Goal: Task Accomplishment & Management: Use online tool/utility

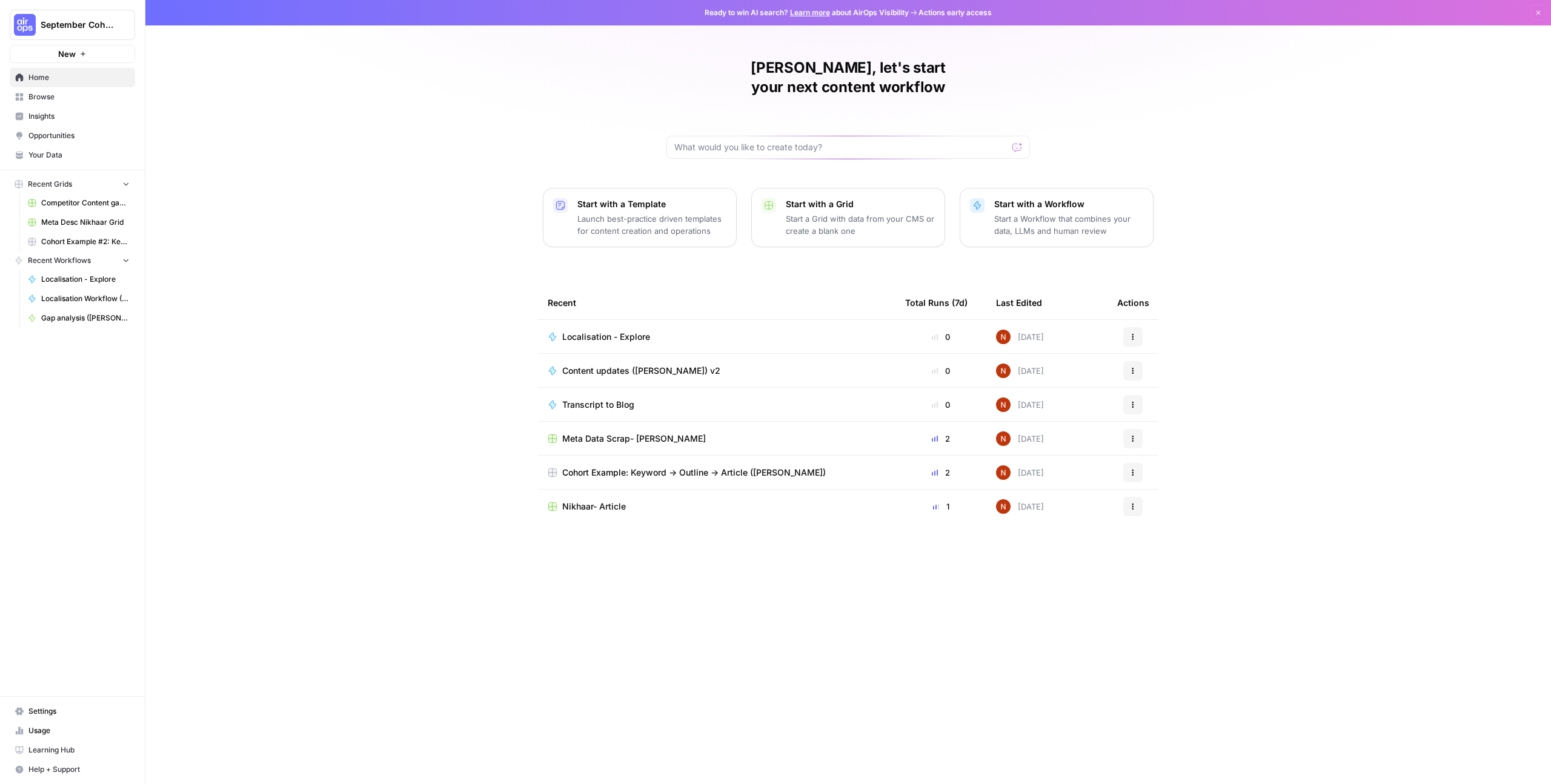
click at [60, 95] on span "Browse" at bounding box center [79, 97] width 101 height 11
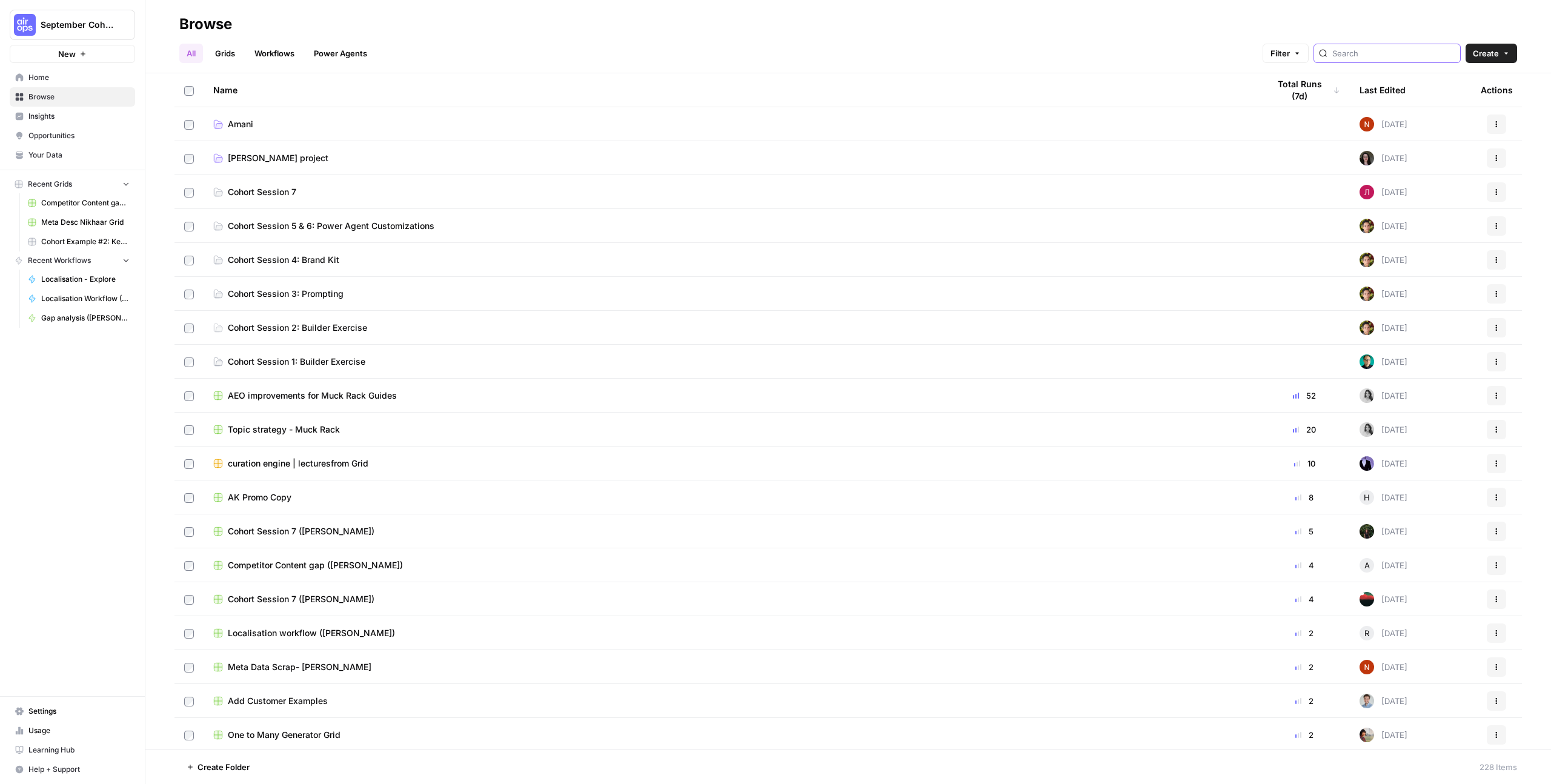
click at [1383, 58] on input "search" at bounding box center [1393, 53] width 123 height 12
type input "nikha"
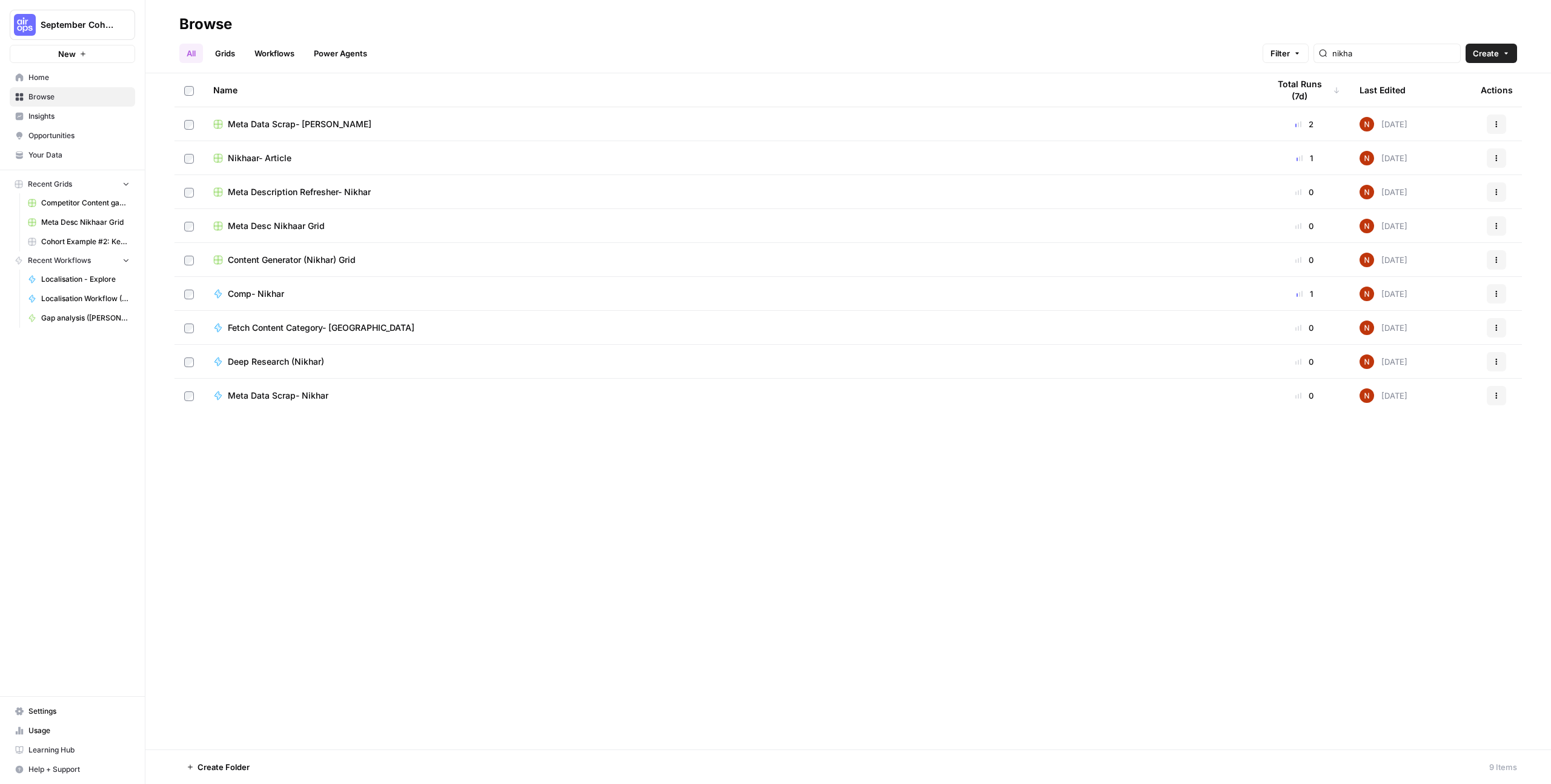
click at [316, 306] on td "Comp- Nikhar" at bounding box center [731, 293] width 1055 height 34
click at [332, 328] on span "Fetch Content Category- [GEOGRAPHIC_DATA]" at bounding box center [321, 327] width 187 height 12
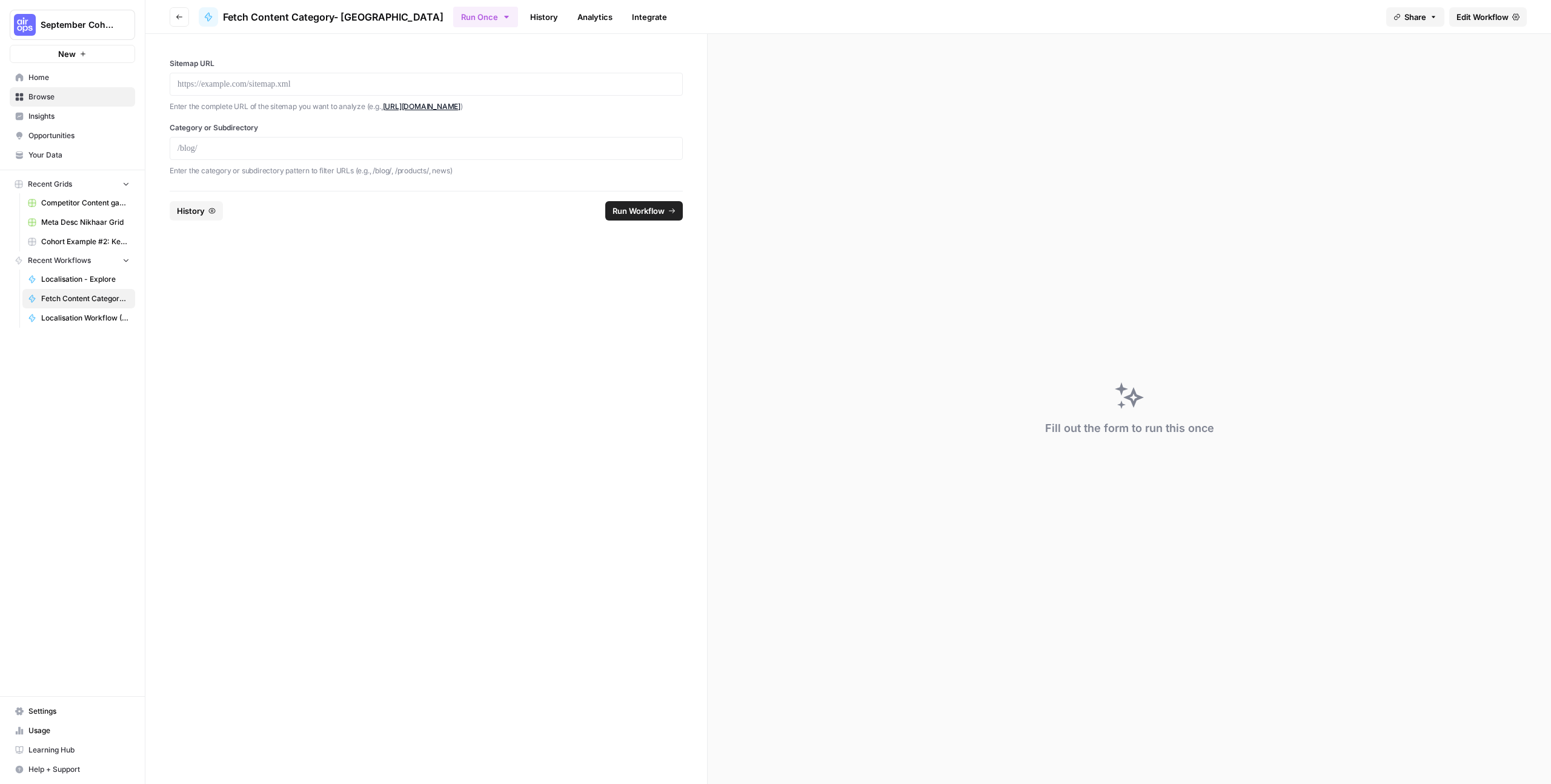
click at [1461, 17] on span "Edit Workflow" at bounding box center [1482, 16] width 52 height 12
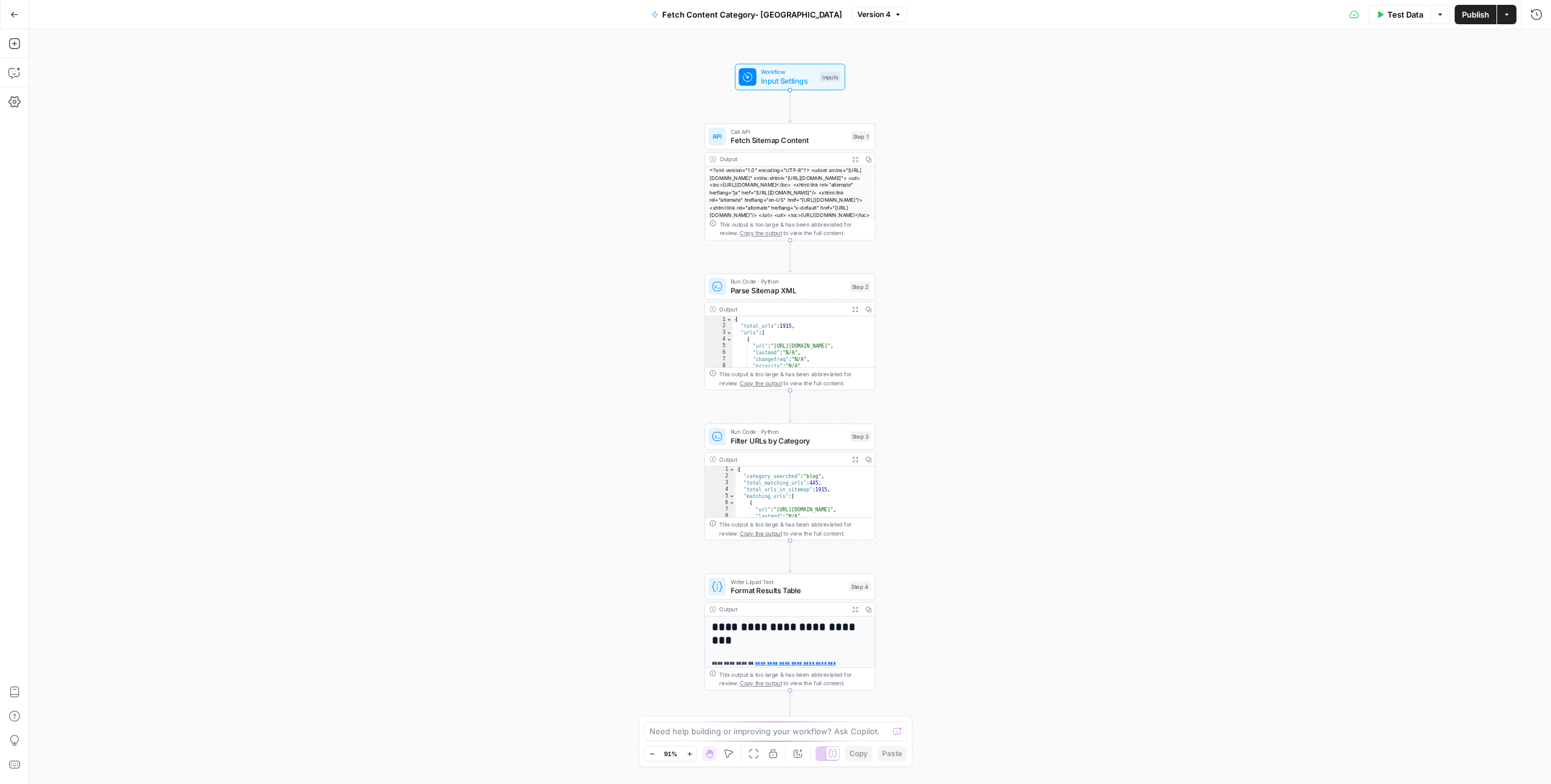
click at [18, 18] on icon "button" at bounding box center [14, 14] width 9 height 9
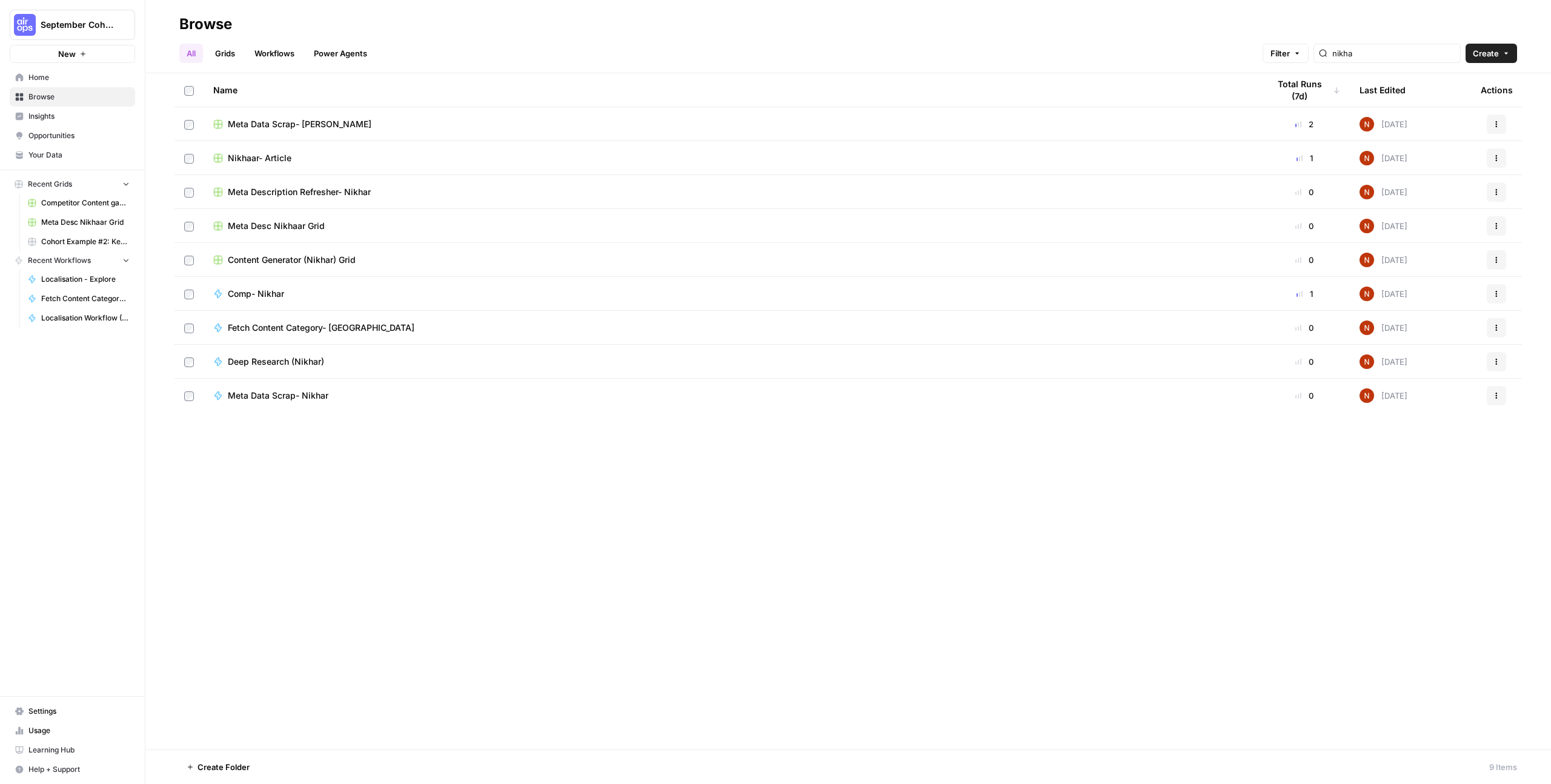
click at [280, 292] on span "Comp- Nikhar" at bounding box center [256, 294] width 56 height 12
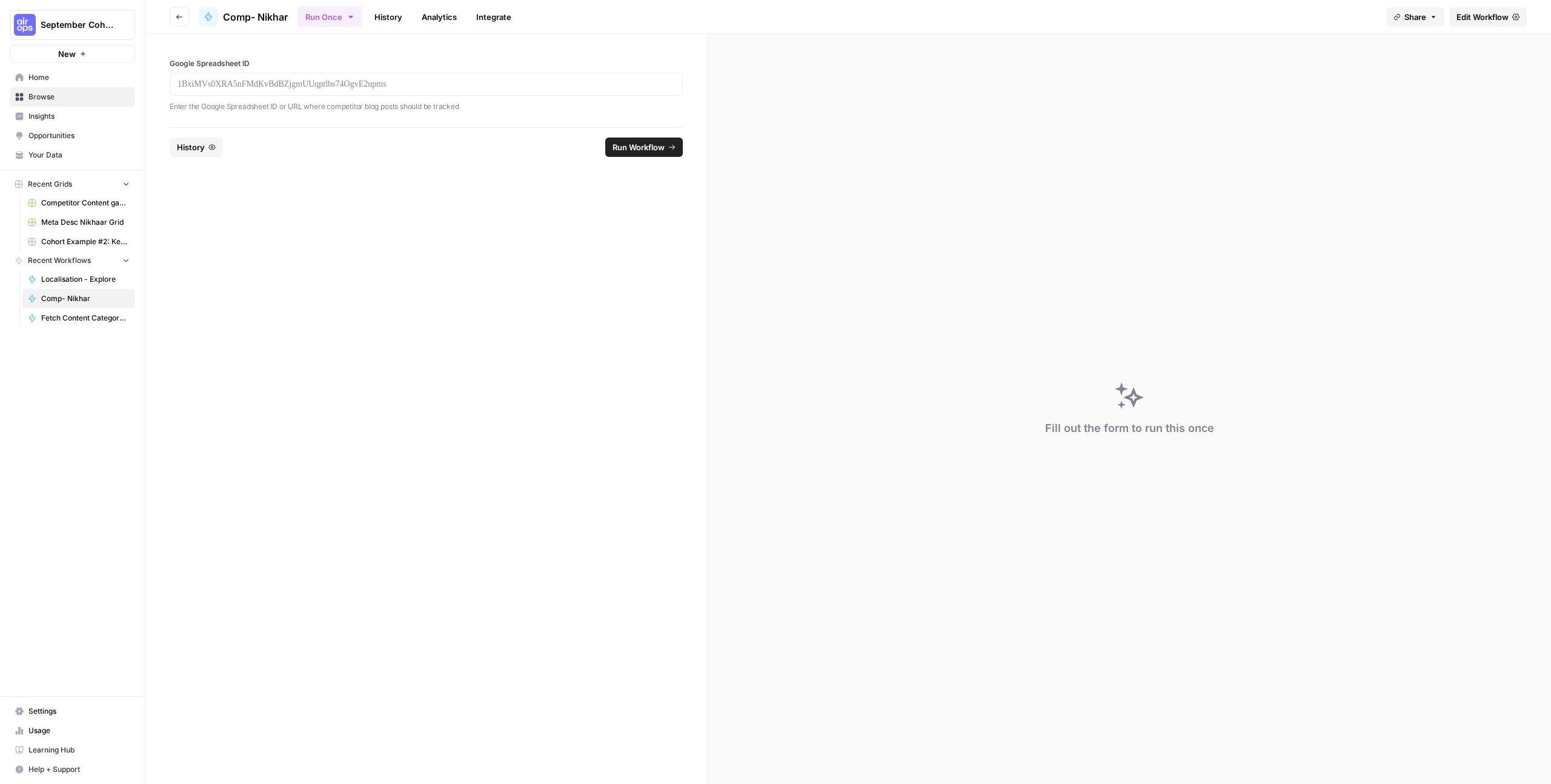
click at [1503, 17] on span "Edit Workflow" at bounding box center [1482, 16] width 52 height 12
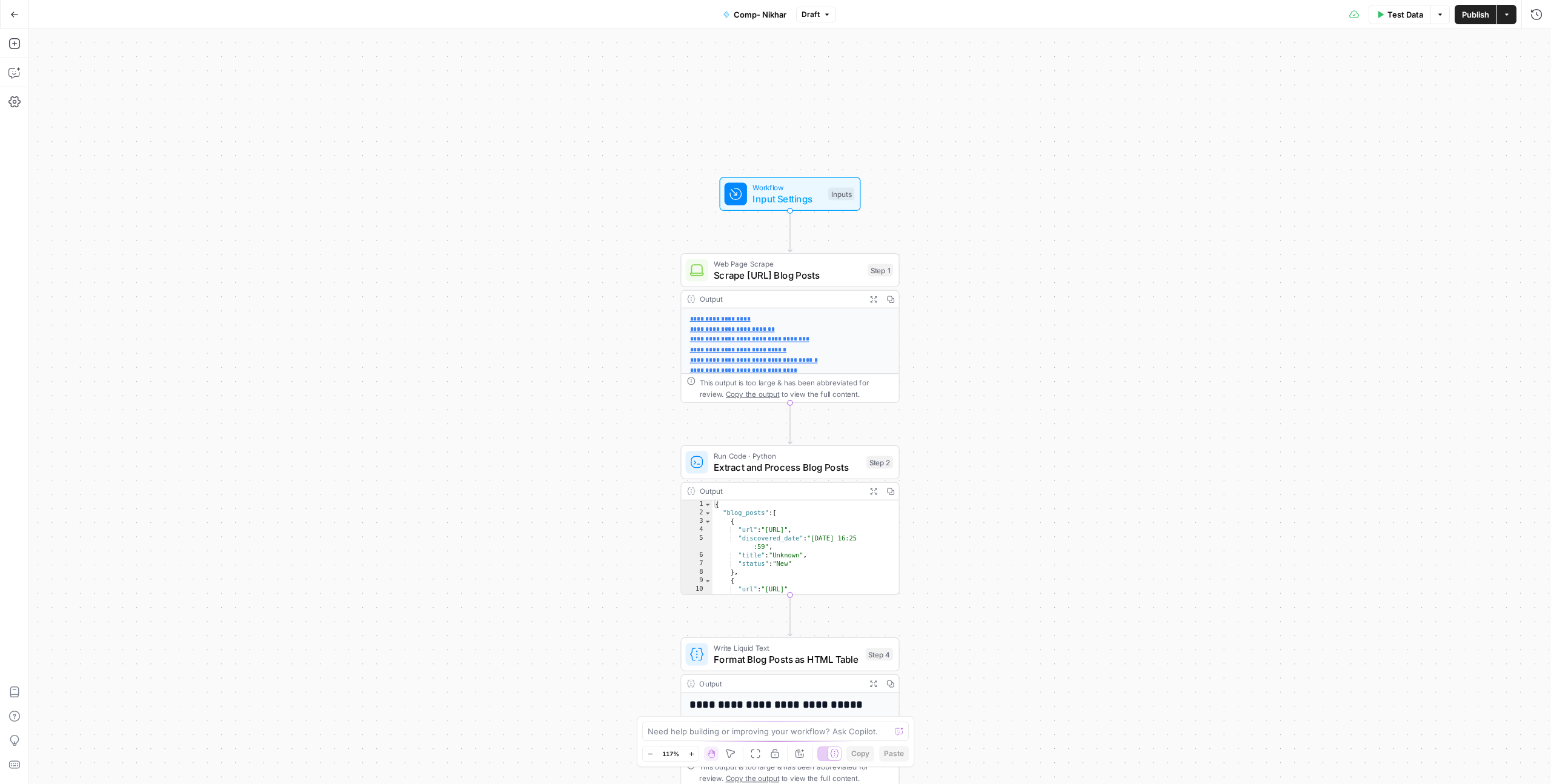
click at [14, 19] on button "Go Back" at bounding box center [14, 14] width 22 height 22
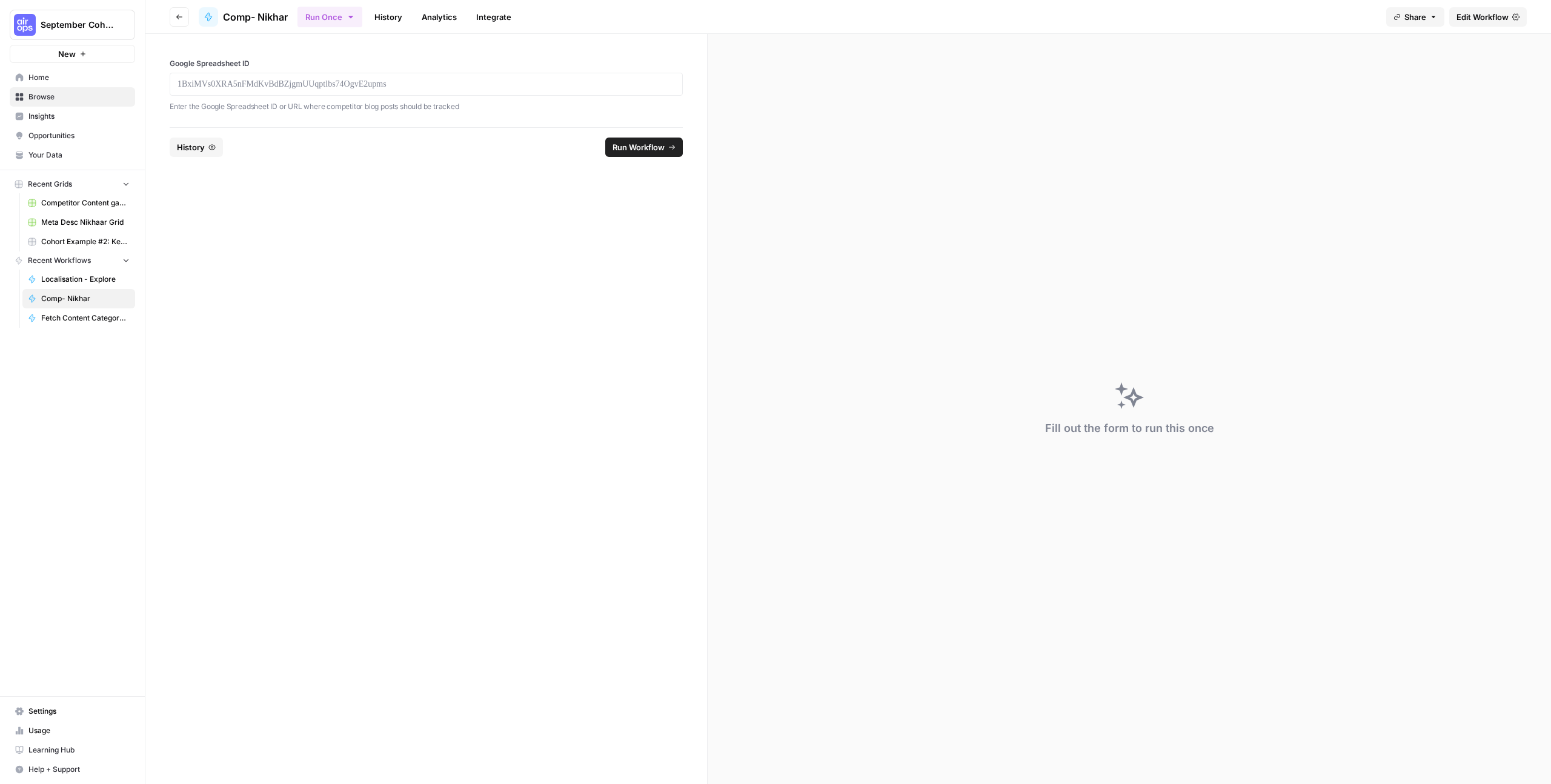
click at [1481, 11] on span "Edit Workflow" at bounding box center [1482, 16] width 52 height 12
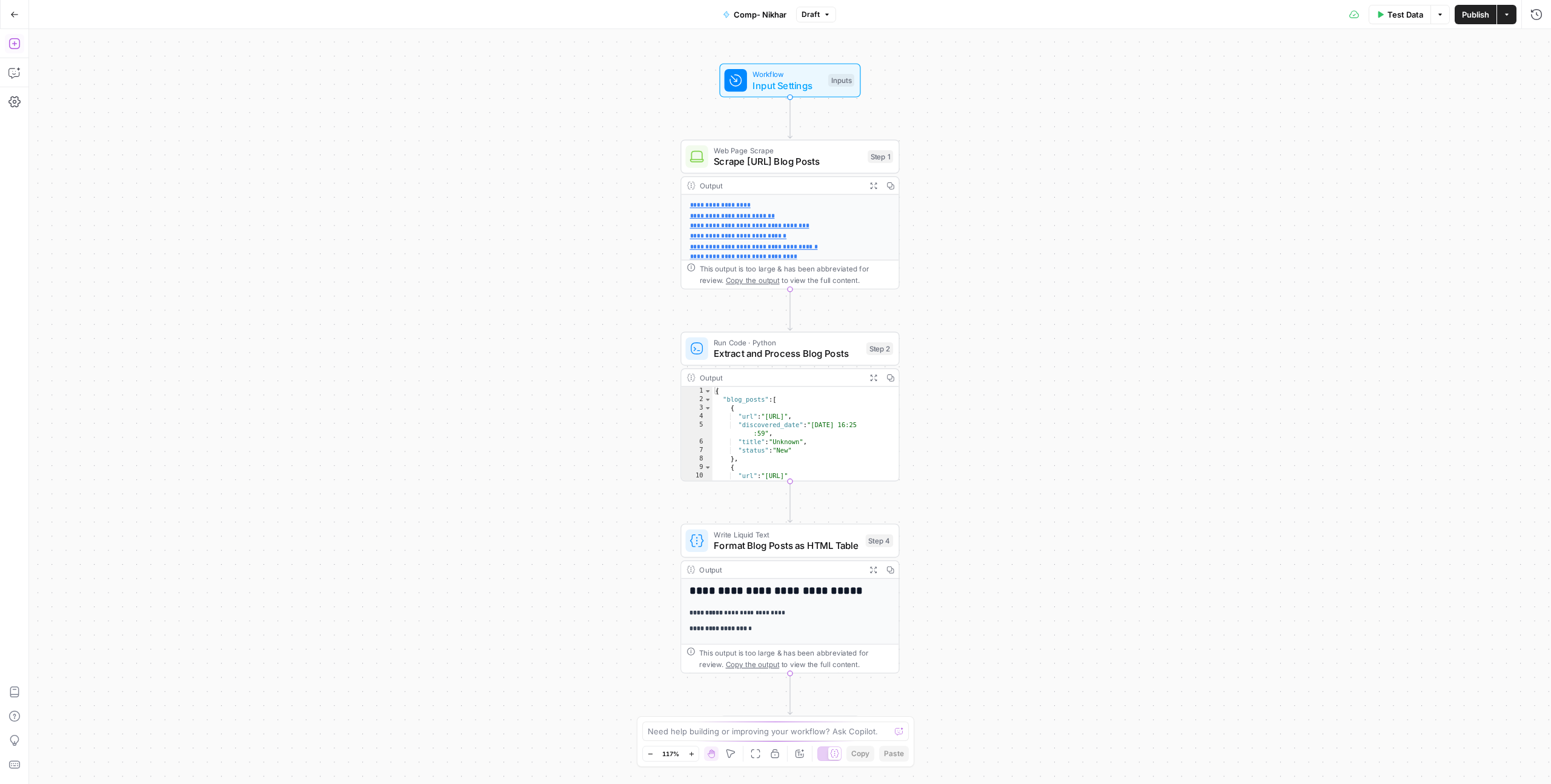
click at [17, 35] on button "Add Steps" at bounding box center [14, 43] width 19 height 19
click at [13, 17] on icon "button" at bounding box center [14, 14] width 9 height 9
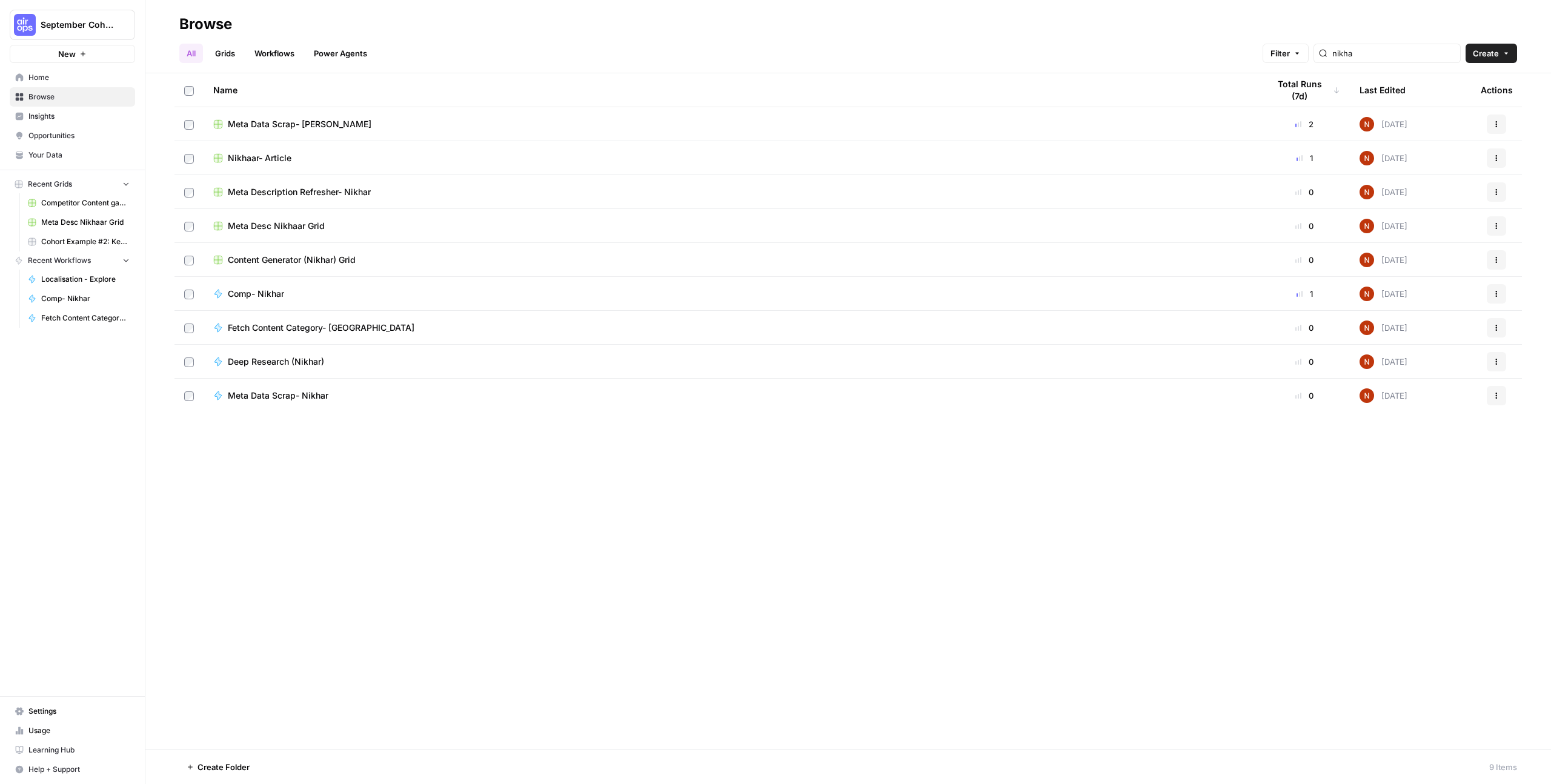
click at [269, 339] on td "Fetch Content Category- [GEOGRAPHIC_DATA]" at bounding box center [731, 327] width 1055 height 34
click at [273, 332] on span "Fetch Content Category- [GEOGRAPHIC_DATA]" at bounding box center [321, 327] width 187 height 12
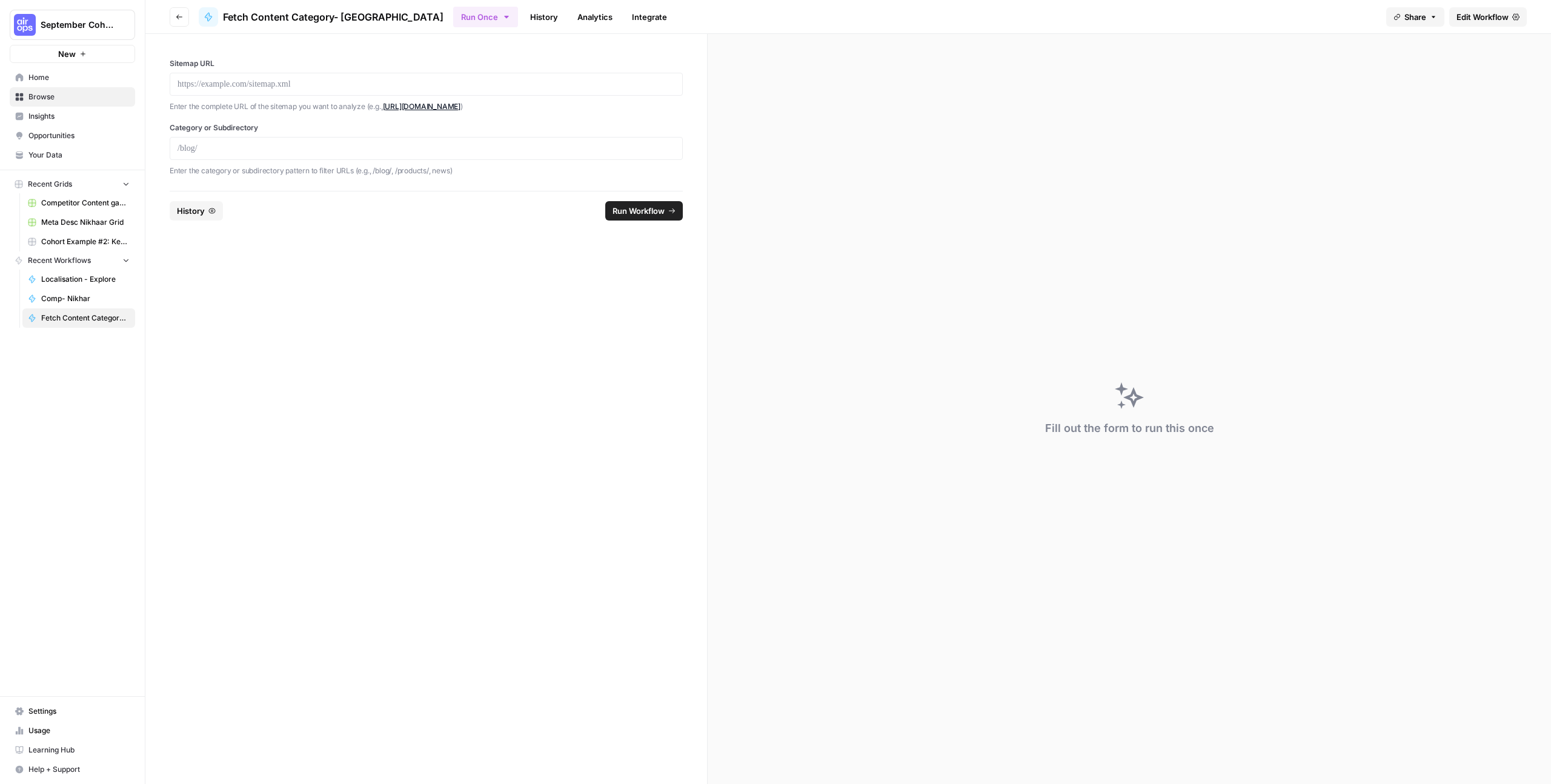
click at [1506, 21] on span "Edit Workflow" at bounding box center [1482, 16] width 52 height 12
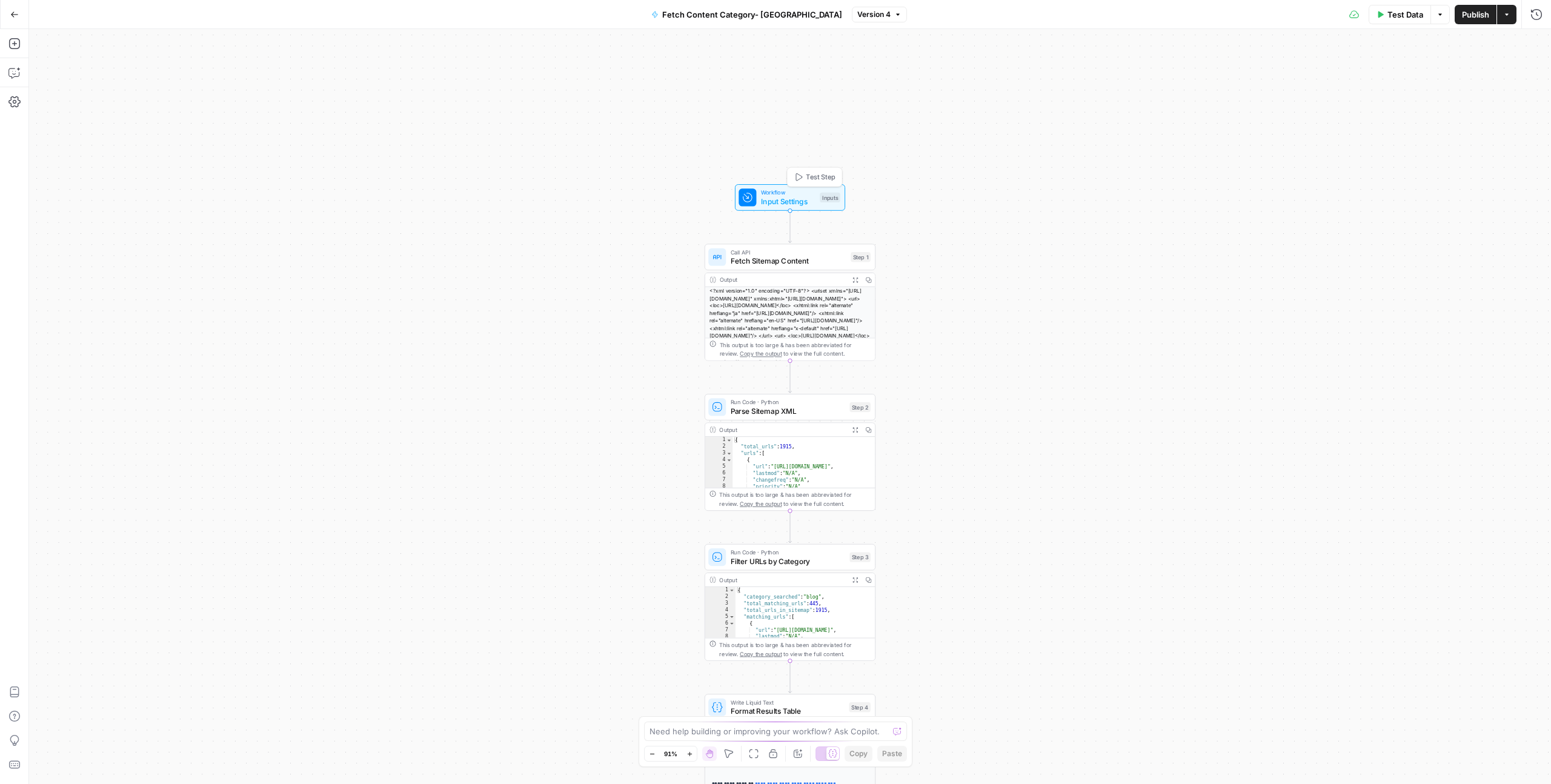
click at [798, 189] on span "Workflow" at bounding box center [788, 191] width 55 height 9
click at [11, 17] on icon "button" at bounding box center [14, 14] width 9 height 9
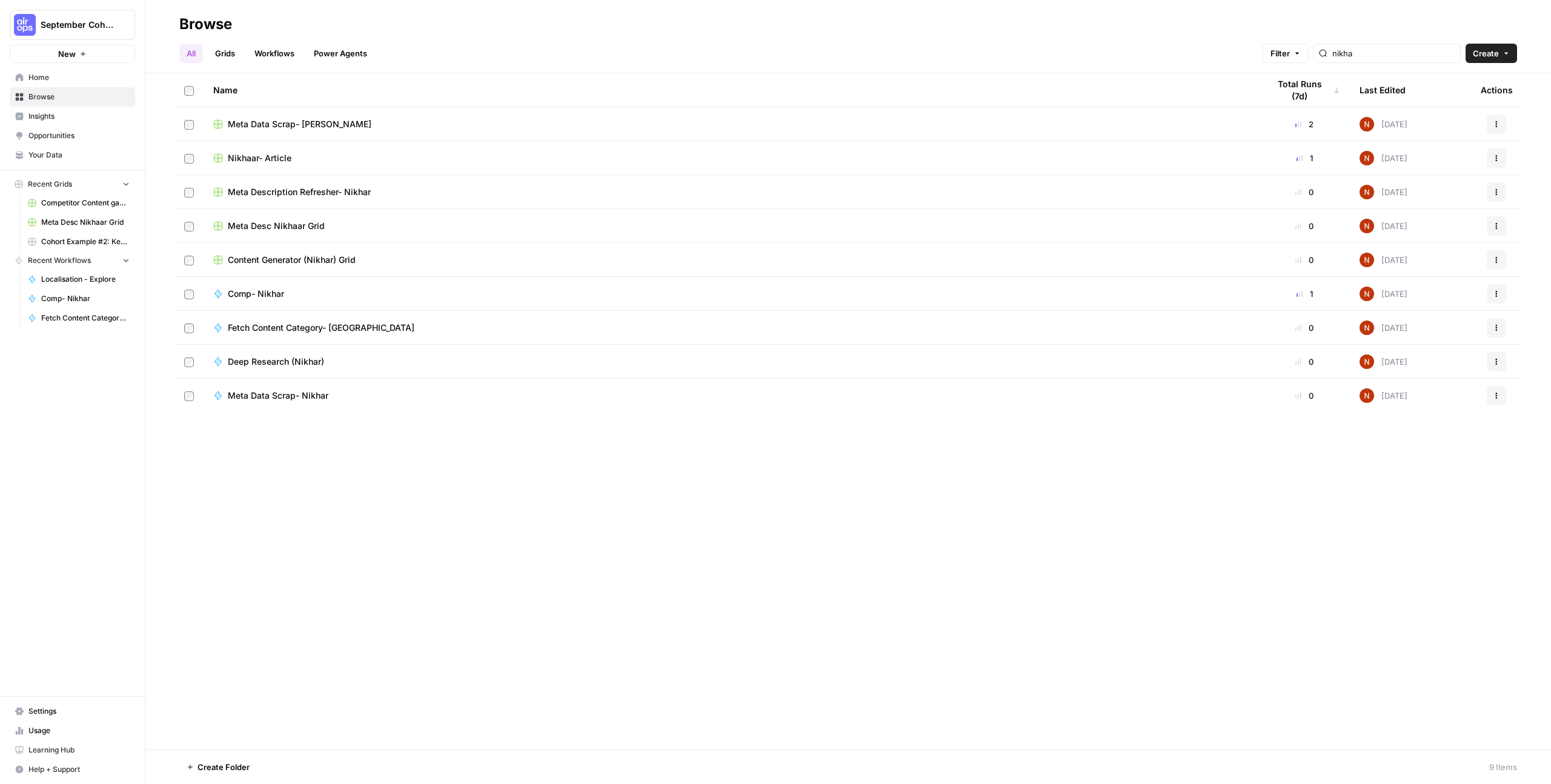
click at [278, 53] on link "Workflows" at bounding box center [274, 54] width 55 height 19
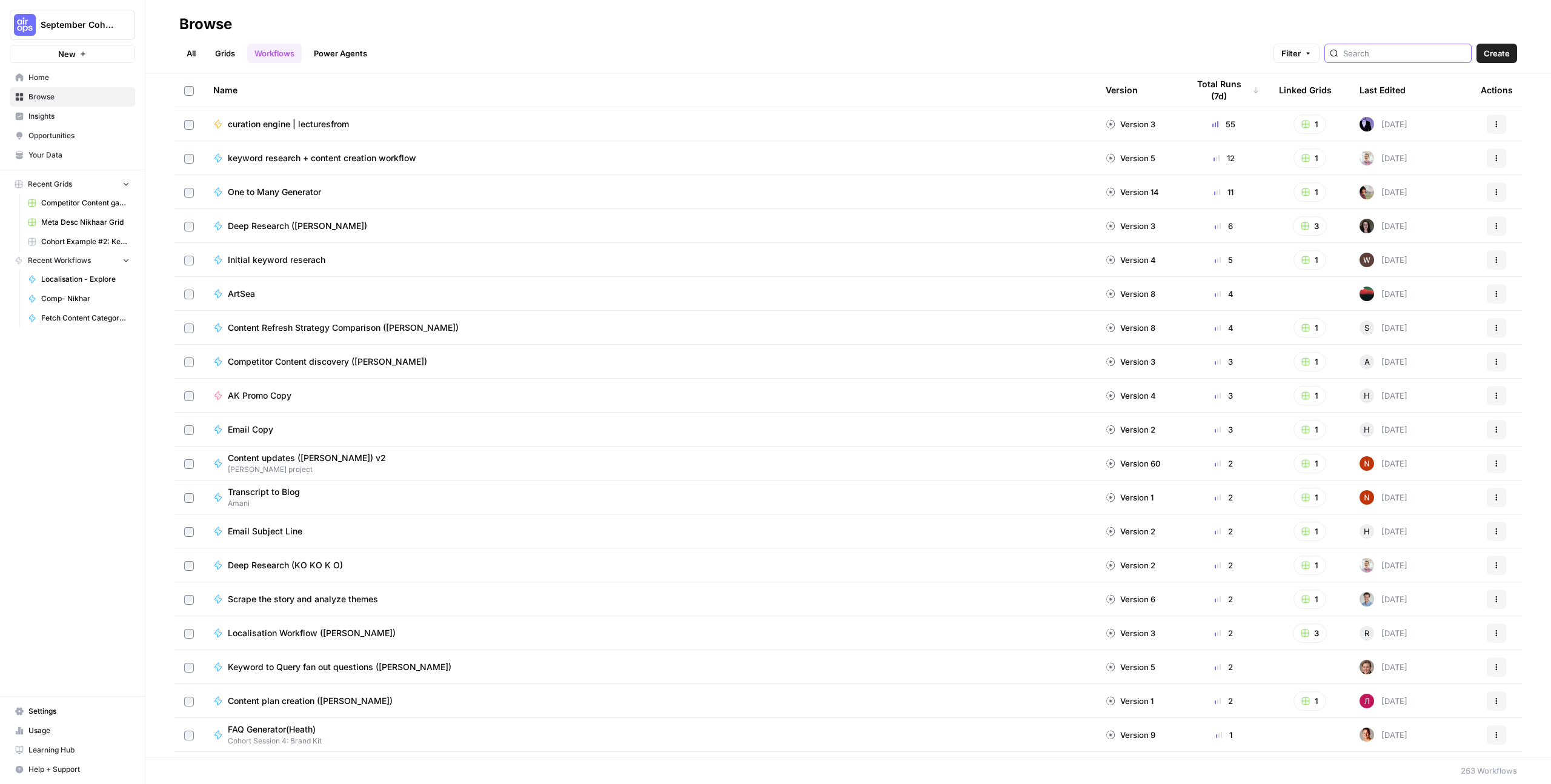
click at [1402, 54] on input "search" at bounding box center [1405, 53] width 123 height 12
type input "nikha"
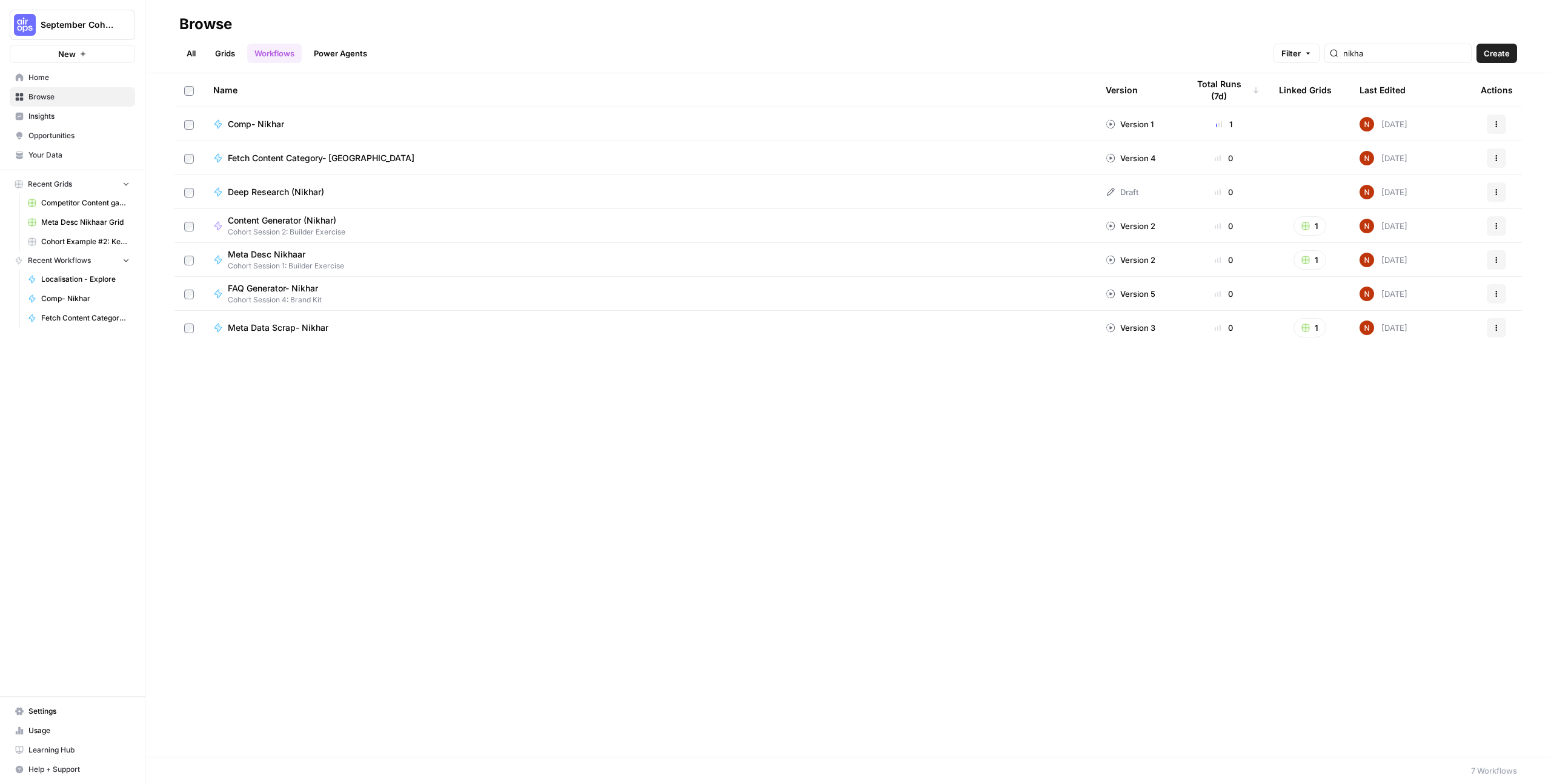
click at [259, 118] on span "Comp- Nikhar" at bounding box center [256, 123] width 56 height 12
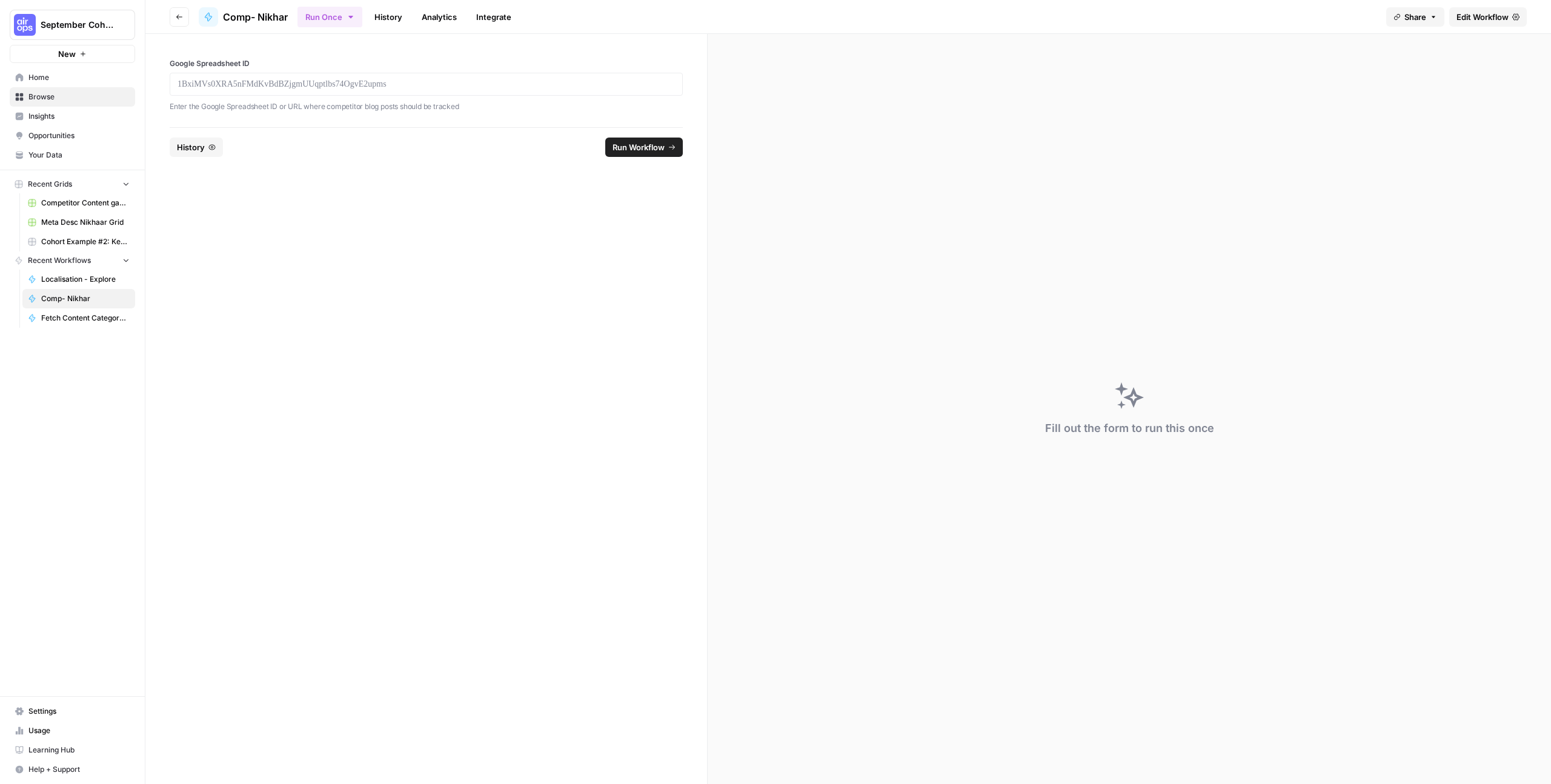
click at [170, 20] on button "Go back" at bounding box center [179, 17] width 19 height 19
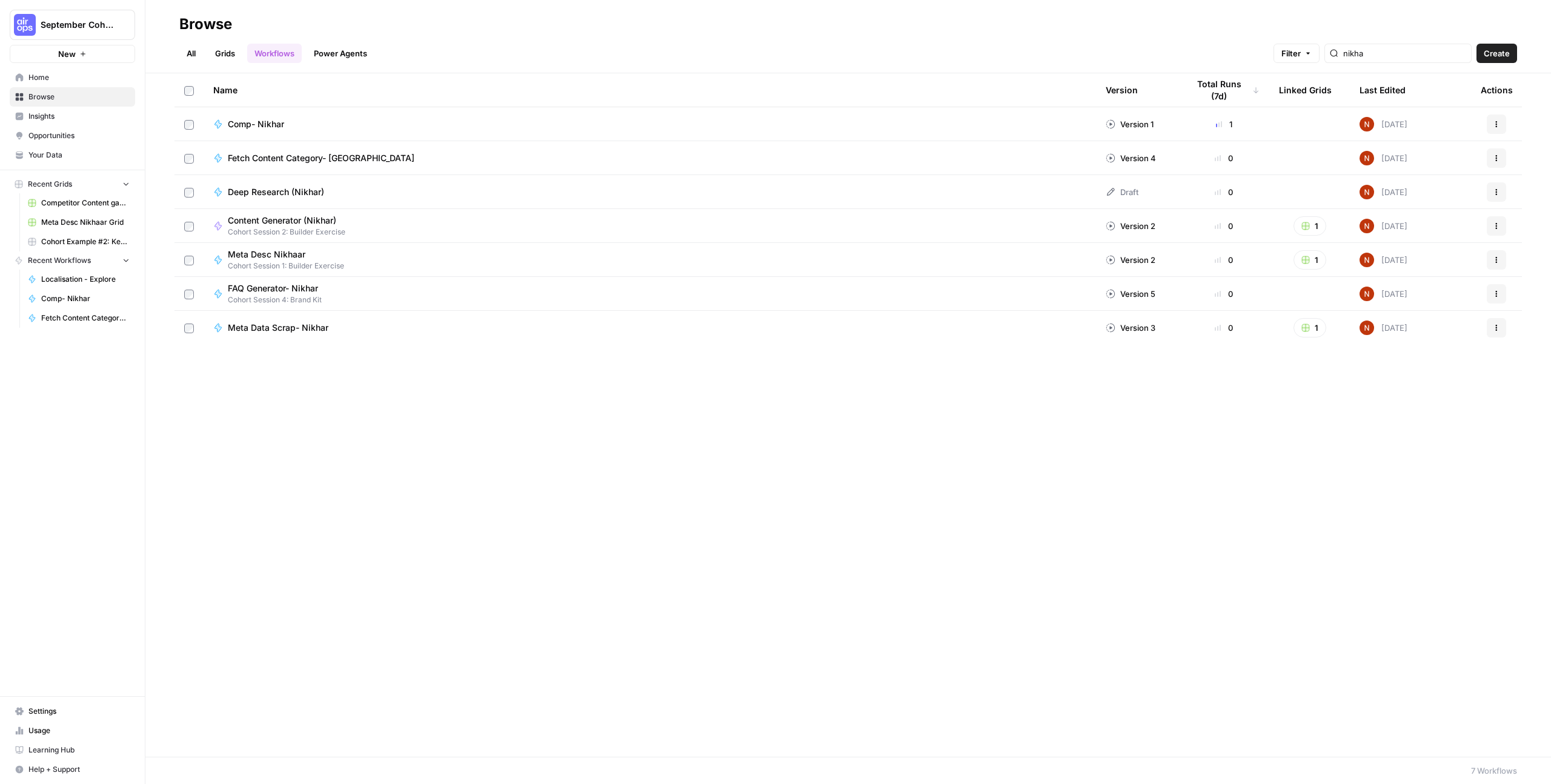
click at [255, 170] on td "Fetch Content Category- [GEOGRAPHIC_DATA]" at bounding box center [650, 157] width 892 height 34
click at [255, 168] on td "Fetch Content Category- [GEOGRAPHIC_DATA]" at bounding box center [650, 157] width 892 height 34
click at [261, 163] on span "Fetch Content Category- [GEOGRAPHIC_DATA]" at bounding box center [321, 158] width 187 height 12
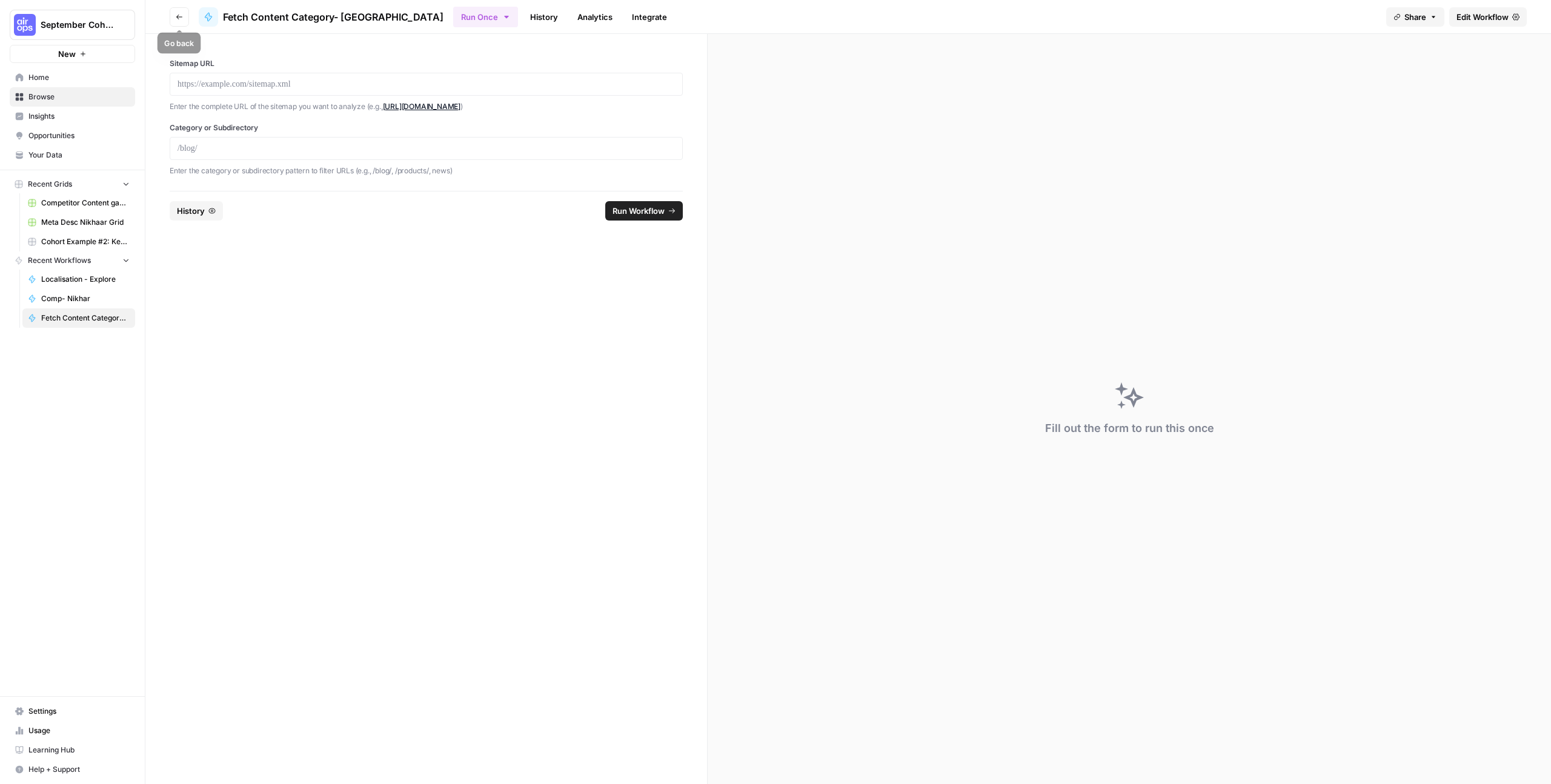
click at [175, 15] on icon "button" at bounding box center [179, 17] width 8 height 8
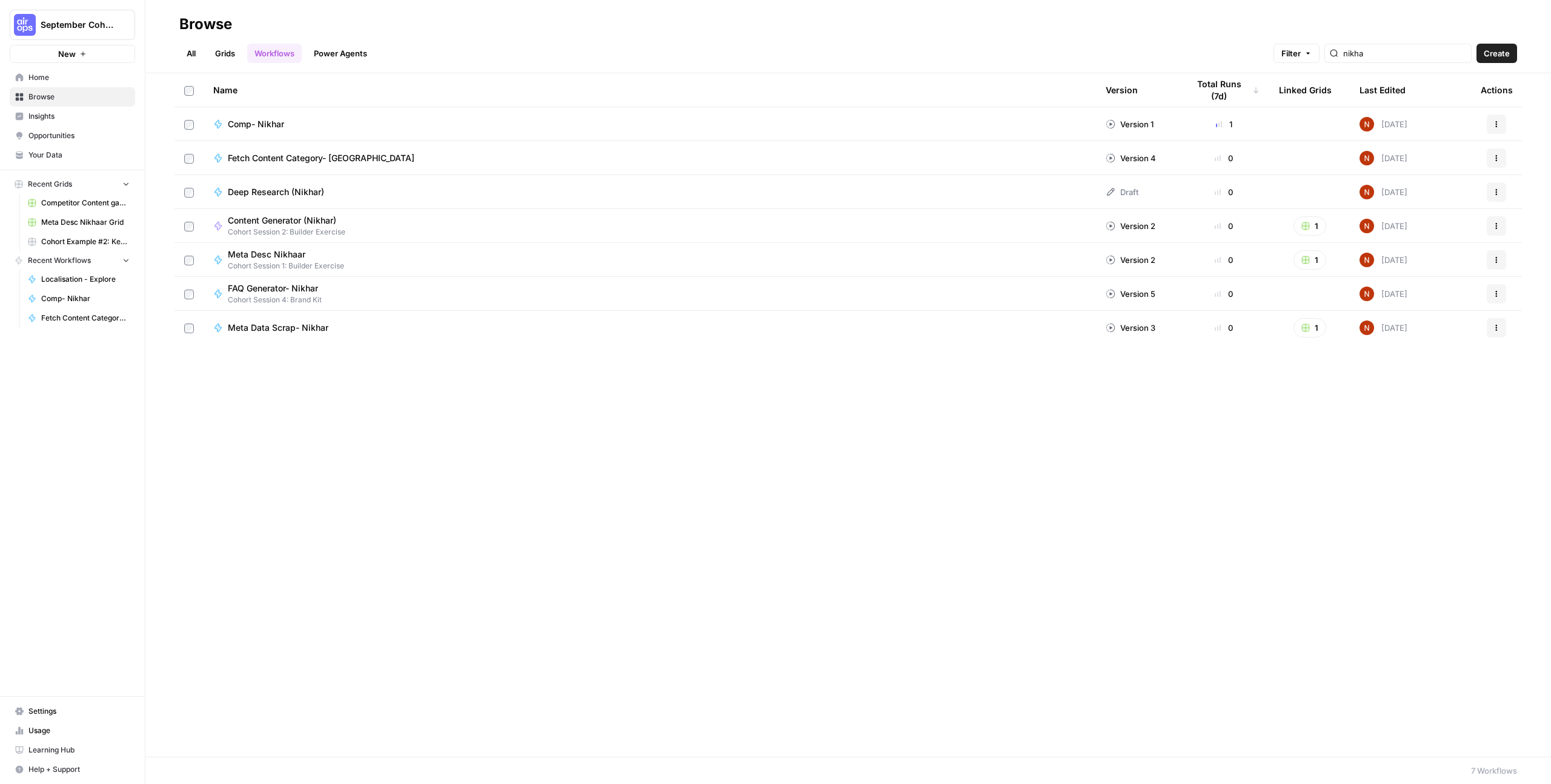
click at [337, 189] on div "Deep Research (Nikhar)" at bounding box center [650, 191] width 873 height 12
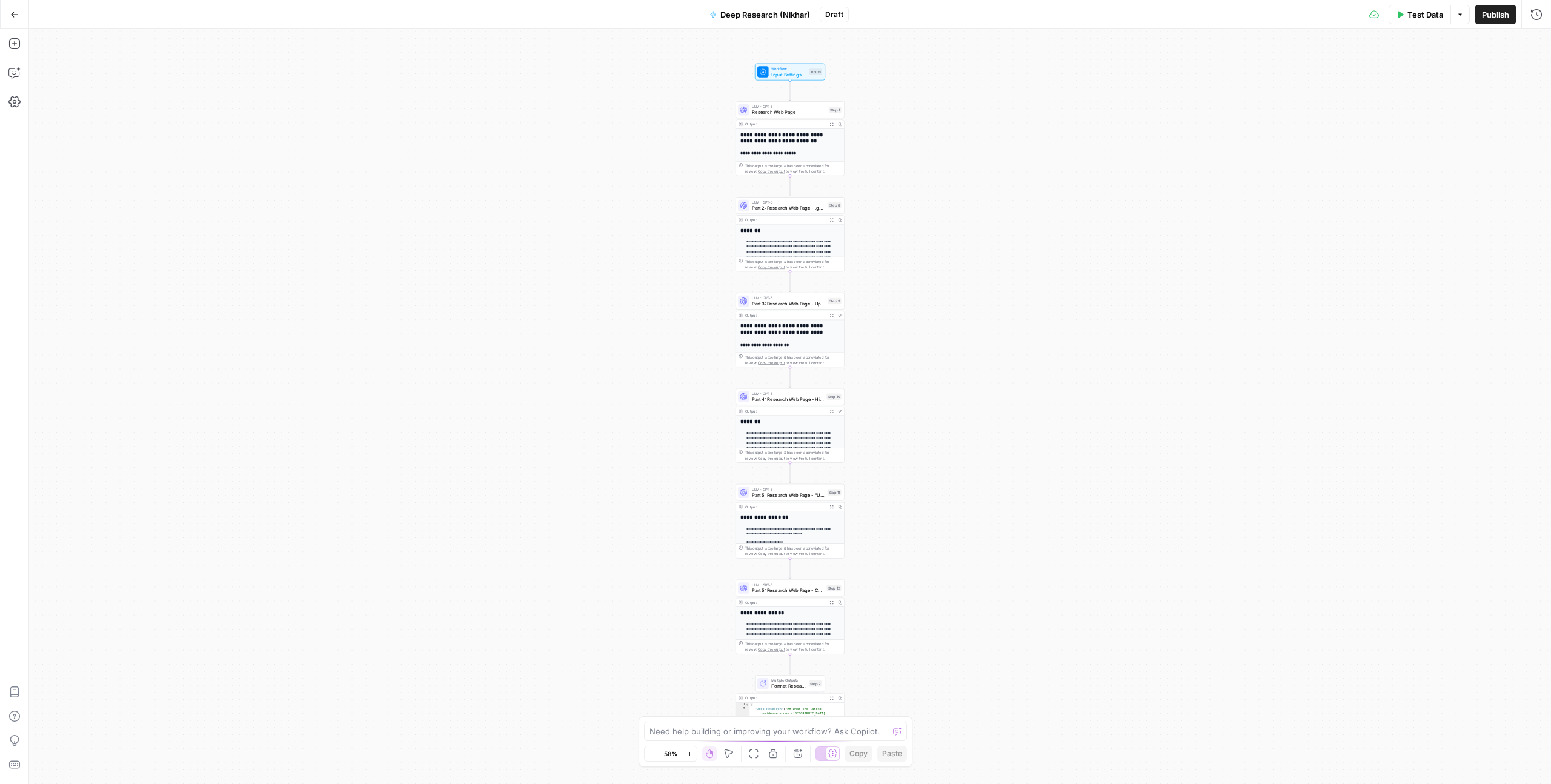
click at [776, 77] on span "Input Settings" at bounding box center [788, 75] width 34 height 8
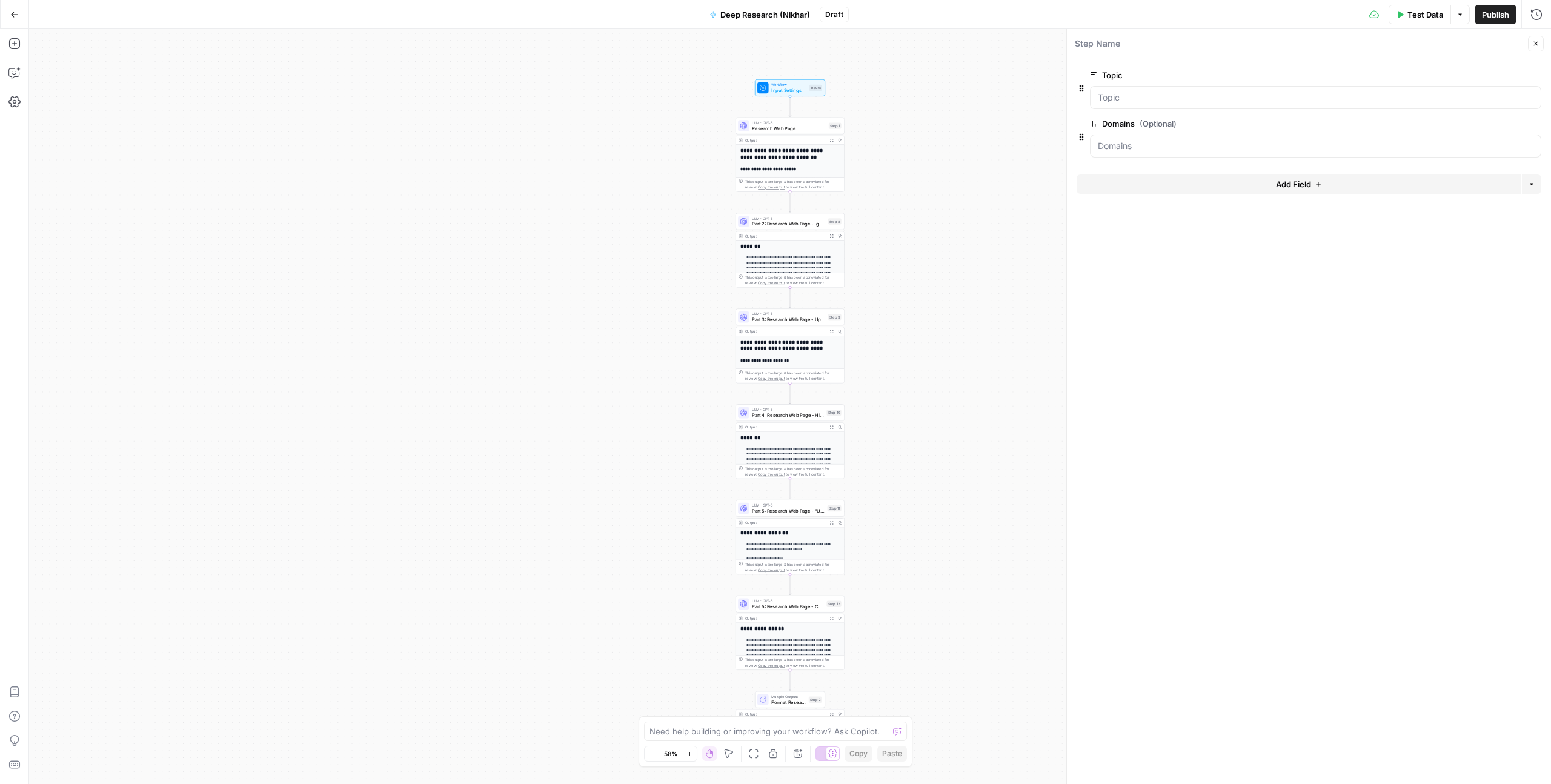
click at [11, 13] on icon "button" at bounding box center [14, 14] width 8 height 6
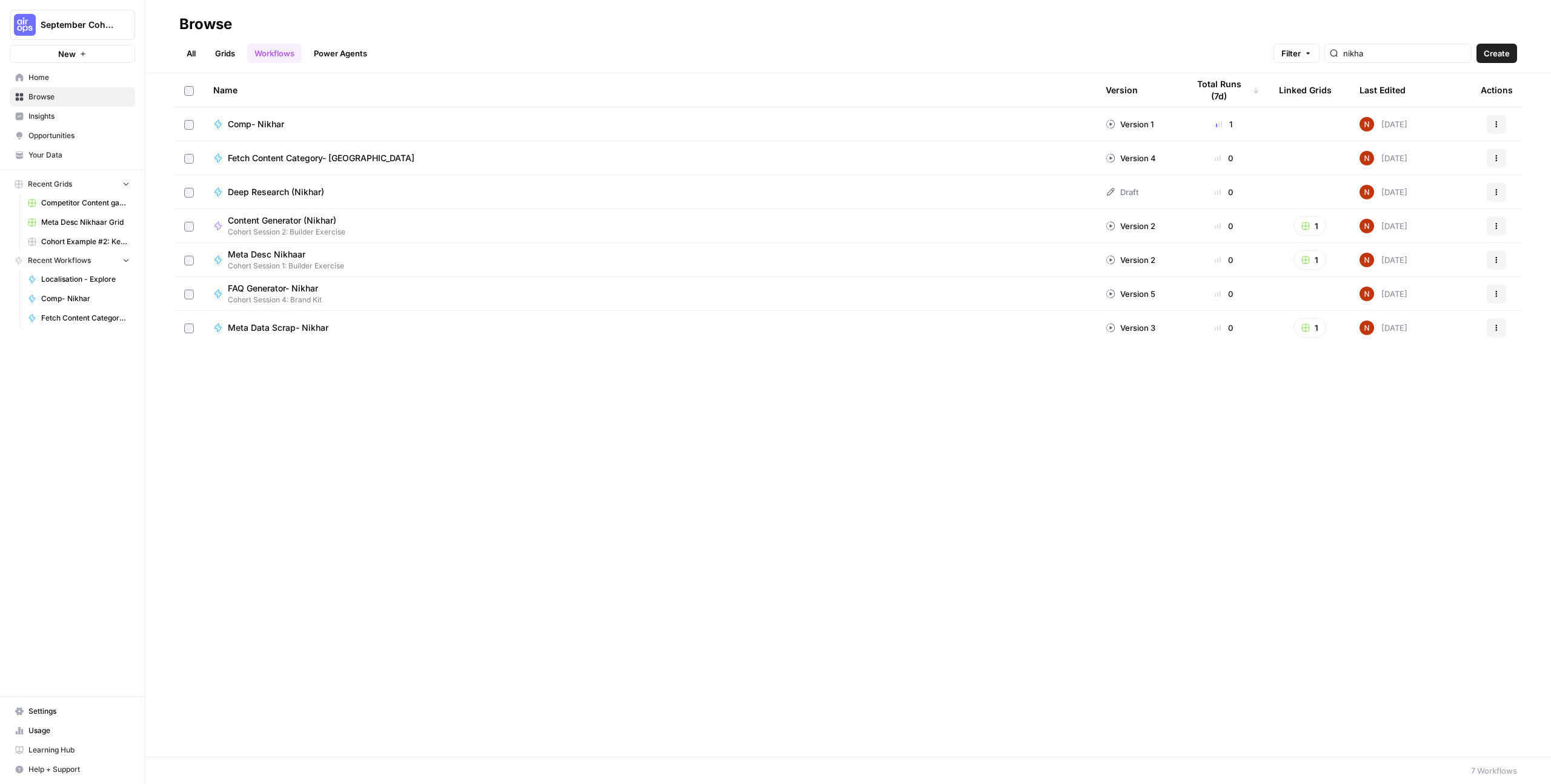
click at [215, 51] on link "Grids" at bounding box center [225, 54] width 34 height 19
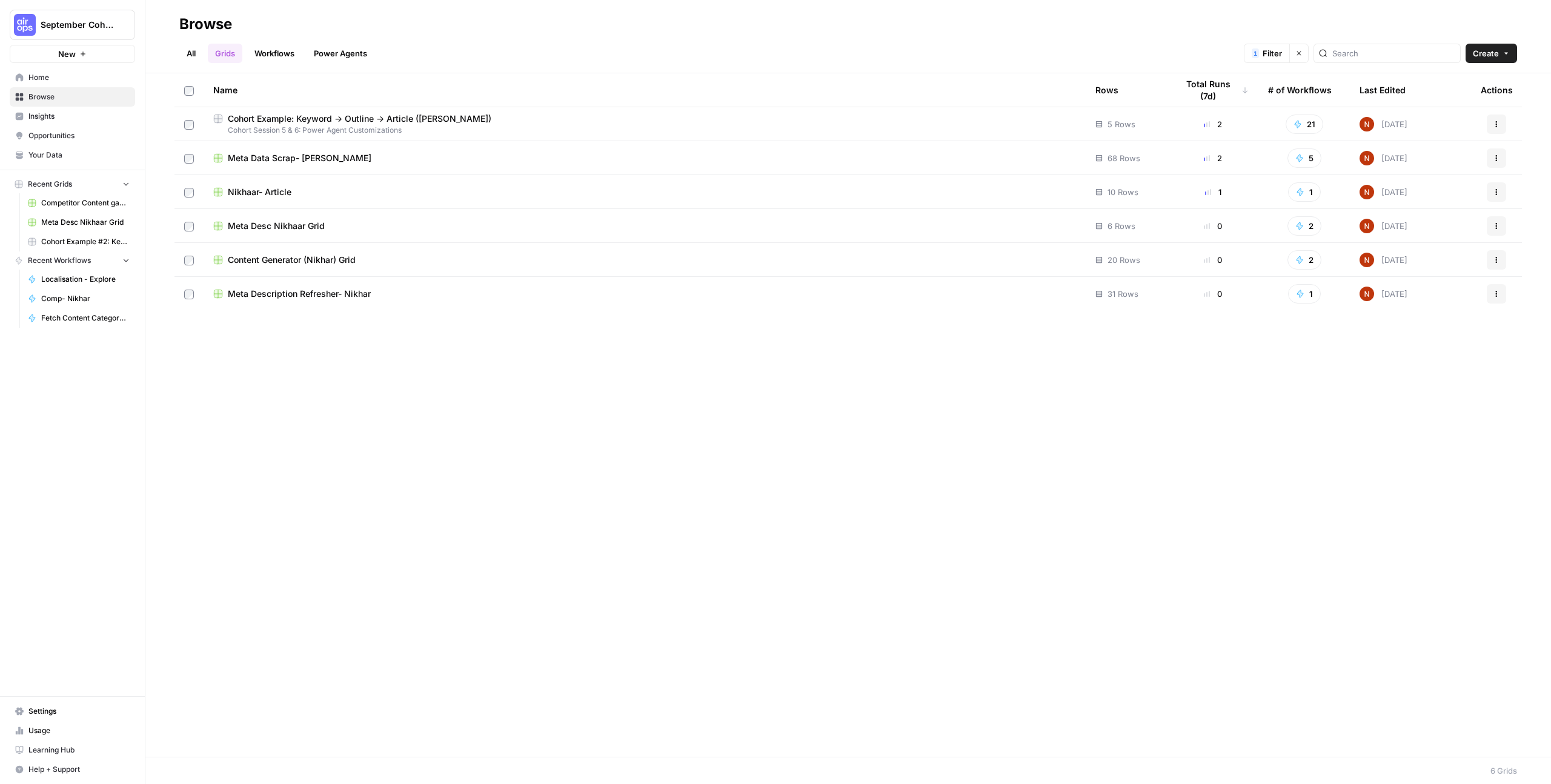
click at [433, 126] on span "Cohort Session 5 & 6: Power Agent Customizations" at bounding box center [644, 129] width 863 height 11
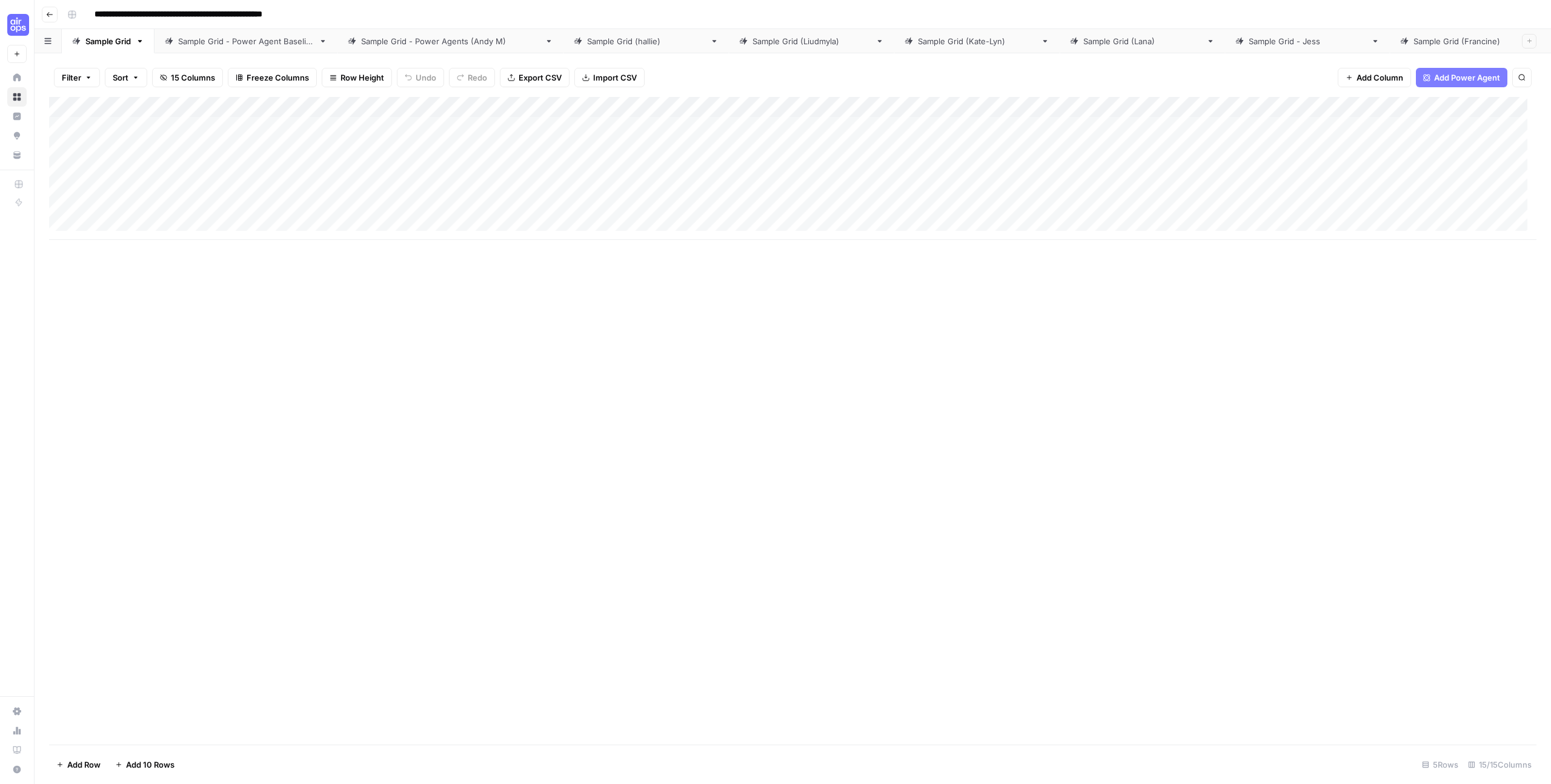
click at [48, 13] on icon "button" at bounding box center [50, 14] width 8 height 8
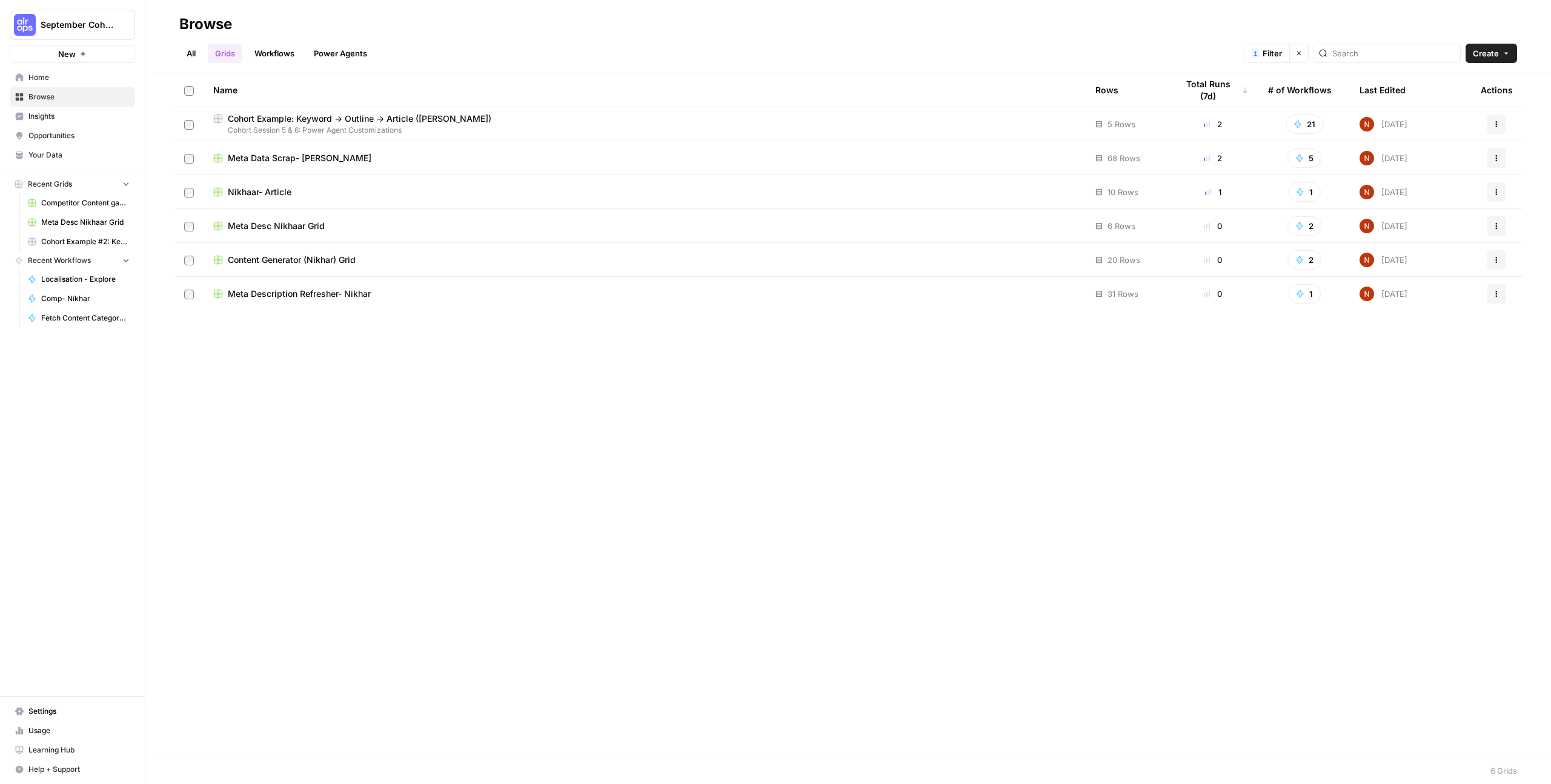
click at [338, 52] on link "Power Agents" at bounding box center [340, 54] width 68 height 19
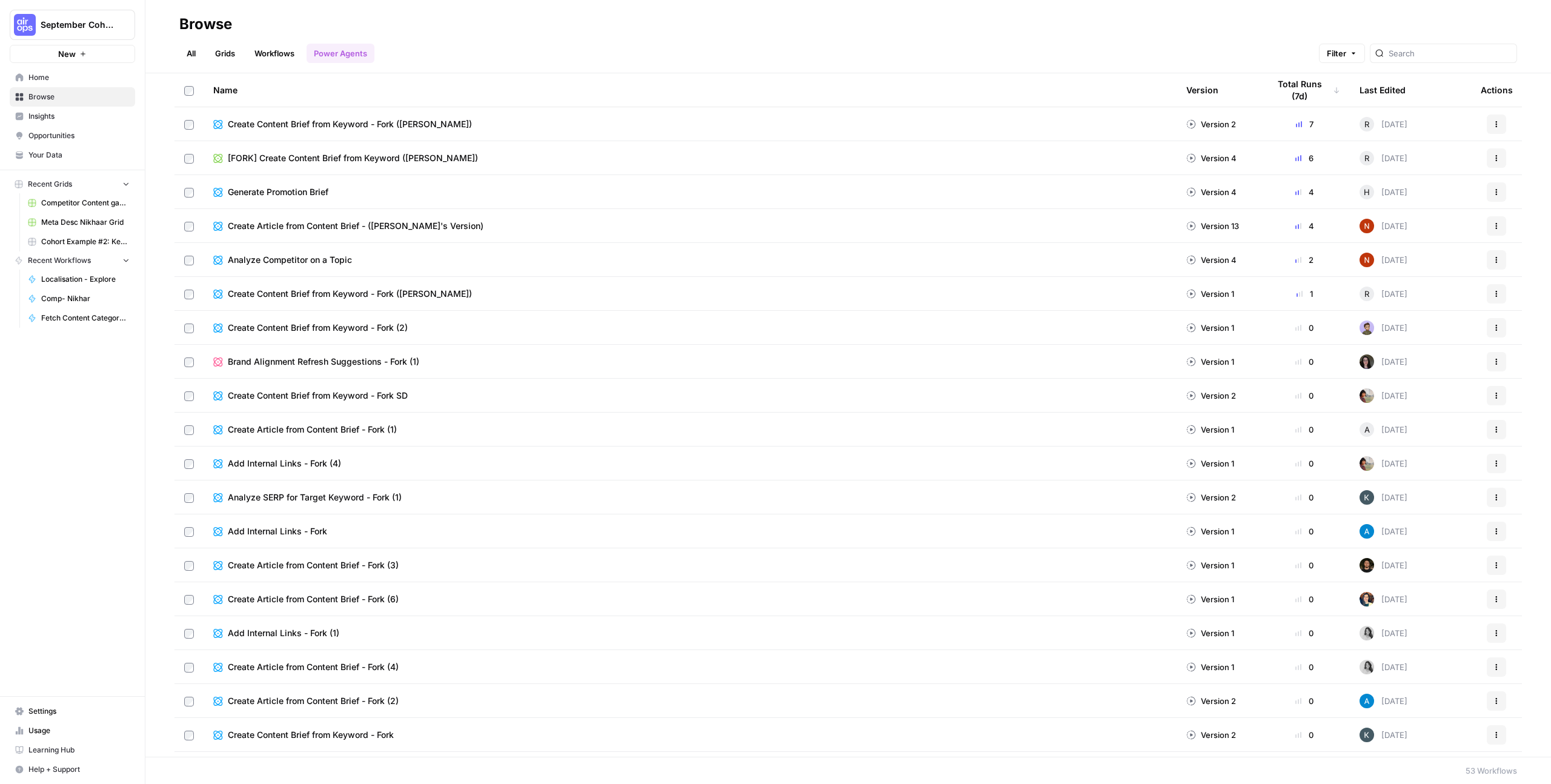
click at [1416, 56] on div at bounding box center [1444, 54] width 147 height 19
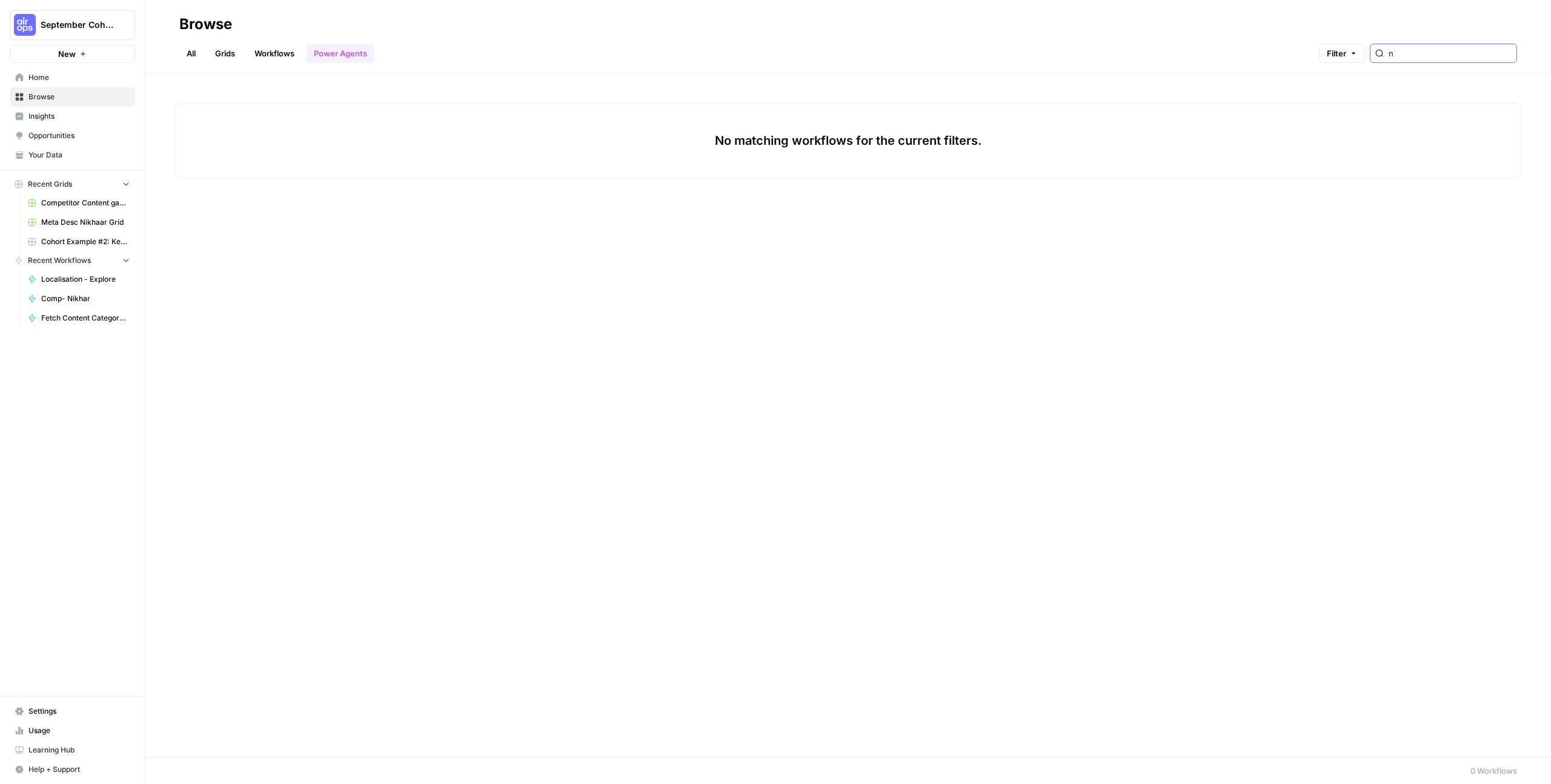
type input "n"
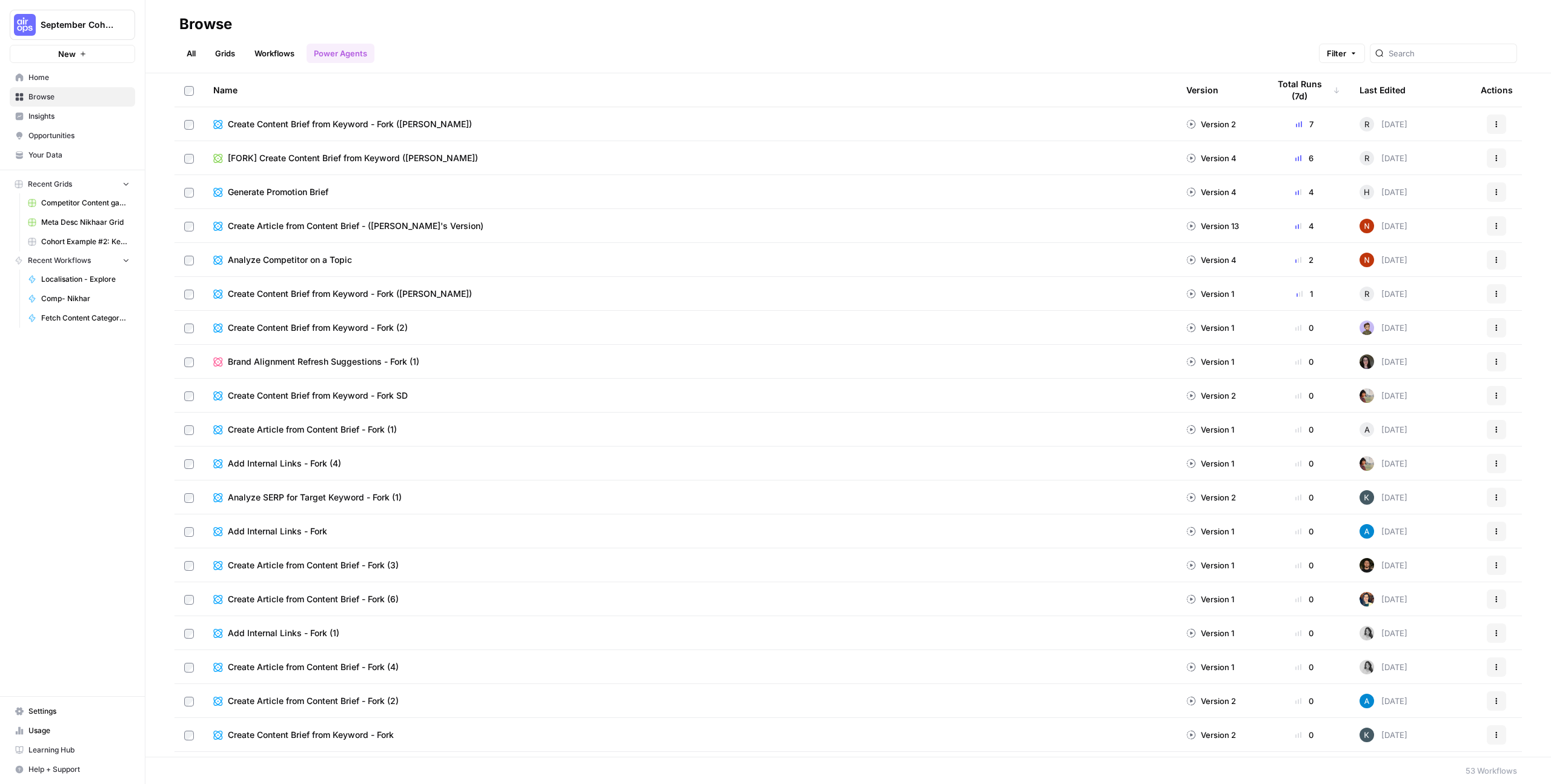
click at [369, 257] on div "Analyze Competitor on a Topic" at bounding box center [690, 259] width 954 height 12
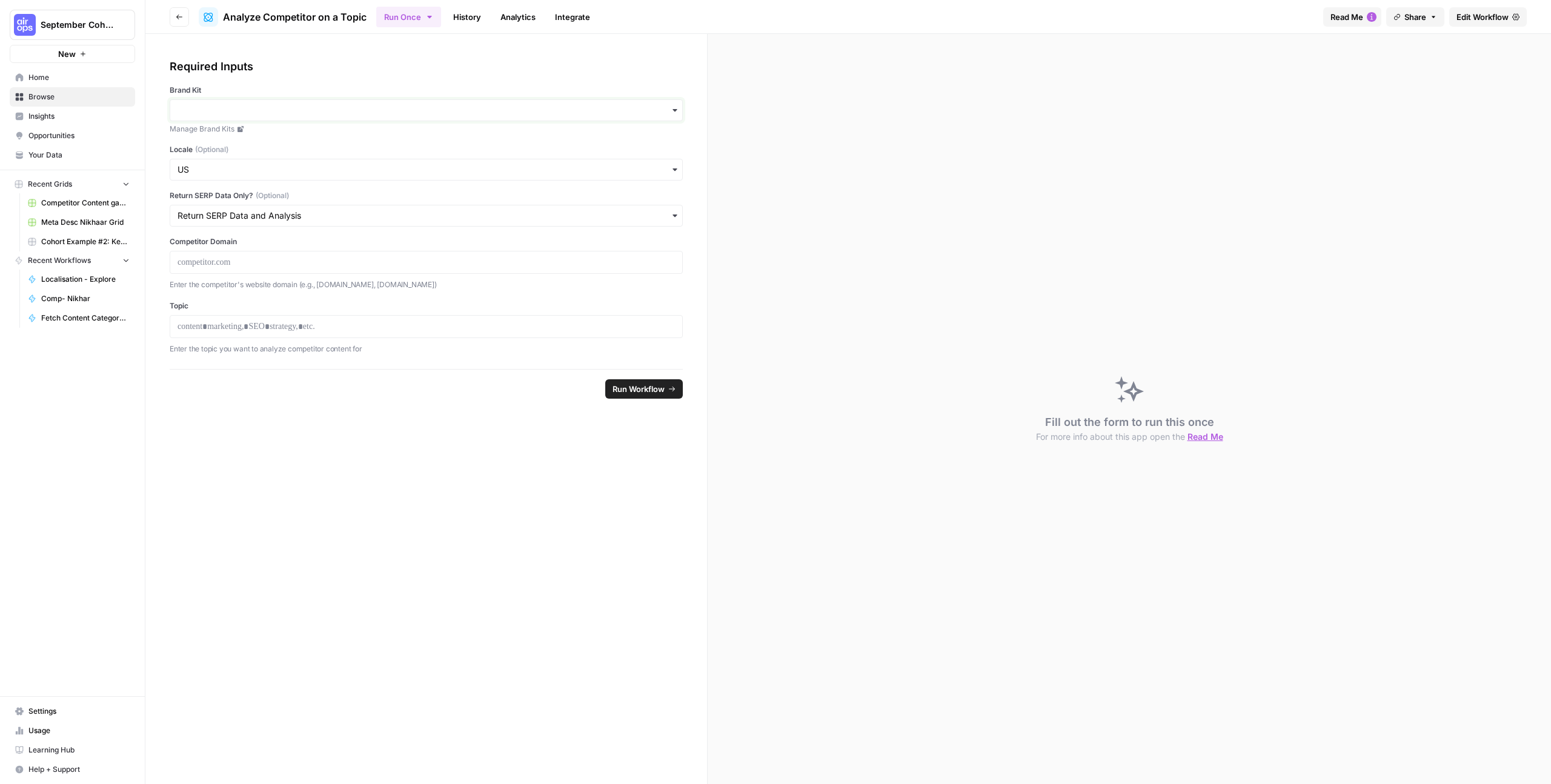
click at [669, 116] on input "Brand Kit" at bounding box center [425, 110] width 497 height 12
click at [1068, 203] on div "Fill out the form to run this once For more info about this app open the Read Me" at bounding box center [1129, 408] width 843 height 750
click at [1496, 17] on span "Edit Workflow" at bounding box center [1482, 16] width 52 height 12
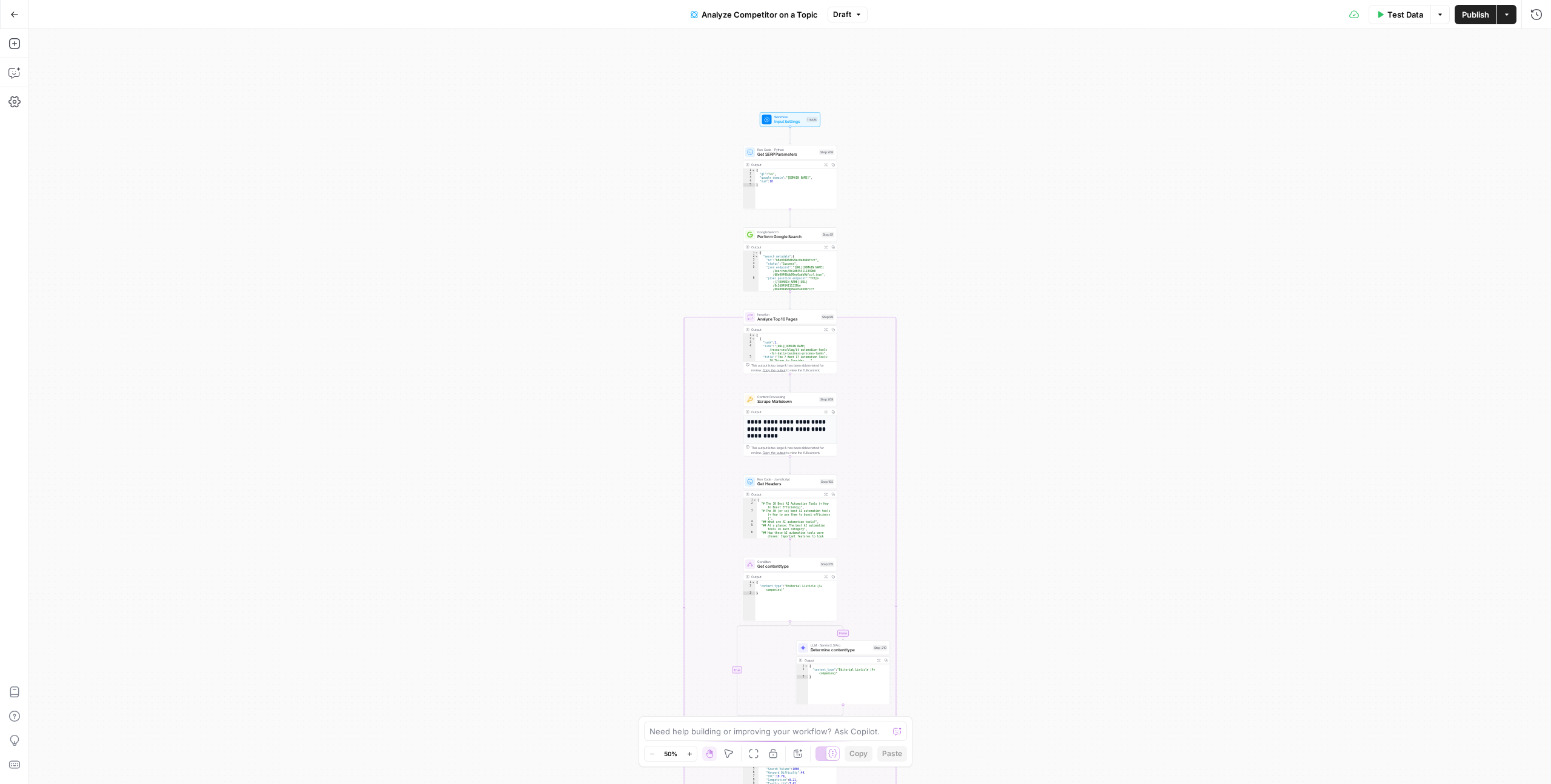
click at [1414, 12] on span "Test Data" at bounding box center [1405, 14] width 35 height 12
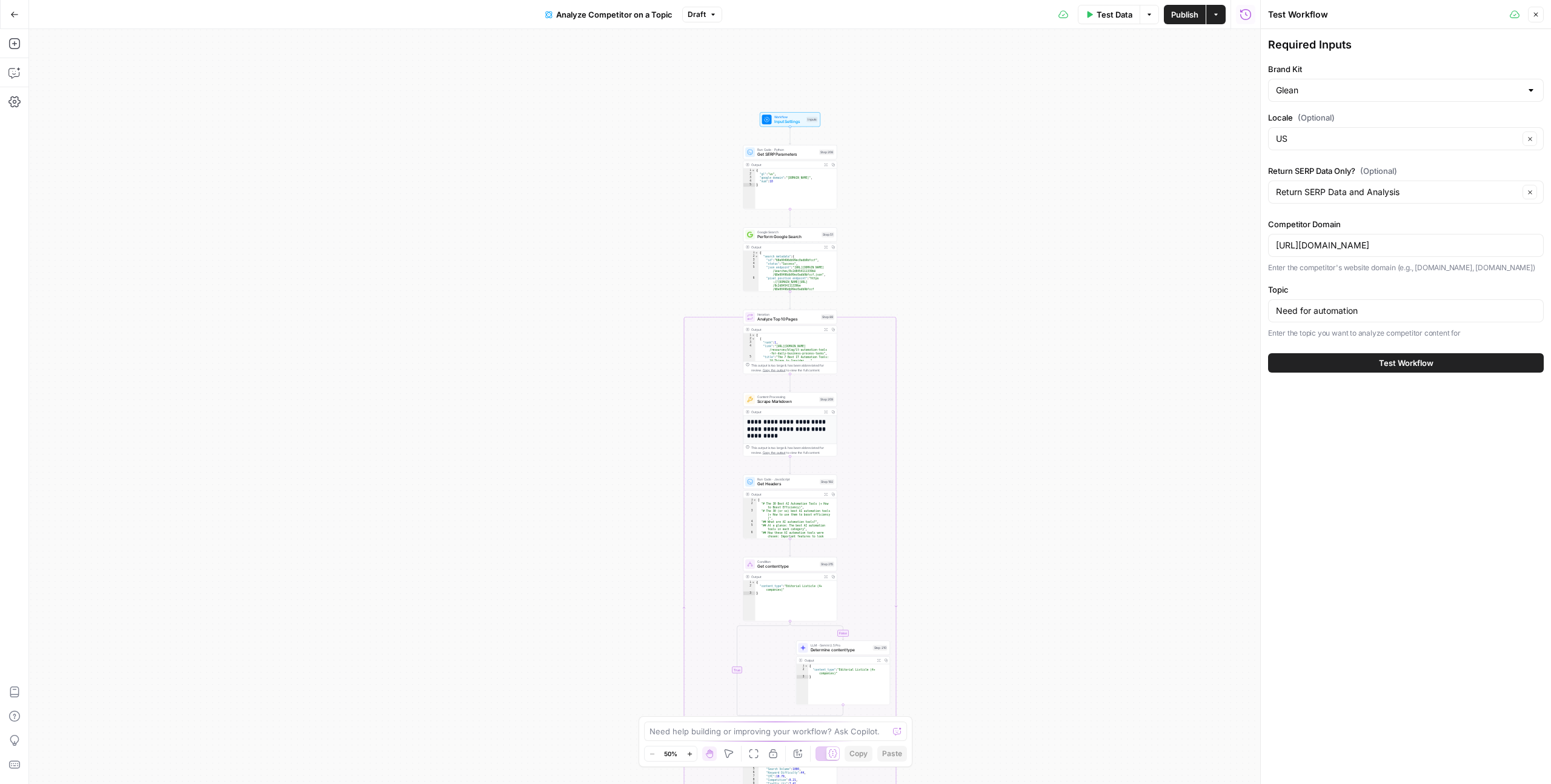
click at [1390, 357] on span "Test Workflow" at bounding box center [1405, 363] width 55 height 12
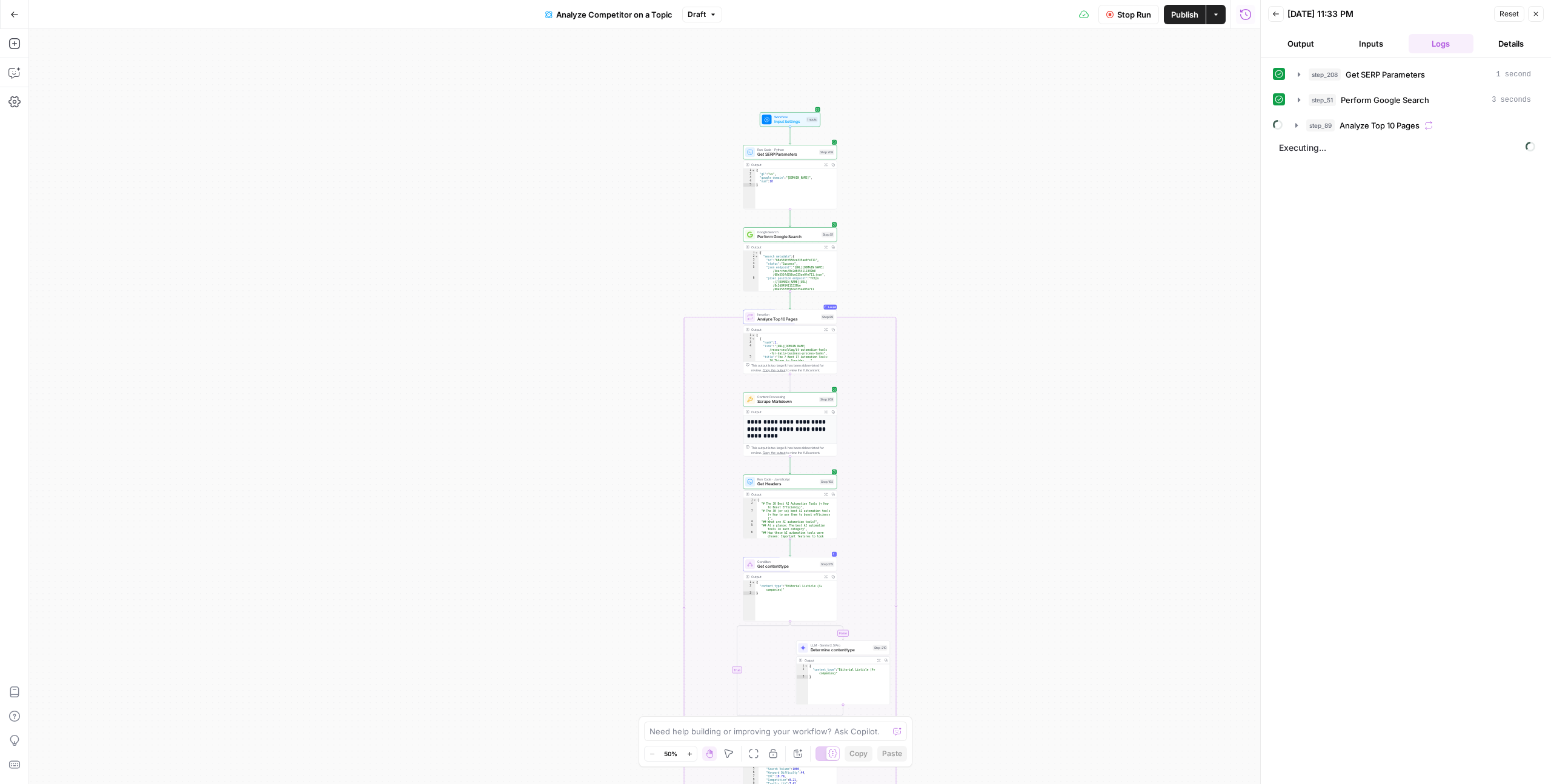
click at [990, 437] on div "false true false false true true Workflow Input Settings Inputs Run Code · Pyth…" at bounding box center [644, 406] width 1231 height 754
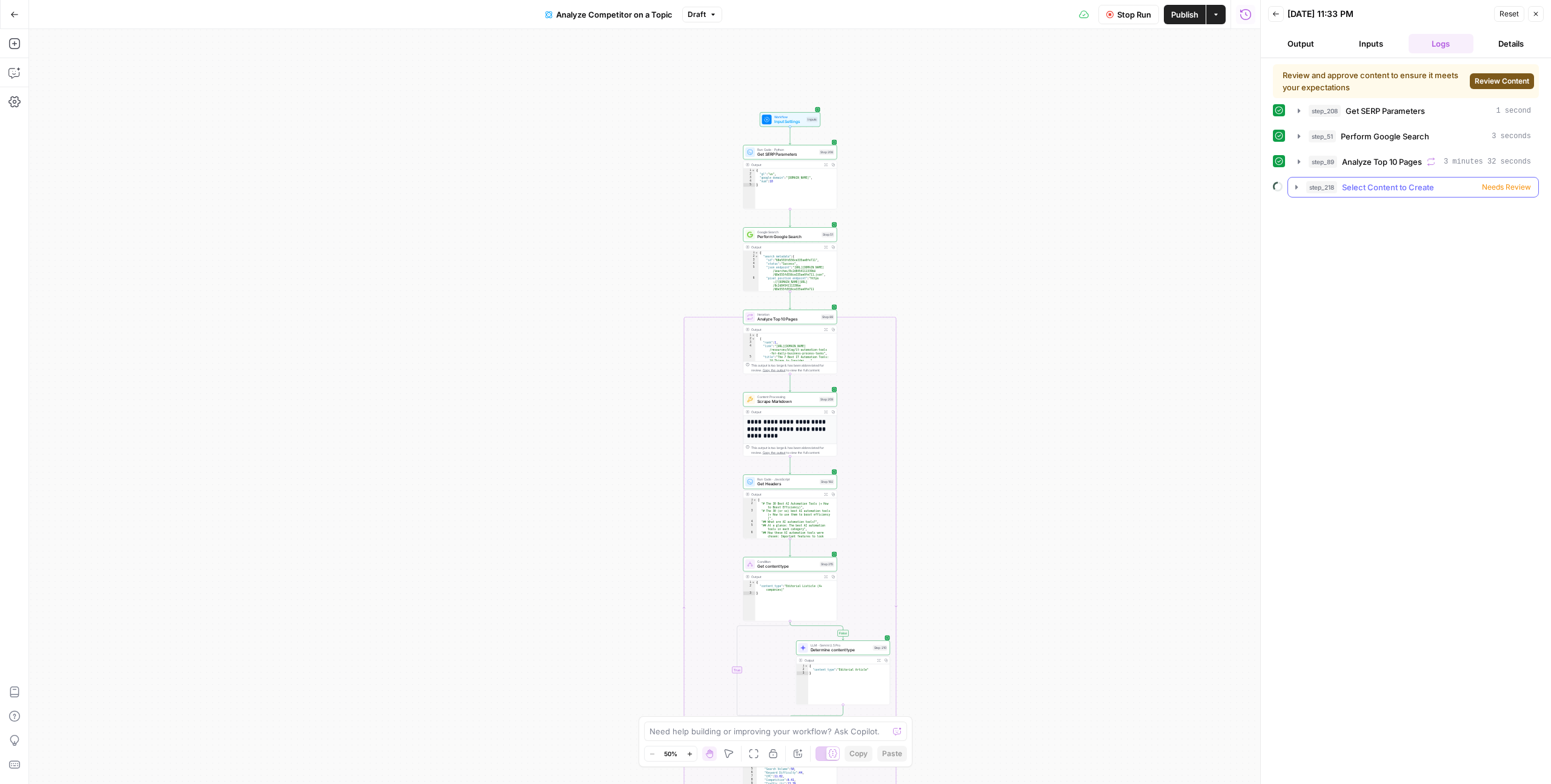
click at [1515, 187] on span "Needs Review" at bounding box center [1506, 187] width 49 height 11
click at [1498, 78] on span "Review Content" at bounding box center [1501, 80] width 55 height 11
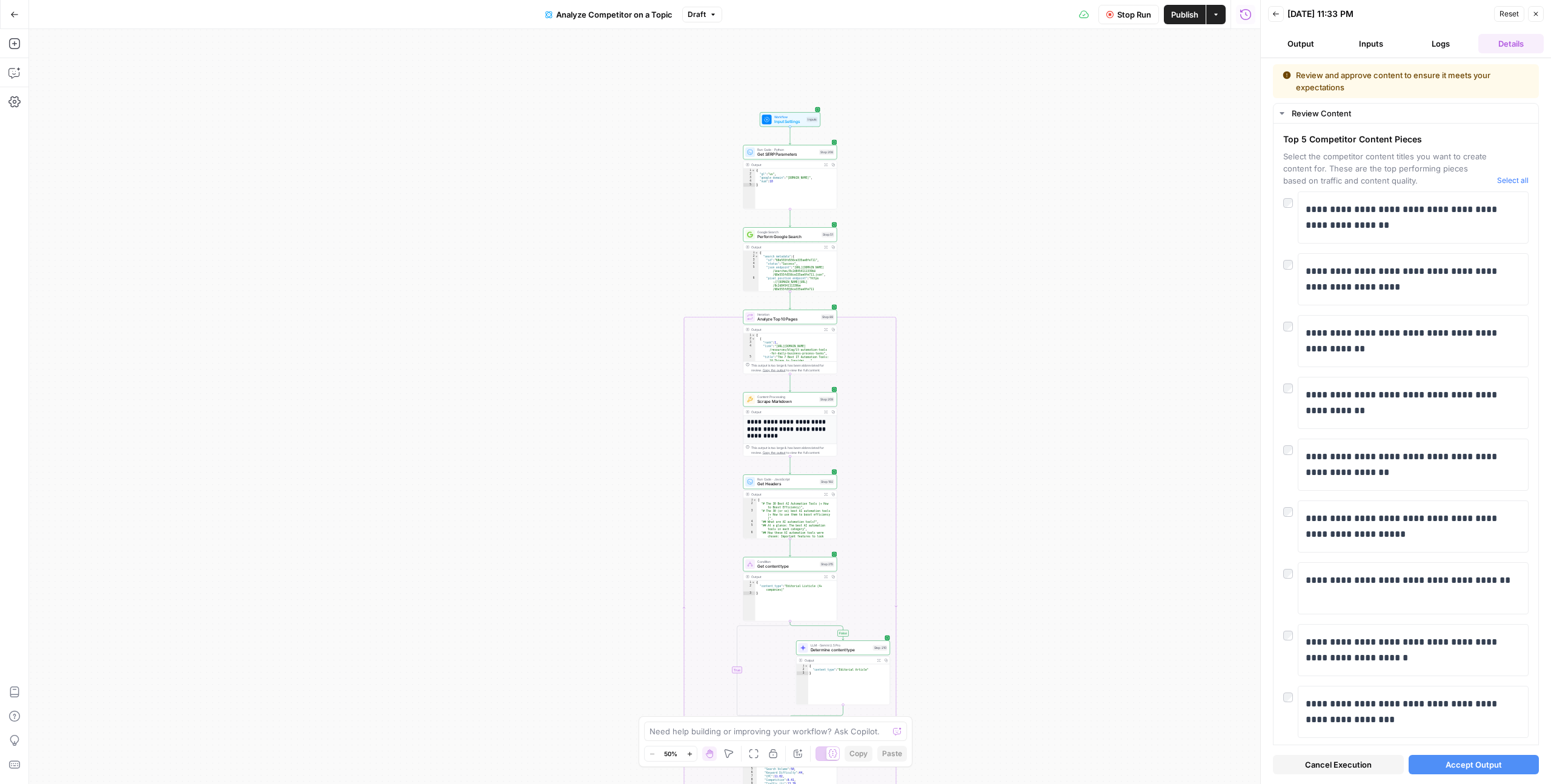
click at [1471, 766] on span "Accept Output" at bounding box center [1473, 764] width 56 height 12
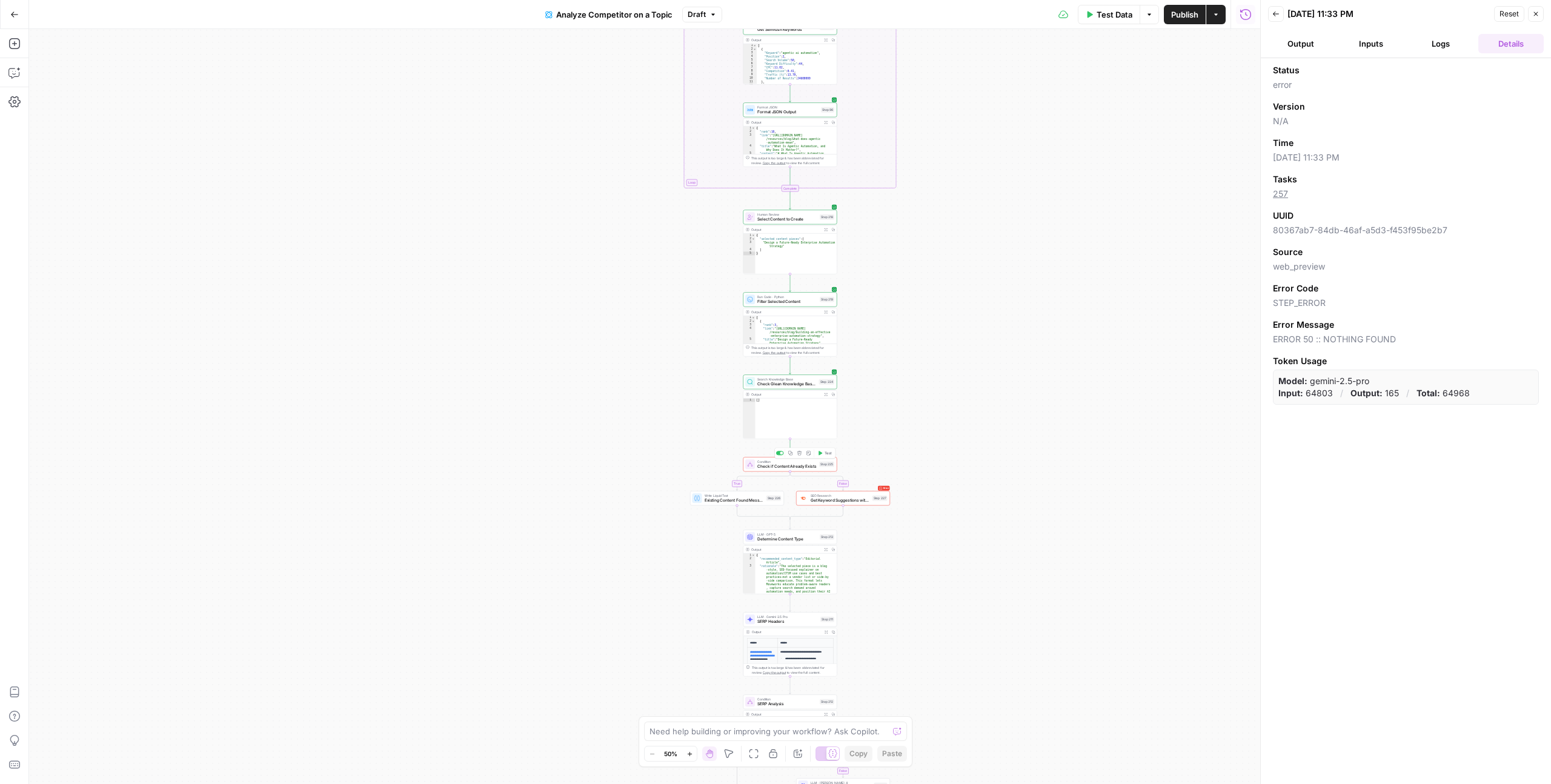
click at [821, 469] on div "Condition Check if Content Already Exists Step 225 Copy step Delete step Add No…" at bounding box center [789, 464] width 89 height 11
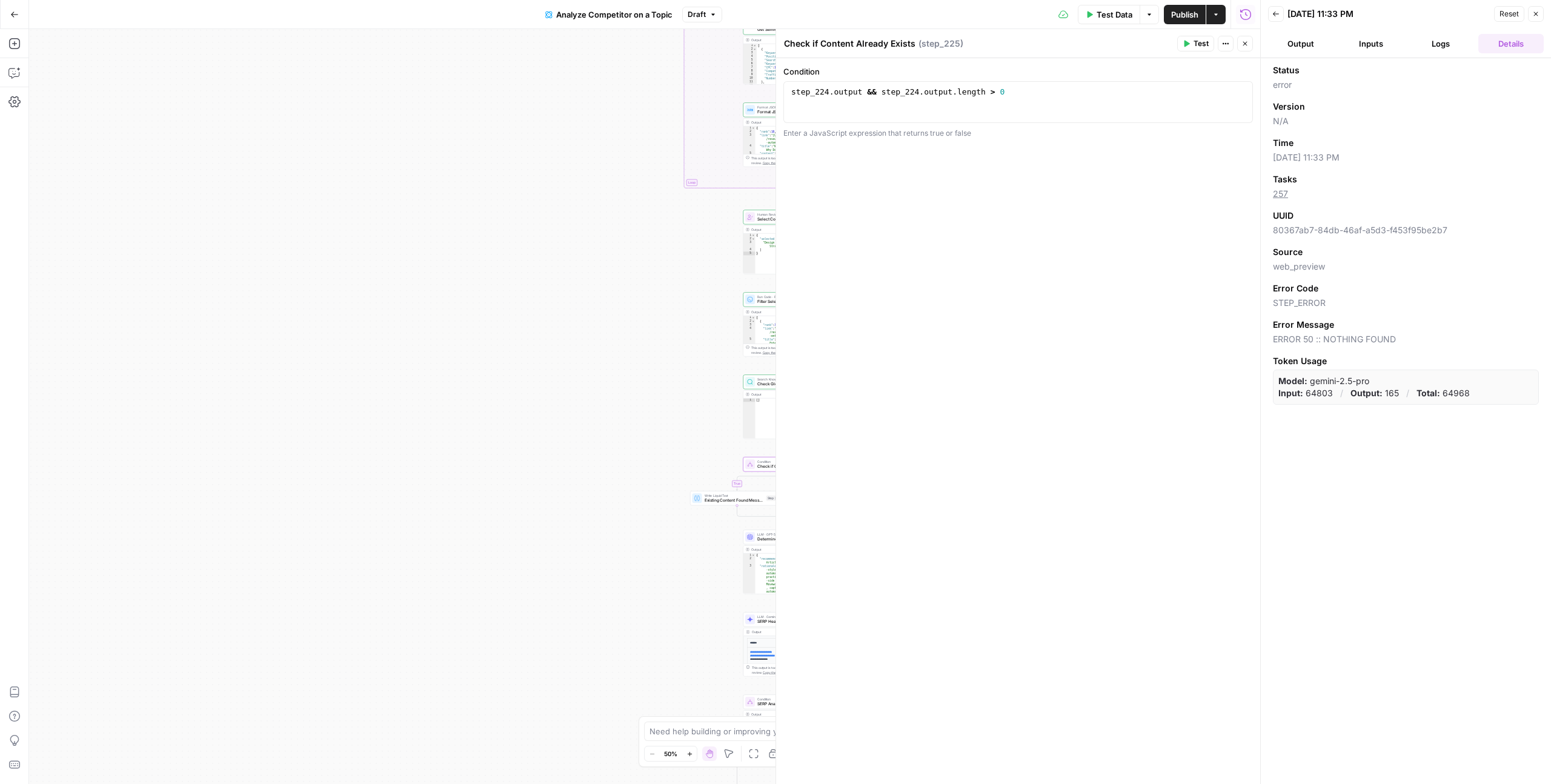
click at [1532, 14] on icon "button" at bounding box center [1536, 14] width 8 height 8
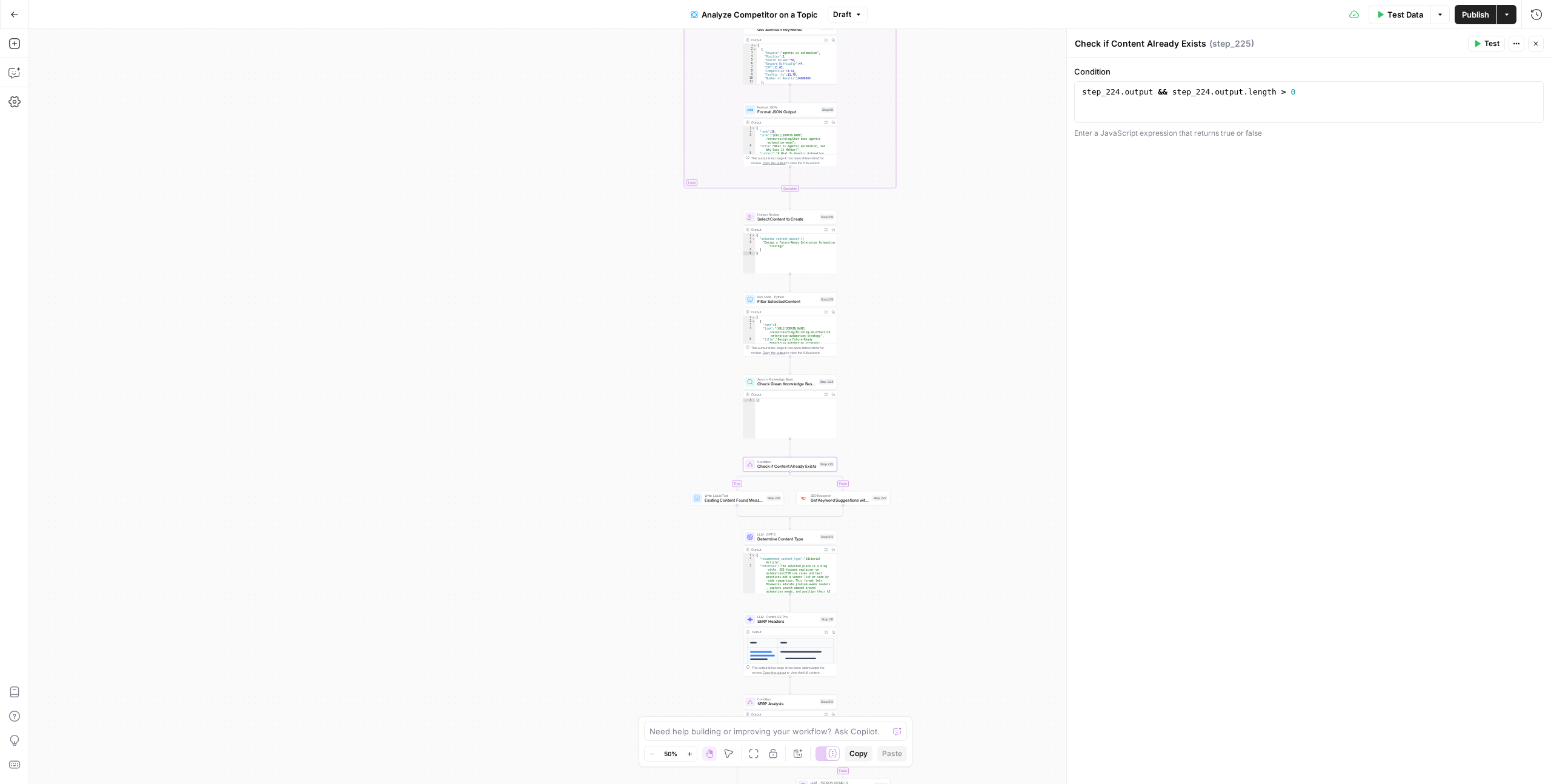
click at [686, 751] on icon "button" at bounding box center [689, 753] width 7 height 7
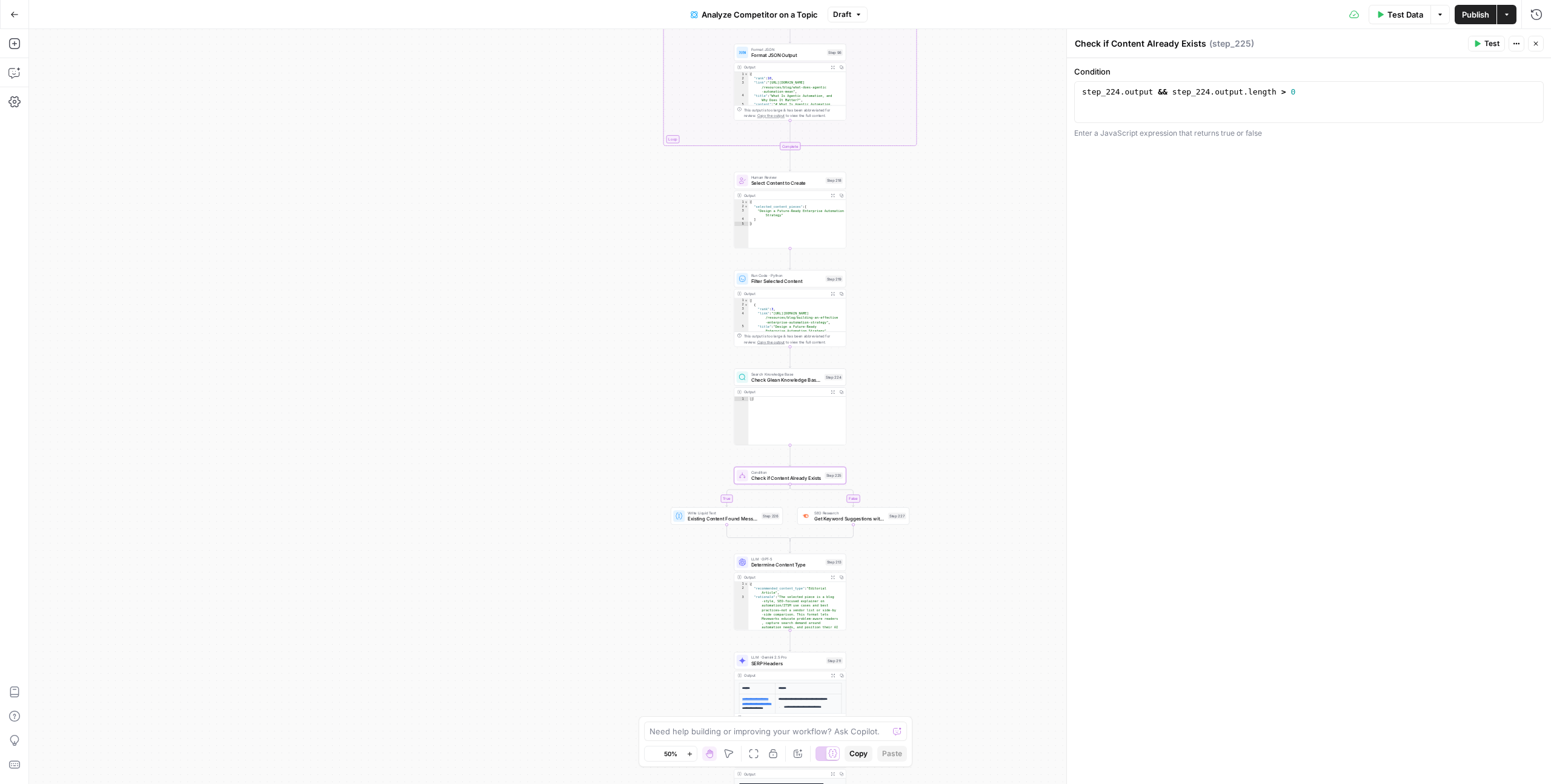
click at [686, 751] on icon "button" at bounding box center [689, 753] width 7 height 7
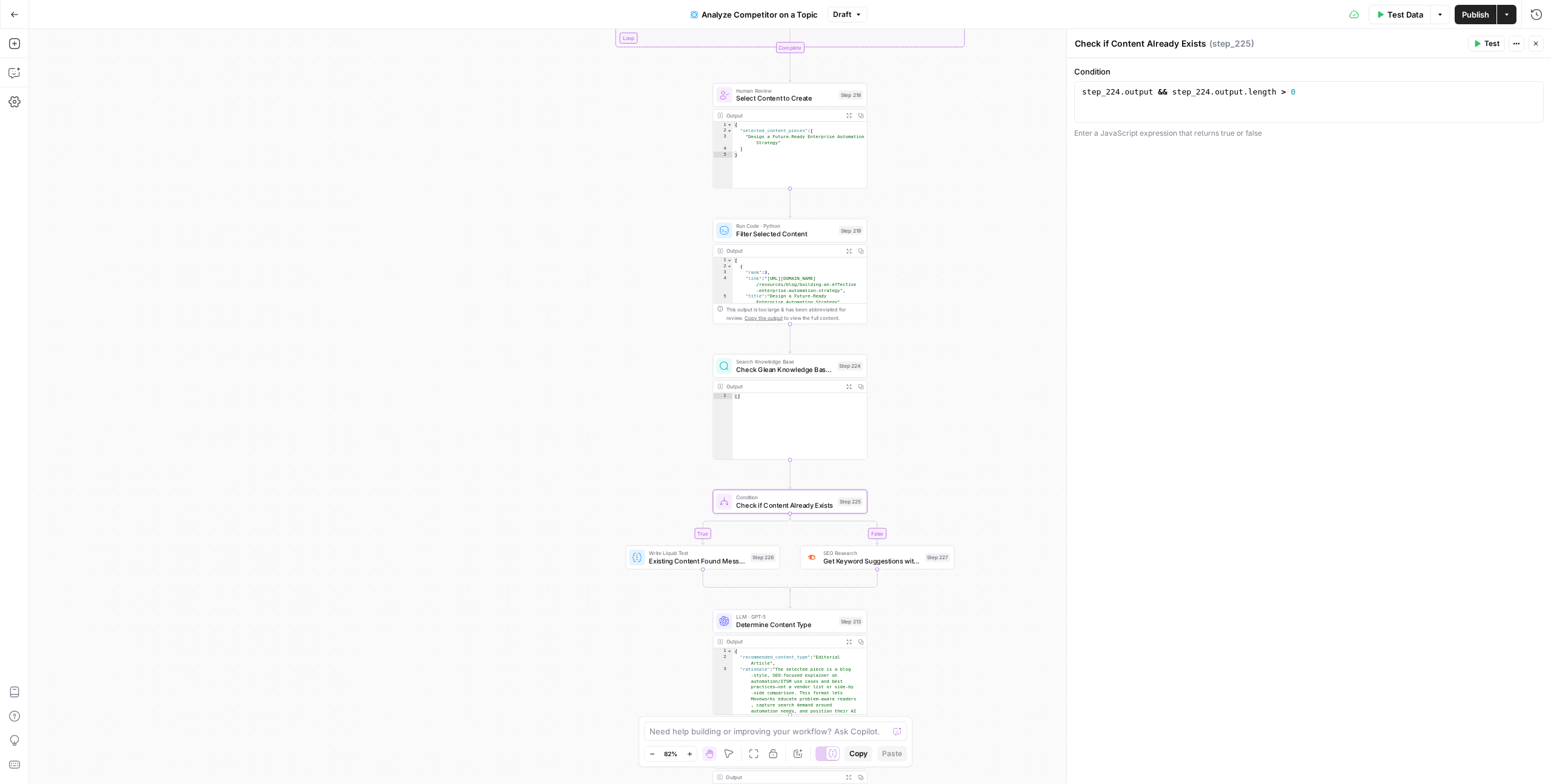
click at [686, 751] on icon "button" at bounding box center [689, 753] width 7 height 7
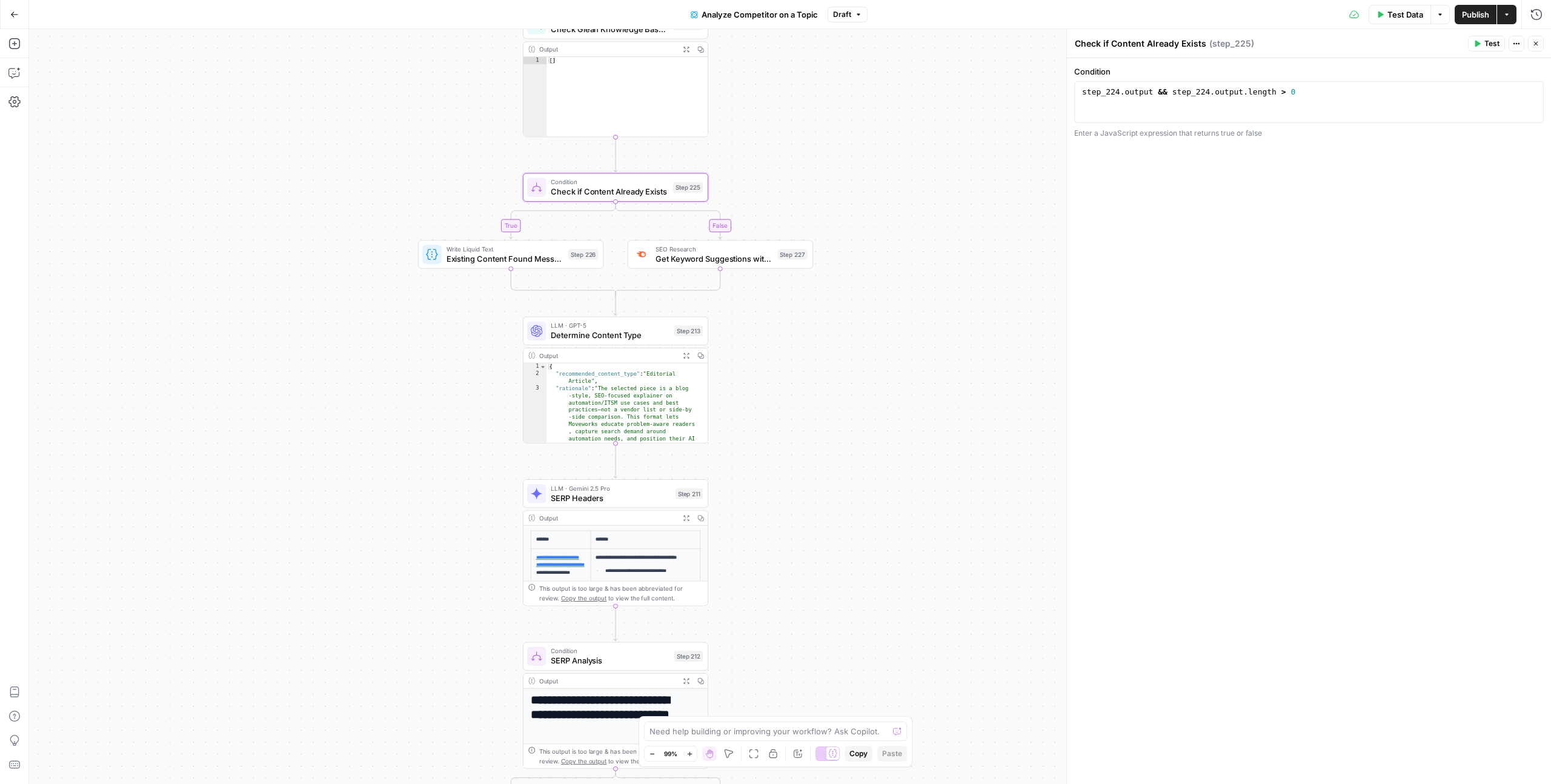
drag, startPoint x: 474, startPoint y: 245, endPoint x: 300, endPoint y: -88, distance: 375.7
click at [300, 0] on html "September Cohort New Home Browse Insights Opportunities Your Data Recent Grids …" at bounding box center [776, 392] width 1551 height 784
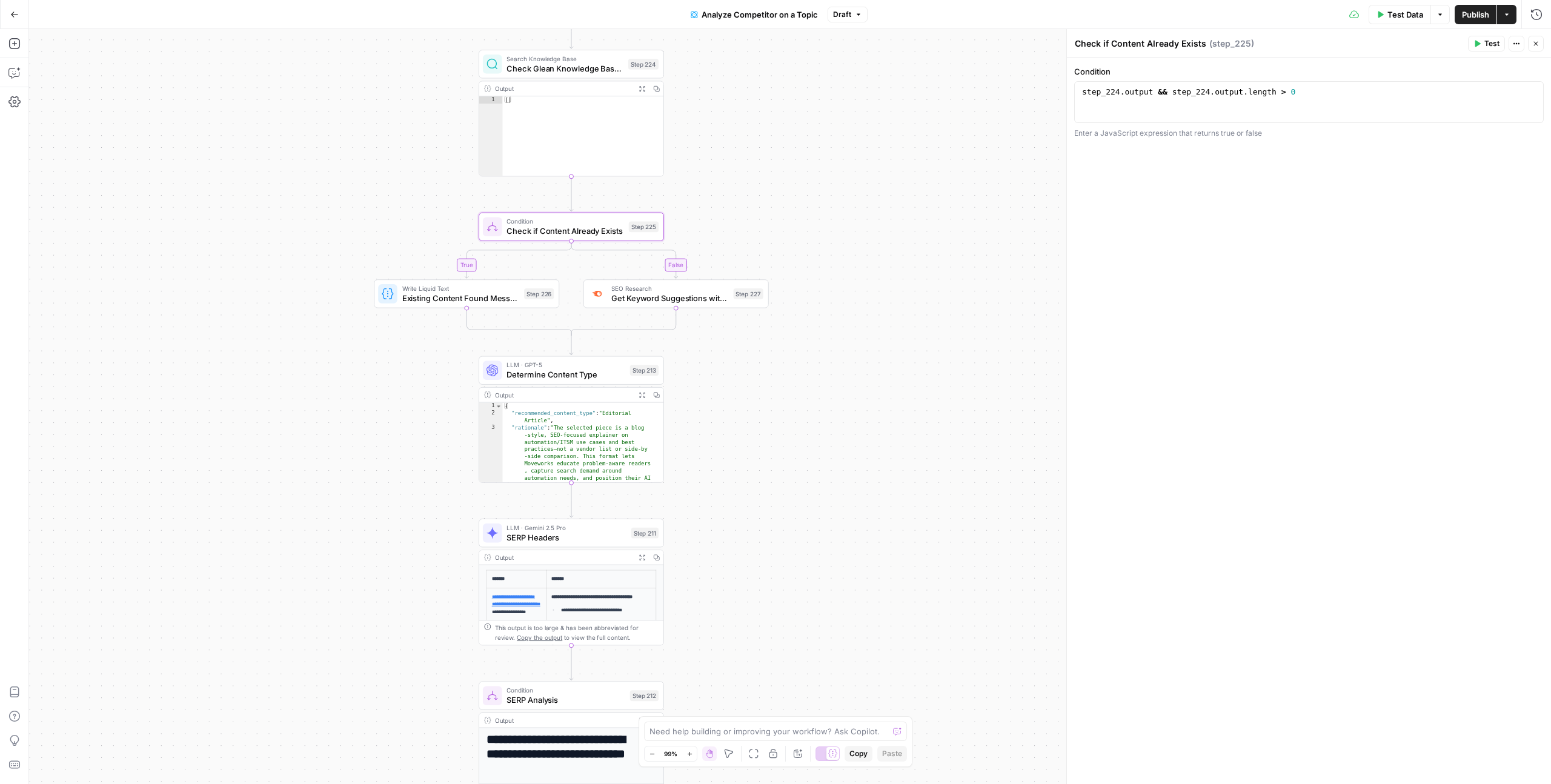
drag, startPoint x: 364, startPoint y: 385, endPoint x: 320, endPoint y: 425, distance: 59.5
click at [320, 425] on div "false true false false true true Workflow Input Settings Inputs Run Code · Pyth…" at bounding box center [789, 406] width 1521 height 754
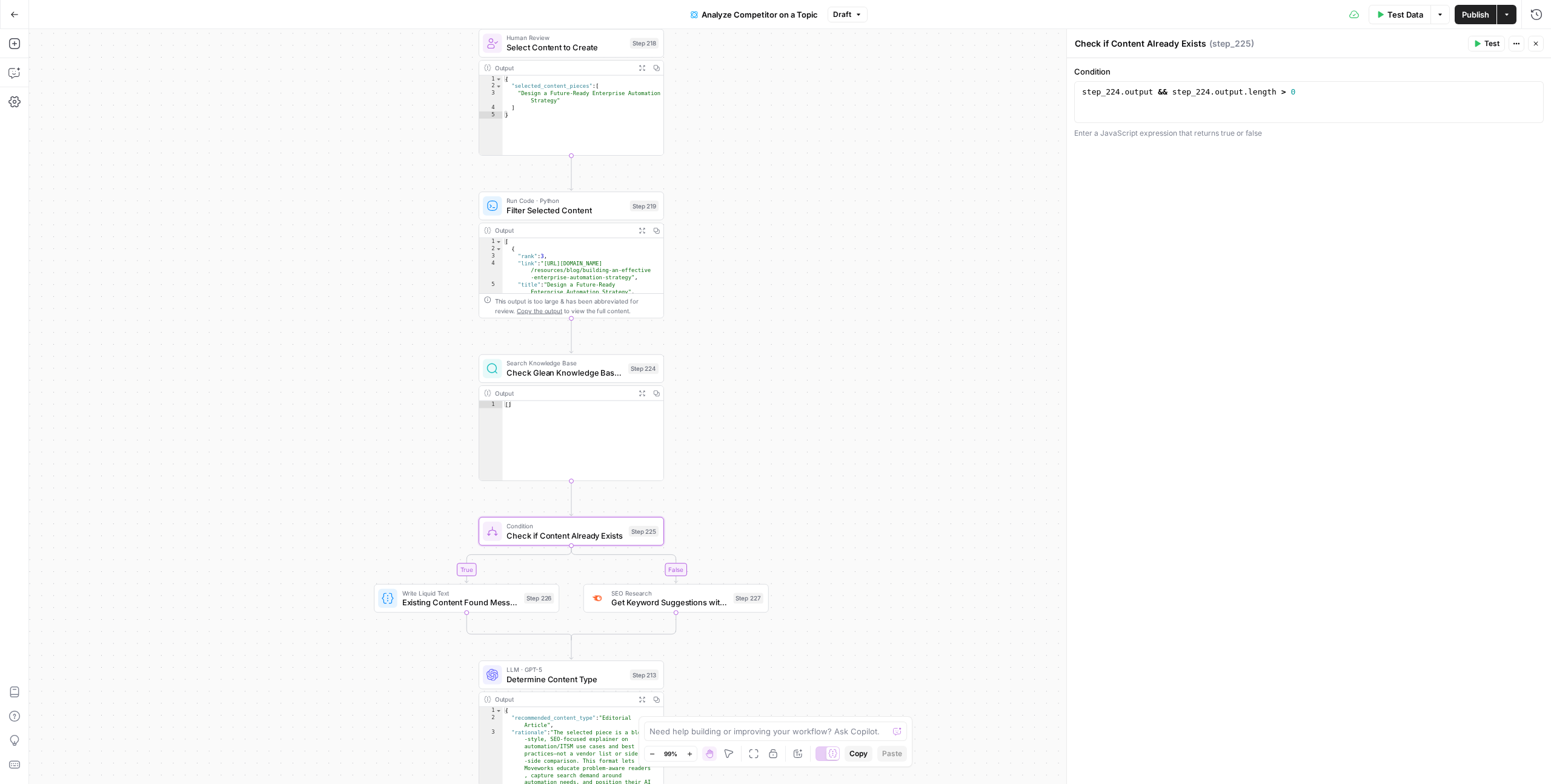
click at [551, 540] on span "Check if Content Already Exists" at bounding box center [565, 535] width 117 height 12
click at [1542, 42] on button "Close" at bounding box center [1536, 43] width 15 height 15
click at [593, 533] on span "Check if Content Already Exists" at bounding box center [565, 535] width 117 height 12
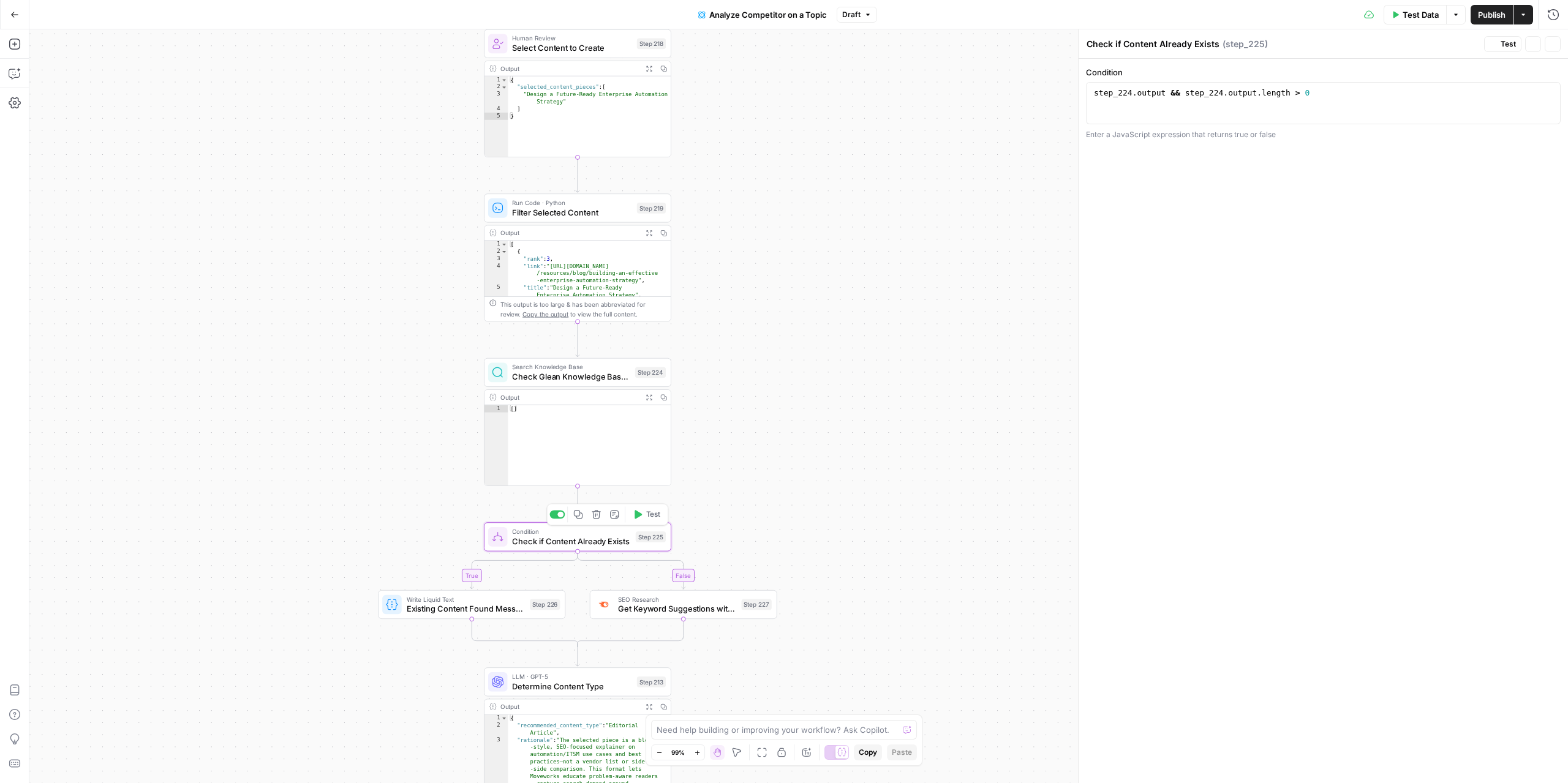
click at [599, 539] on span "Check if Content Already Exists" at bounding box center [571, 541] width 118 height 13
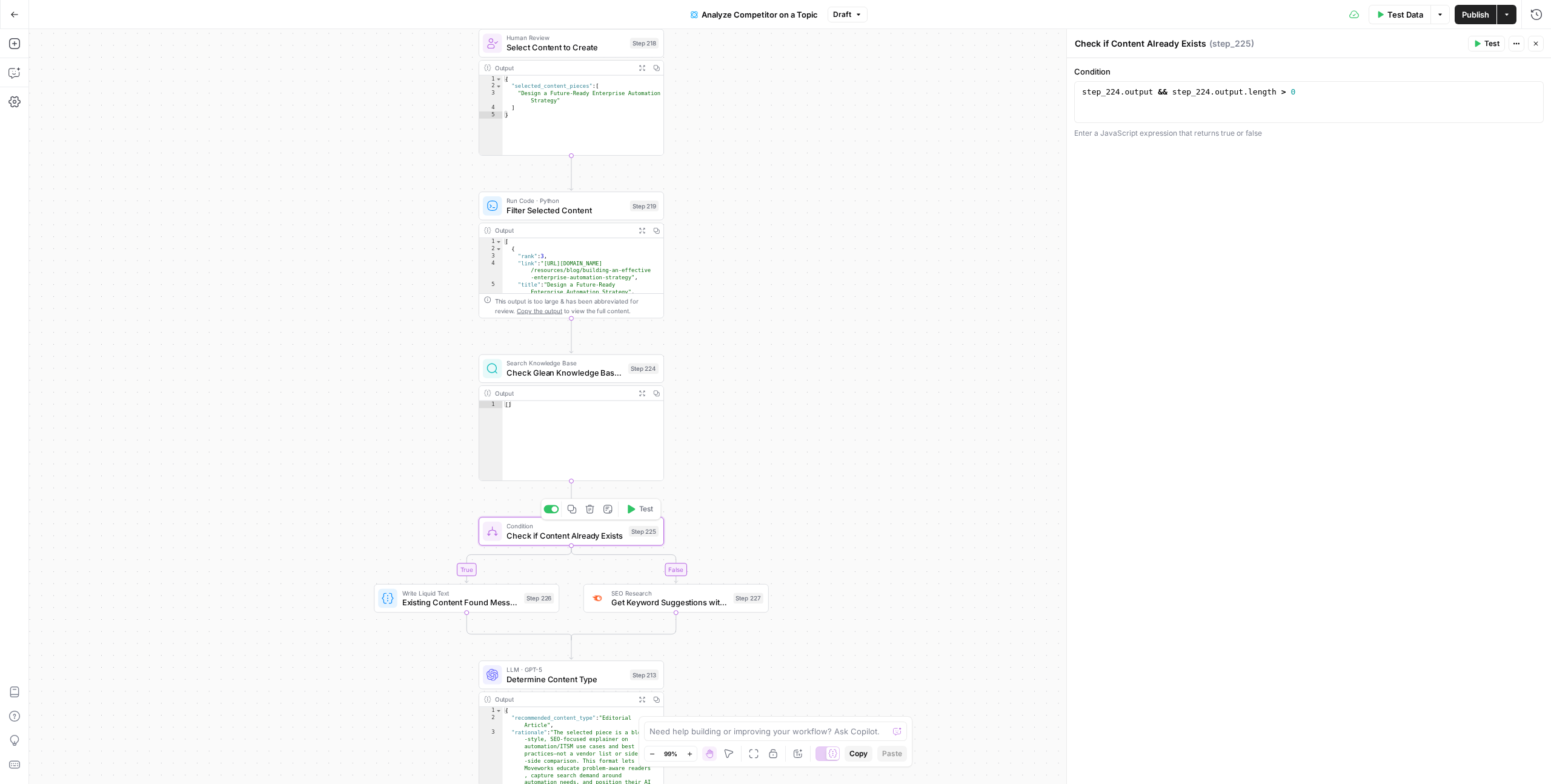
click at [593, 533] on span "Check if Content Already Exists" at bounding box center [565, 535] width 117 height 12
type textarea "**********"
click at [1124, 90] on div "step_224 . output && step_224 . output . length > 0" at bounding box center [1309, 112] width 459 height 52
click at [1289, 95] on div "step_224 . output && step_224 . output . length > 0" at bounding box center [1309, 112] width 459 height 52
click at [1329, 94] on div "step_224 . output && step_224 . output . length > 0" at bounding box center [1309, 112] width 459 height 52
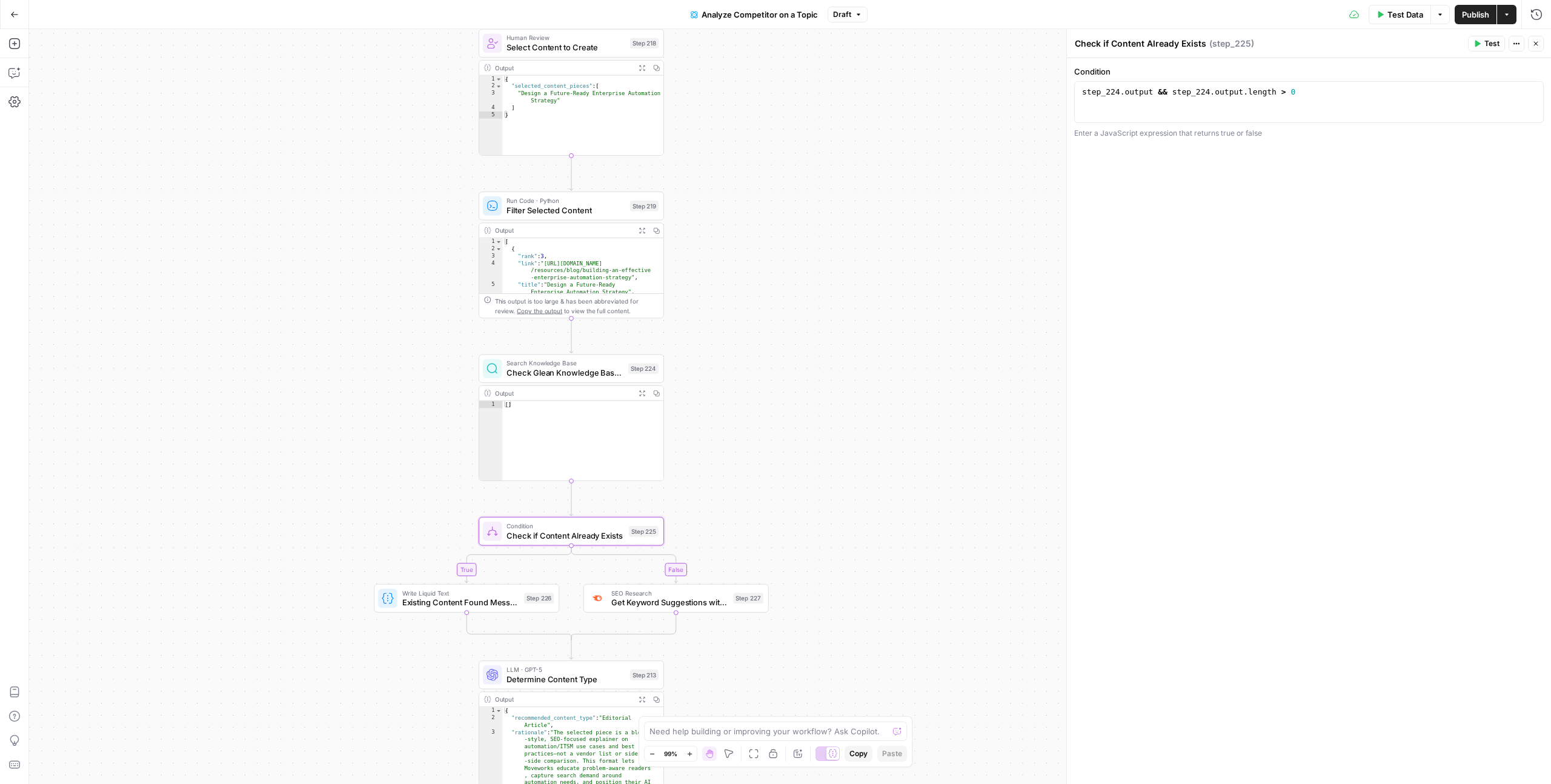
drag, startPoint x: 1377, startPoint y: 129, endPoint x: 1072, endPoint y: 138, distance: 305.1
click at [1072, 138] on div "**********" at bounding box center [1309, 406] width 484 height 754
click at [1003, 166] on div "false true false false true true Workflow Input Settings Inputs Run Code · Pyth…" at bounding box center [789, 406] width 1521 height 754
type textarea "**"
click at [530, 459] on div "[ ]" at bounding box center [583, 448] width 161 height 94
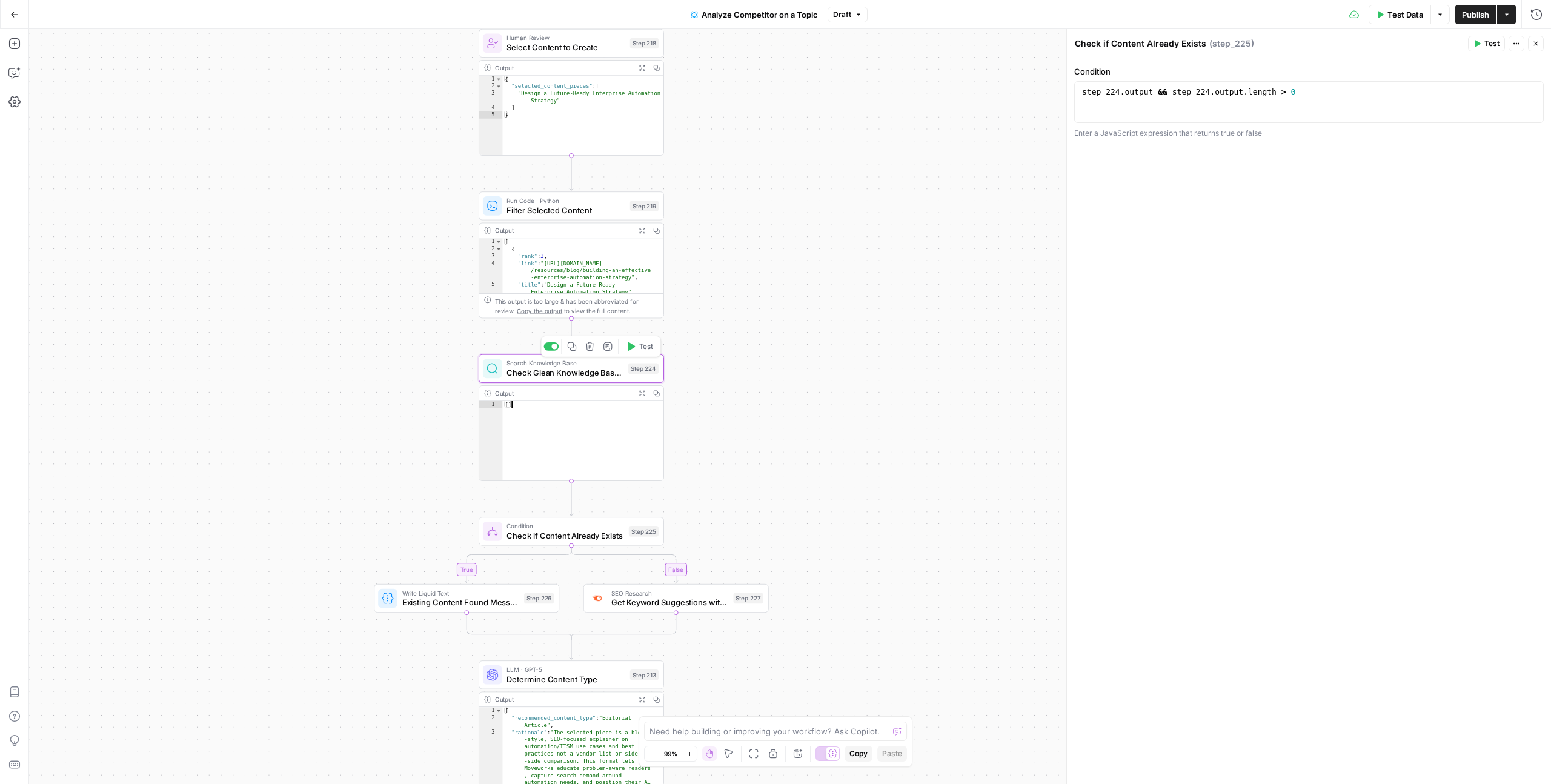
click at [551, 368] on span "Check Glean Knowledge Base for Existing Content" at bounding box center [565, 372] width 117 height 12
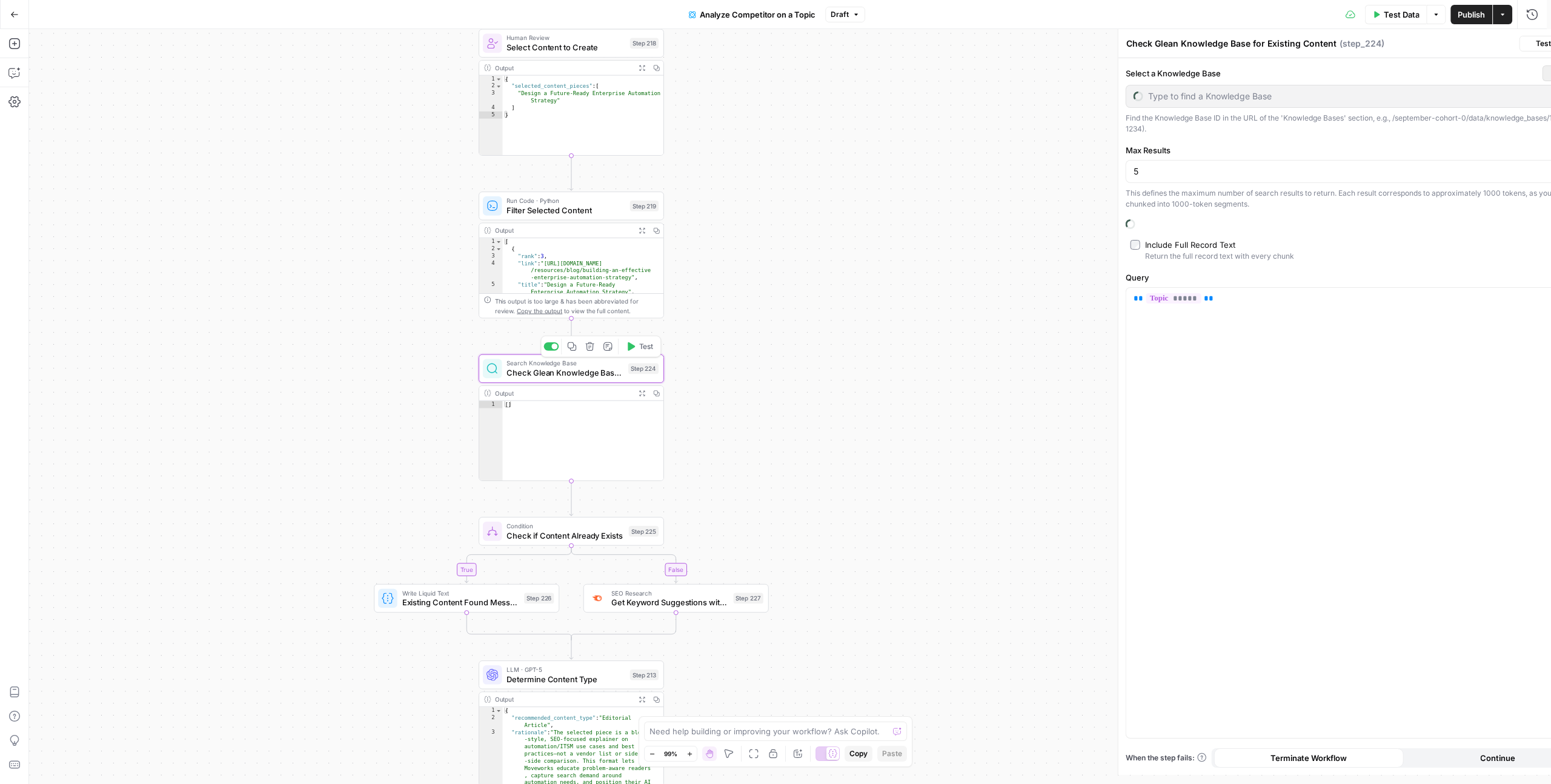
type input "Glean-Knowledge Base"
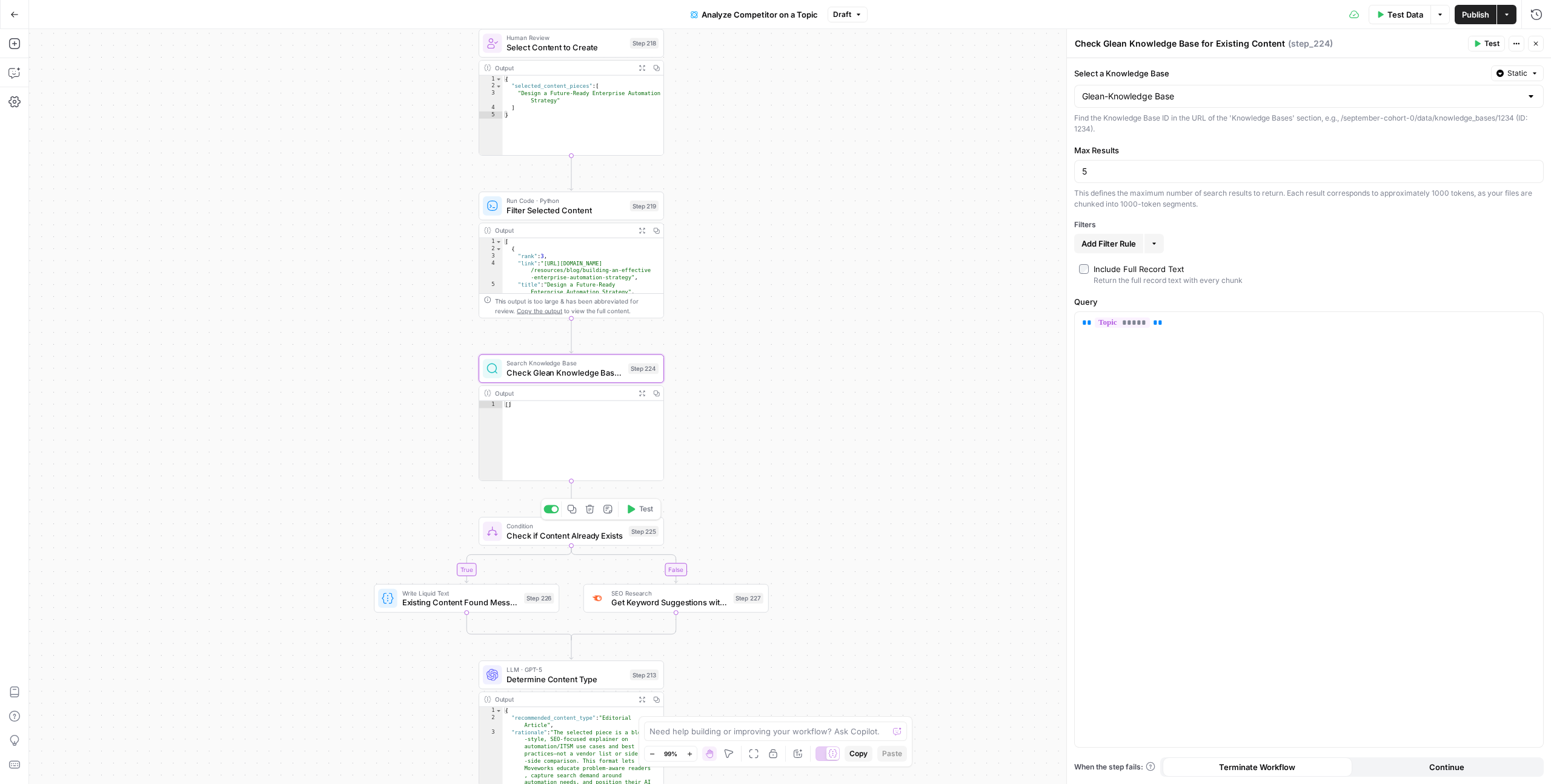
click at [591, 531] on span "Check if Content Already Exists" at bounding box center [565, 535] width 117 height 12
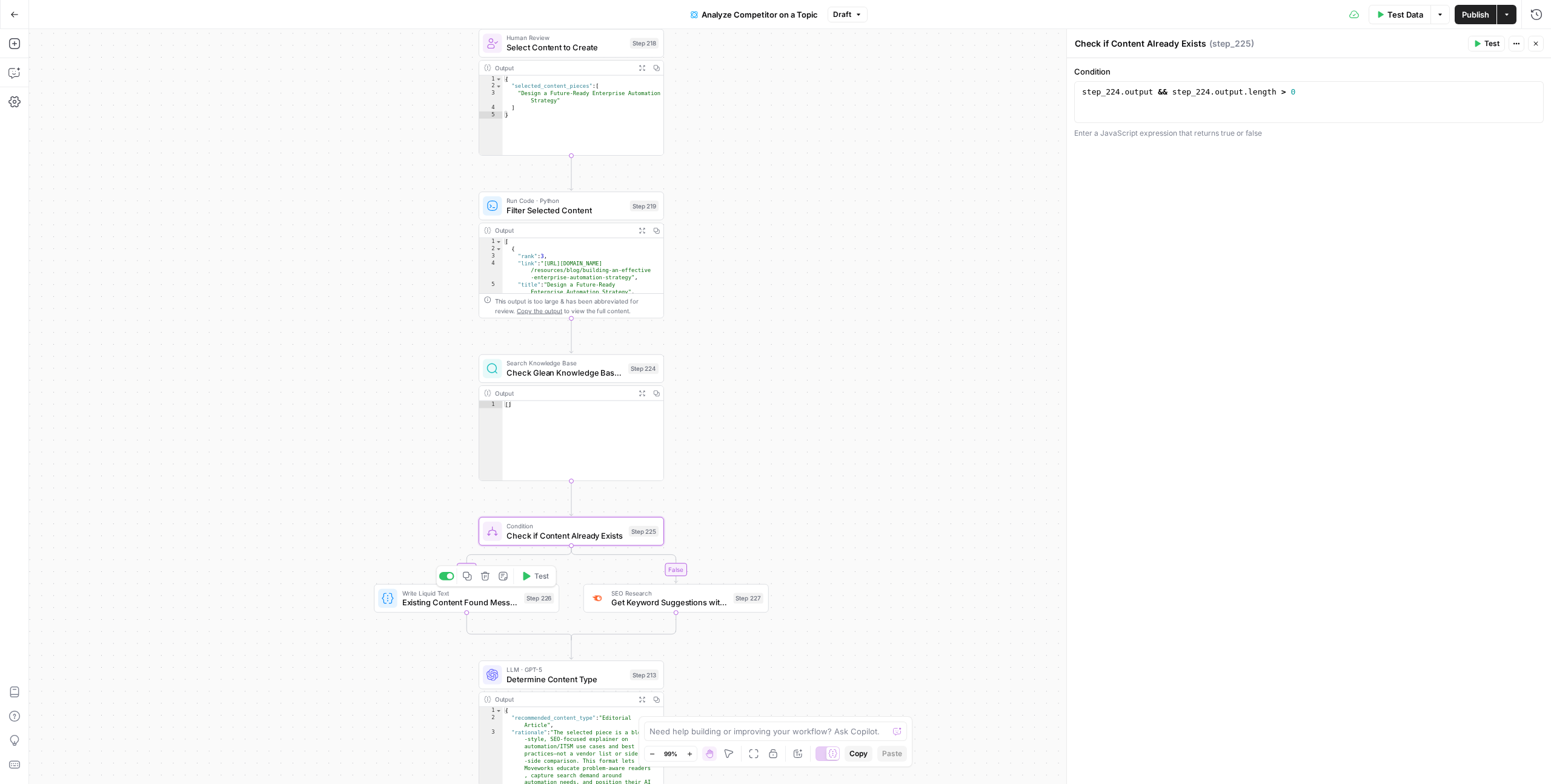
click at [479, 601] on span "Existing Content Found Message" at bounding box center [461, 602] width 117 height 12
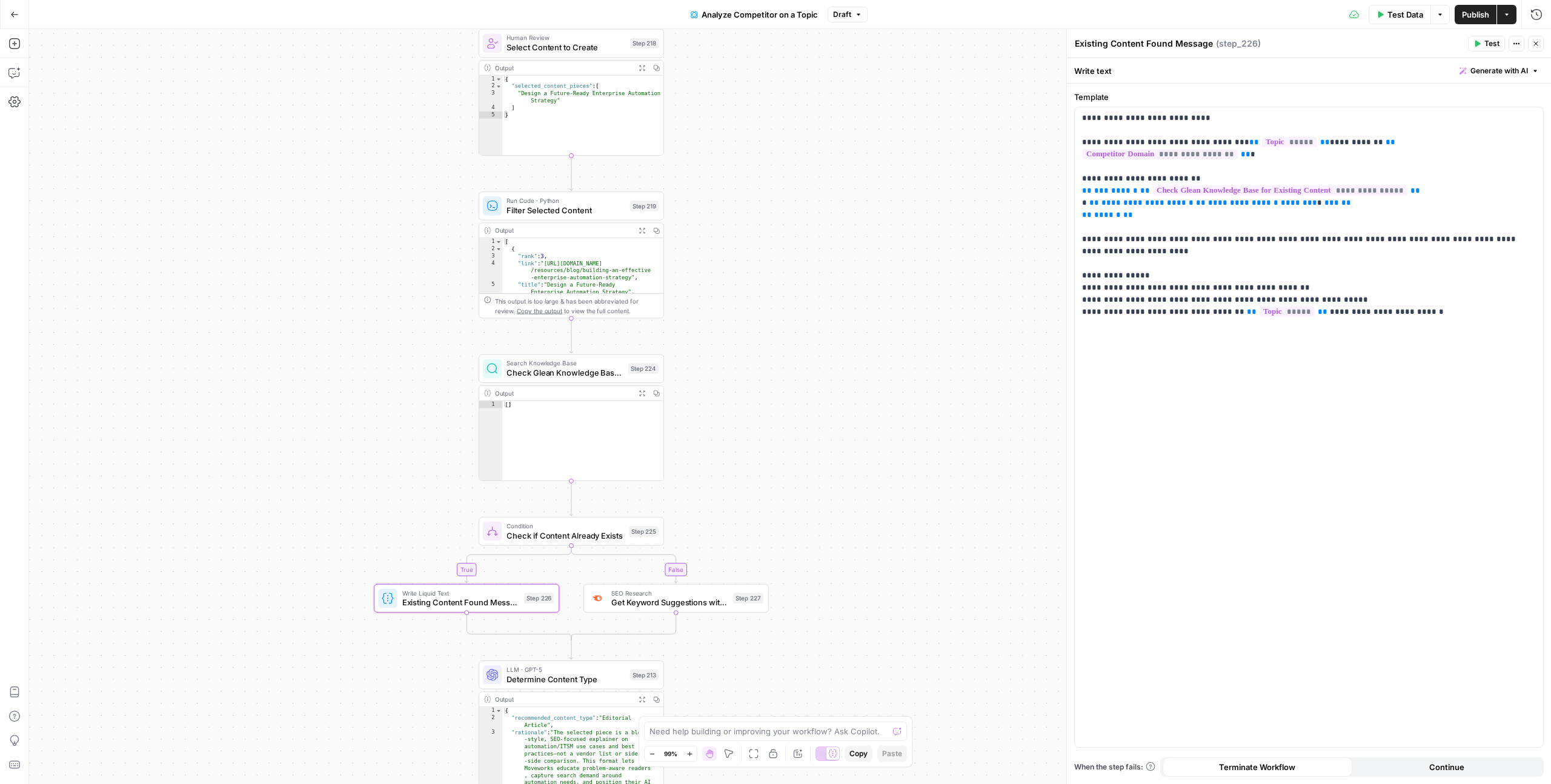
click at [624, 611] on div "SEO Research Get Keyword Suggestions with Volume Step 227 Copy step Delete step…" at bounding box center [676, 598] width 186 height 29
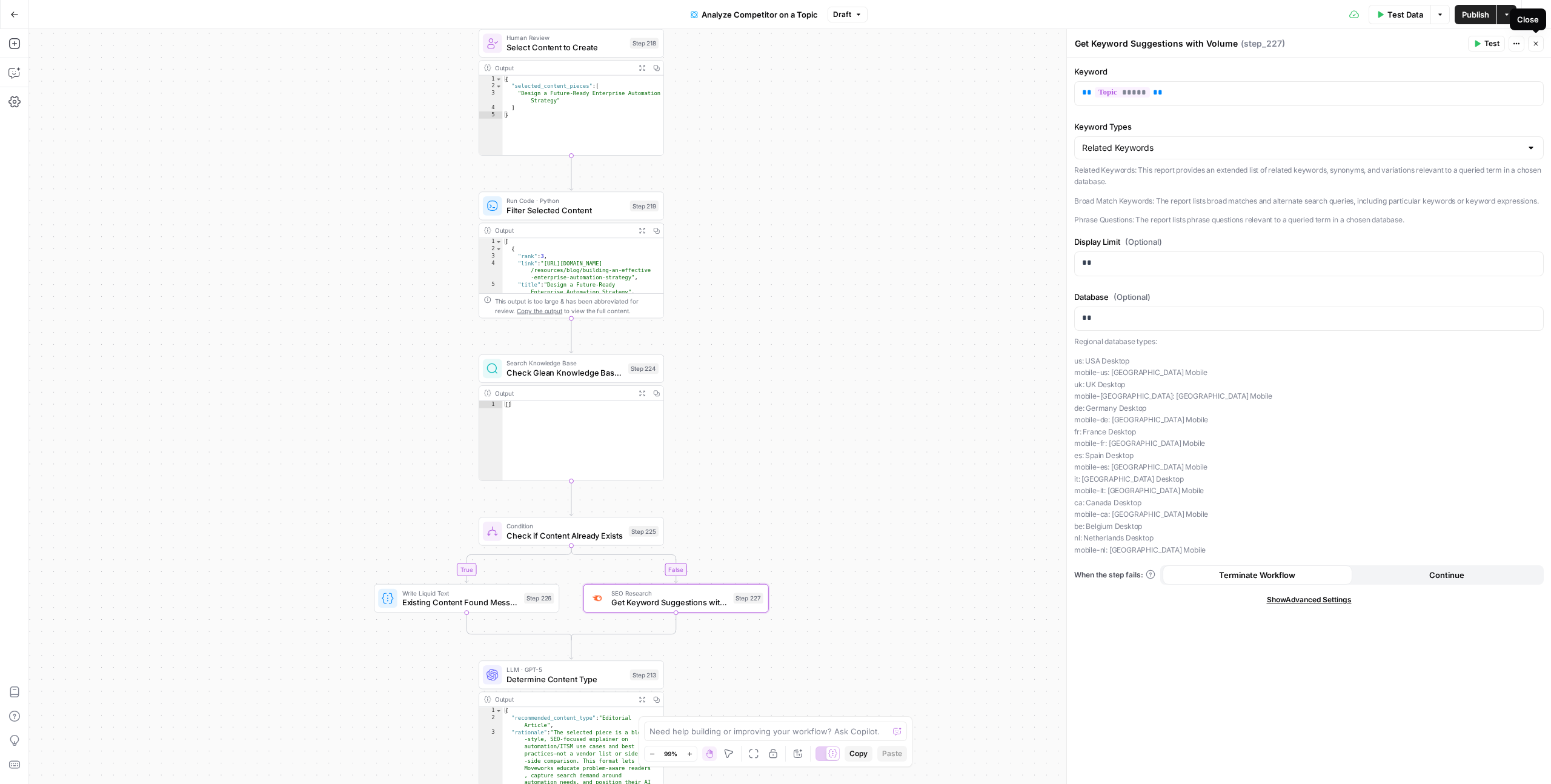
click at [1539, 44] on span "Close" at bounding box center [1539, 44] width 1 height 1
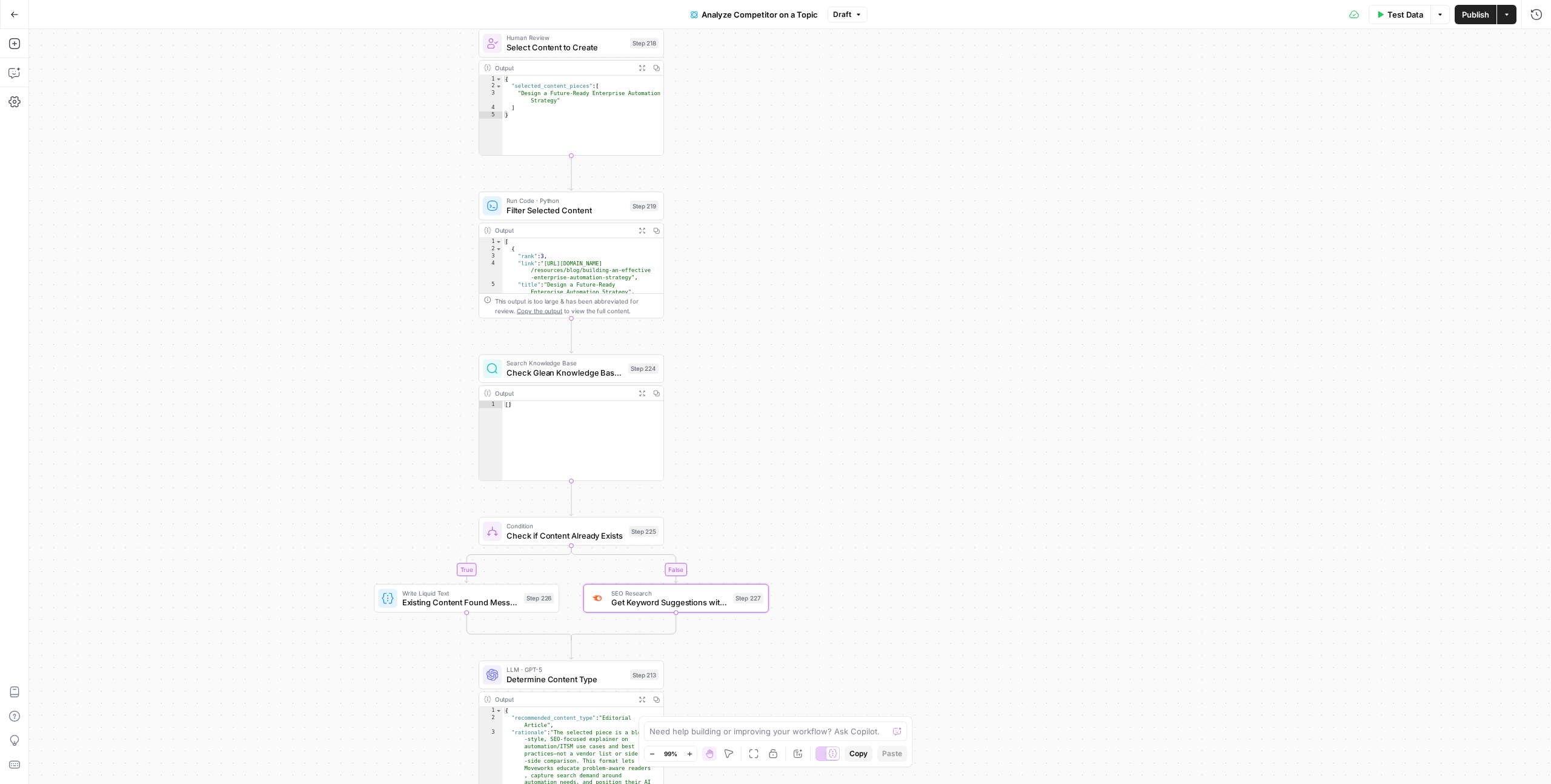
click at [1376, 17] on button "Test Data" at bounding box center [1399, 14] width 62 height 19
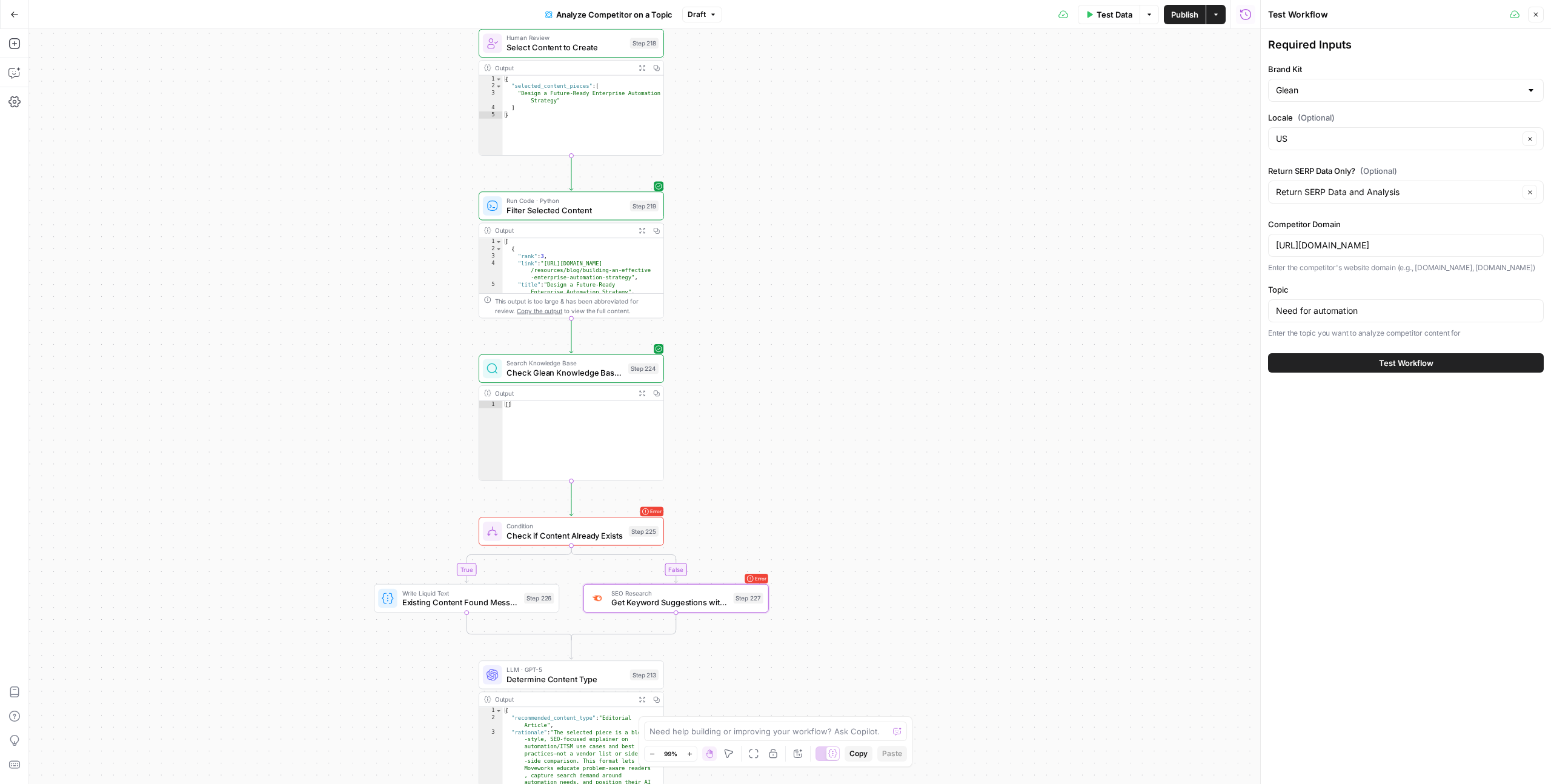
click at [1397, 366] on span "Test Workflow" at bounding box center [1405, 363] width 55 height 12
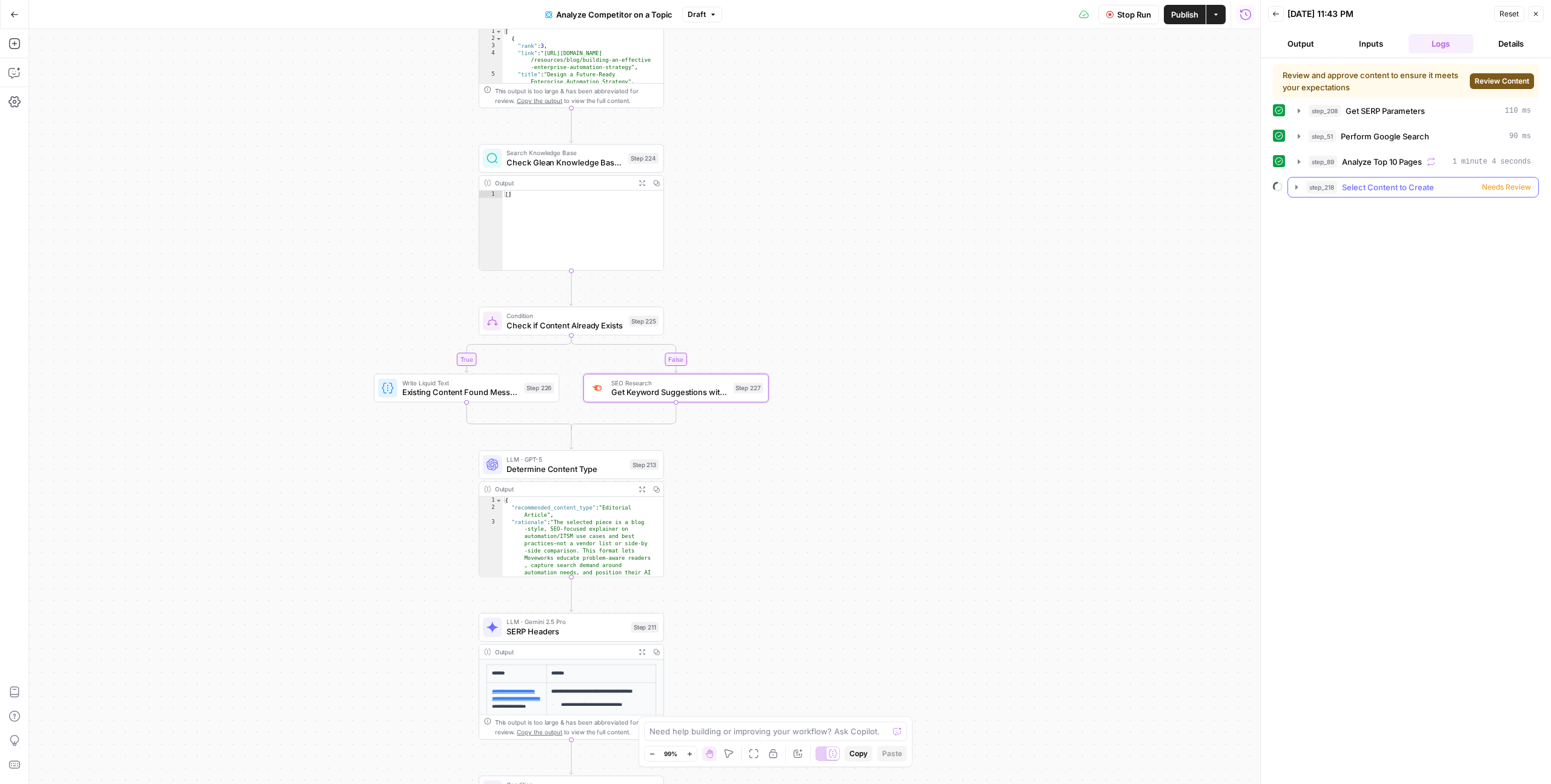
click at [1514, 189] on span "Needs Review" at bounding box center [1506, 187] width 49 height 11
click at [1504, 80] on span "Review Content" at bounding box center [1501, 80] width 55 height 11
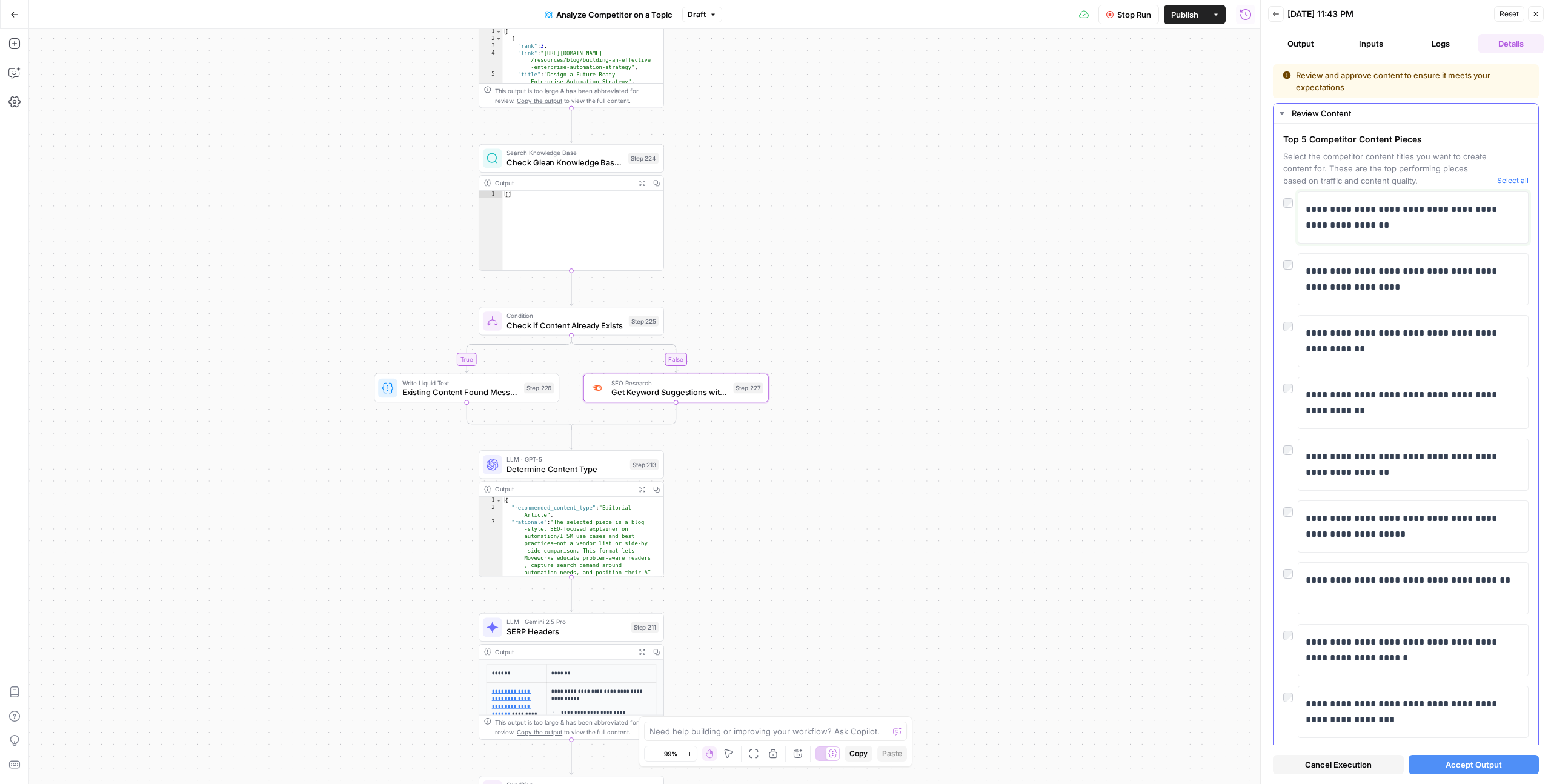
click at [1391, 220] on p "**********" at bounding box center [1408, 217] width 206 height 32
click at [1472, 761] on span "Accept Output" at bounding box center [1473, 764] width 56 height 12
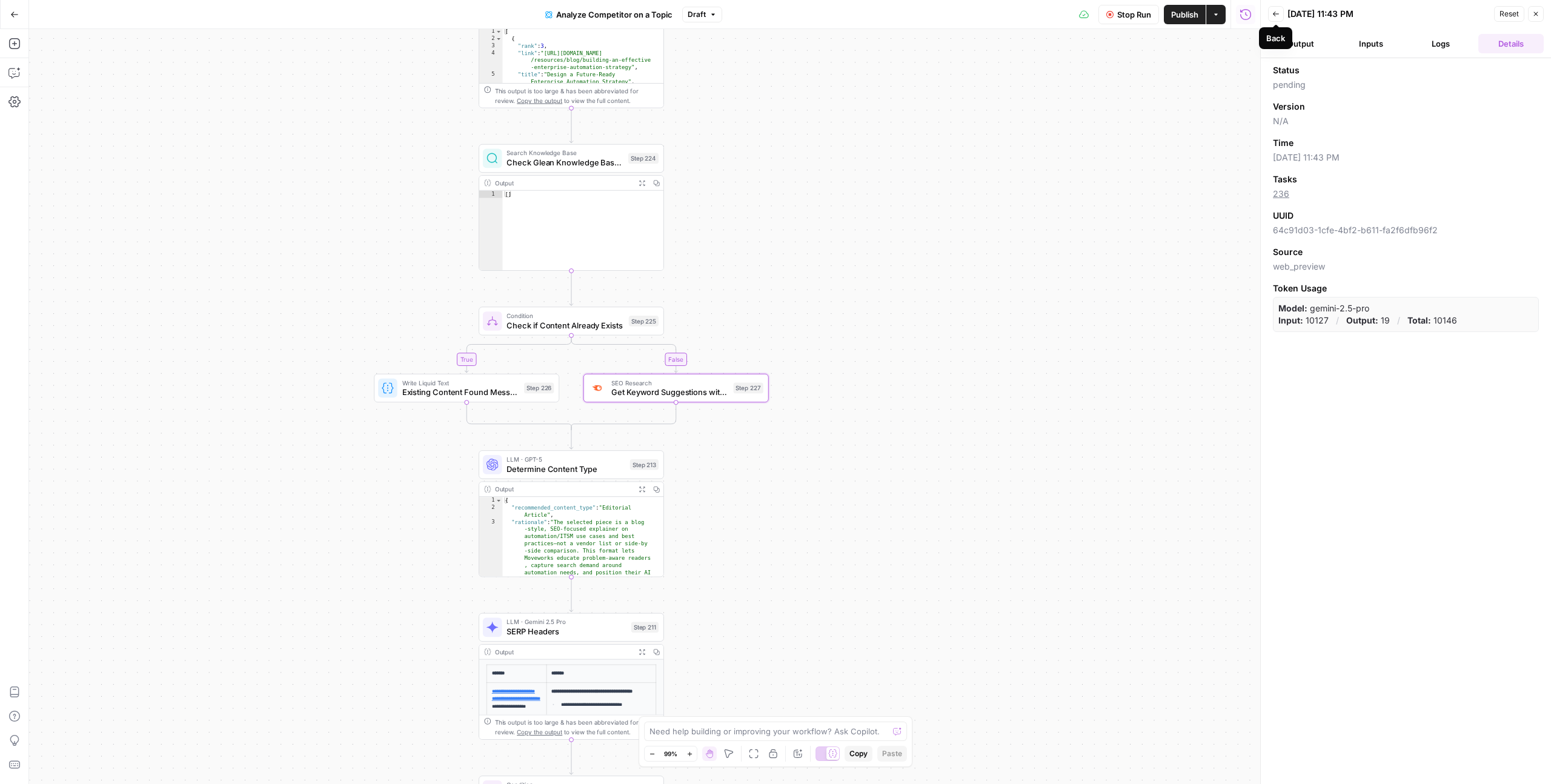
click at [1279, 17] on button "Back" at bounding box center [1275, 13] width 15 height 15
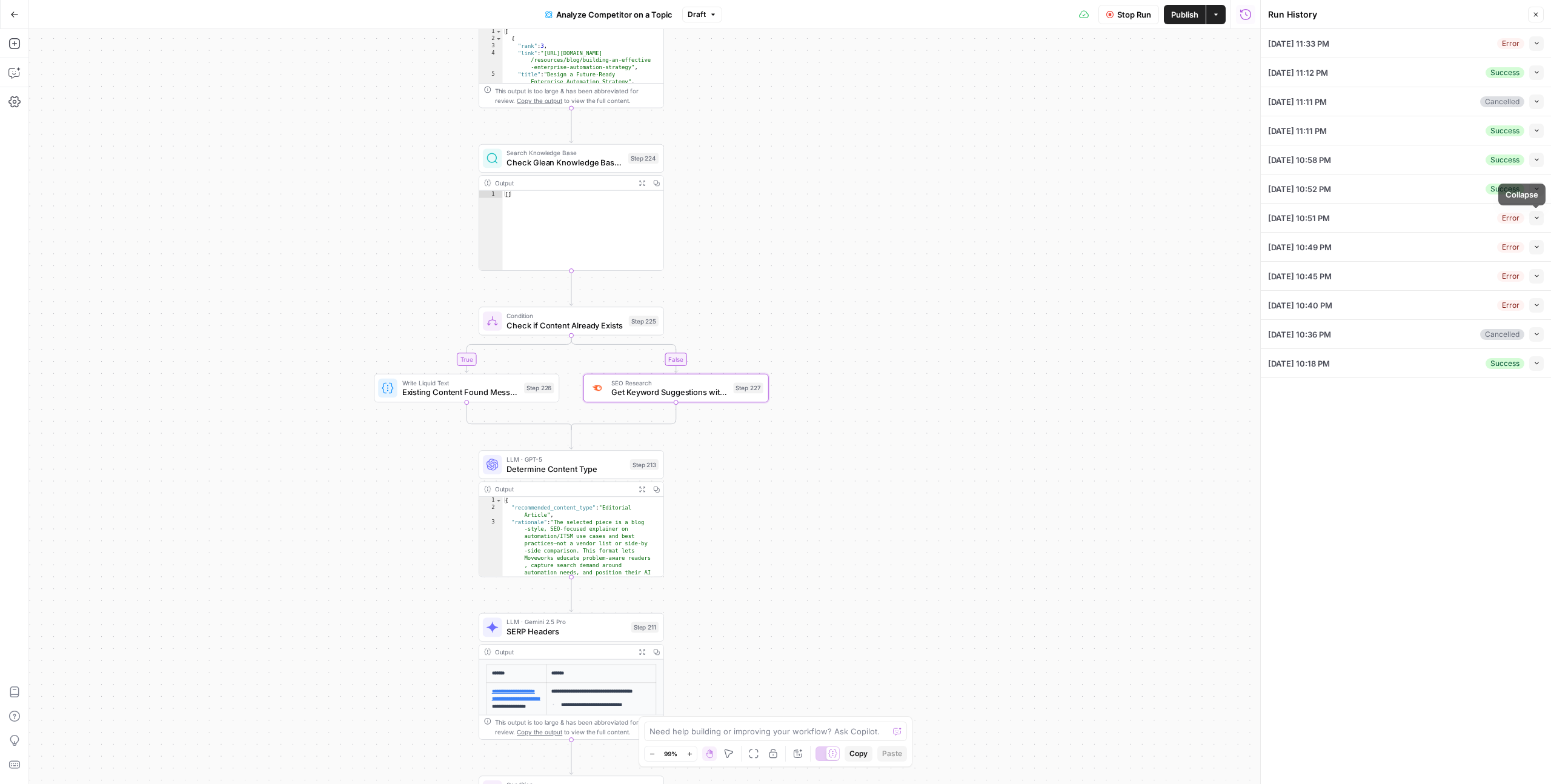
click at [1539, 215] on icon "button" at bounding box center [1536, 217] width 7 height 7
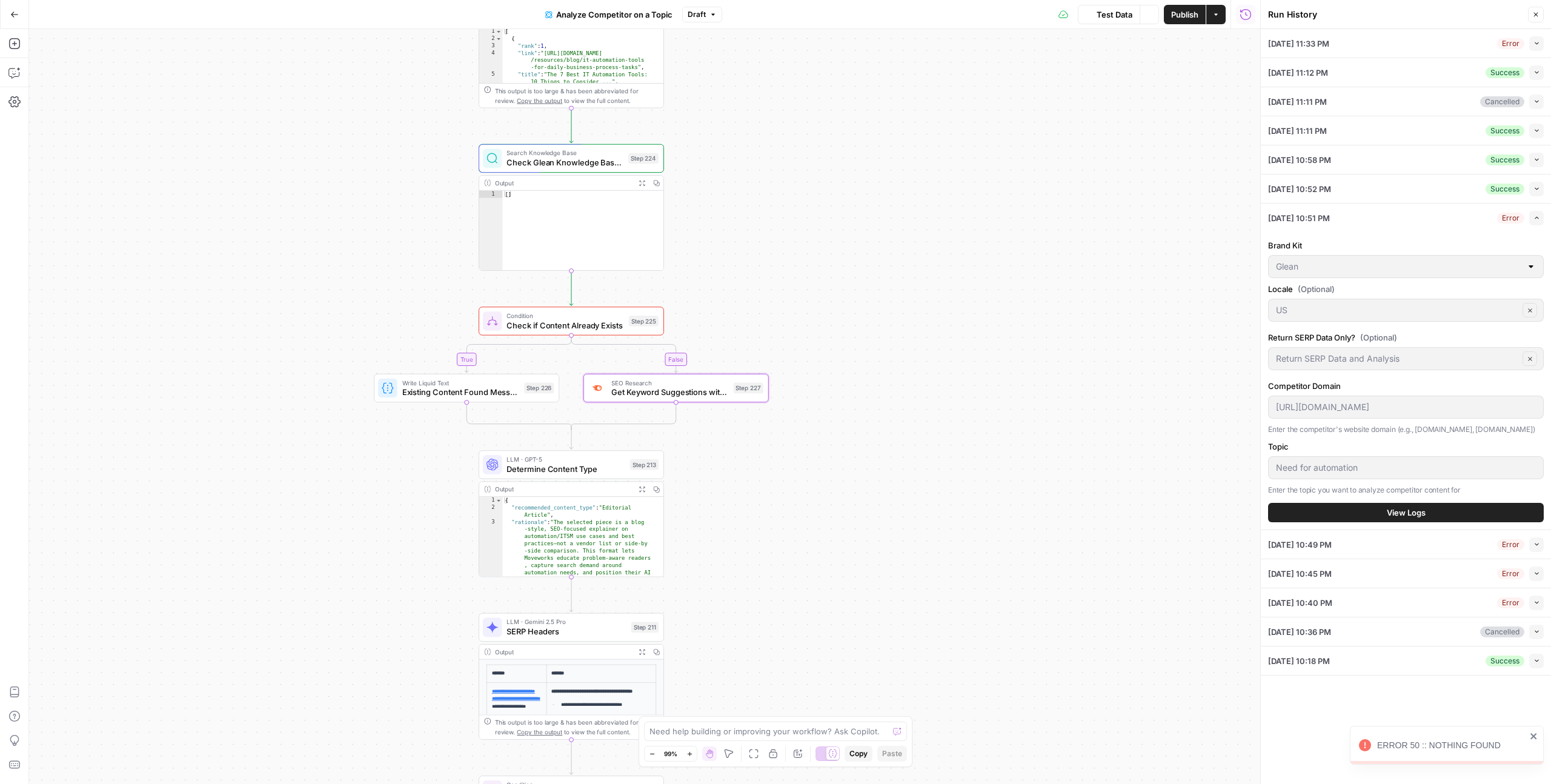
click at [1540, 547] on button "Collapse" at bounding box center [1536, 544] width 14 height 14
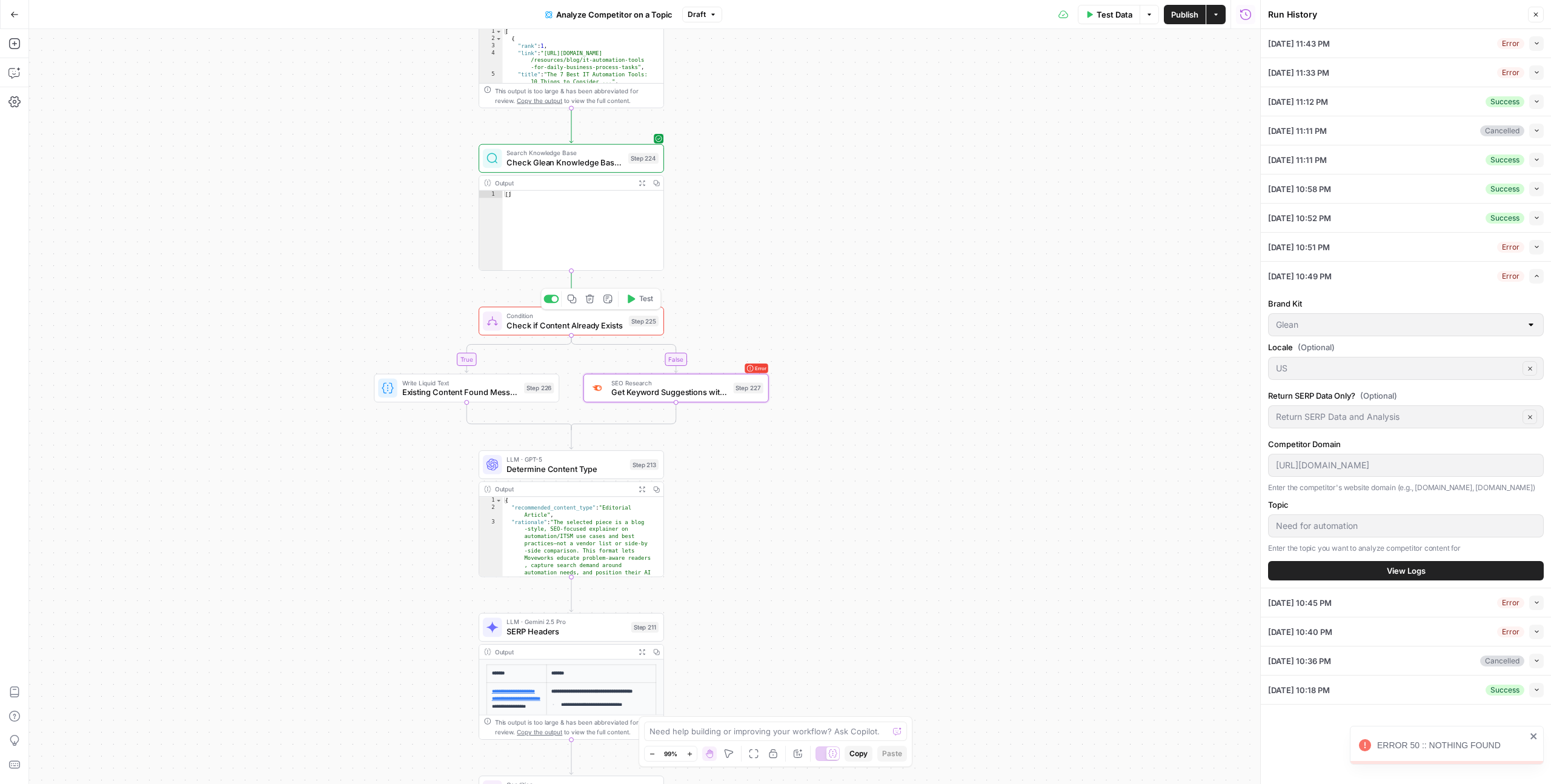
click at [647, 321] on div "Step 225" at bounding box center [643, 321] width 30 height 11
click at [1535, 41] on icon "button" at bounding box center [1536, 43] width 7 height 7
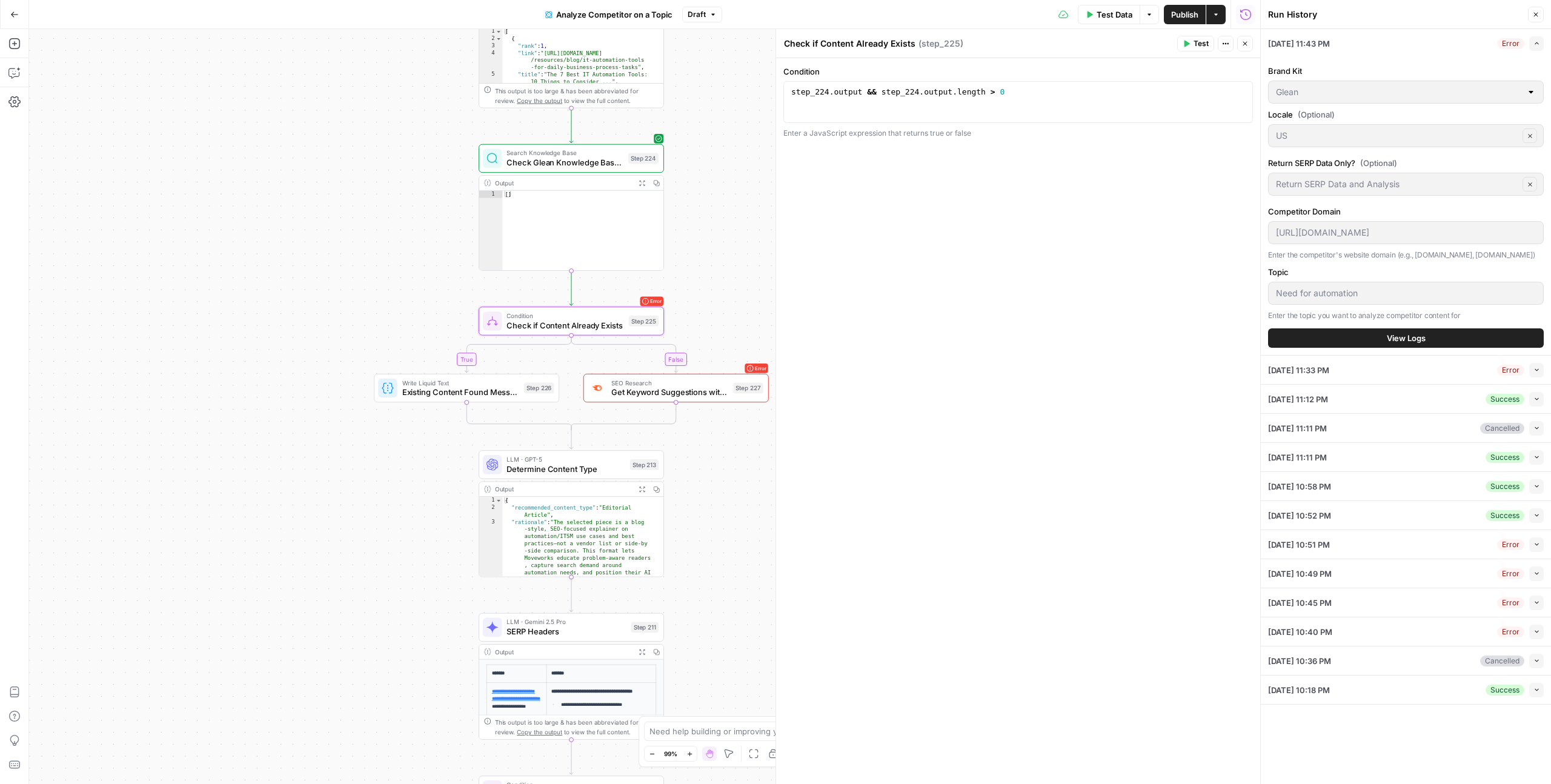
click at [1509, 42] on div "Error" at bounding box center [1511, 43] width 27 height 11
click at [1537, 41] on icon "button" at bounding box center [1536, 43] width 7 height 7
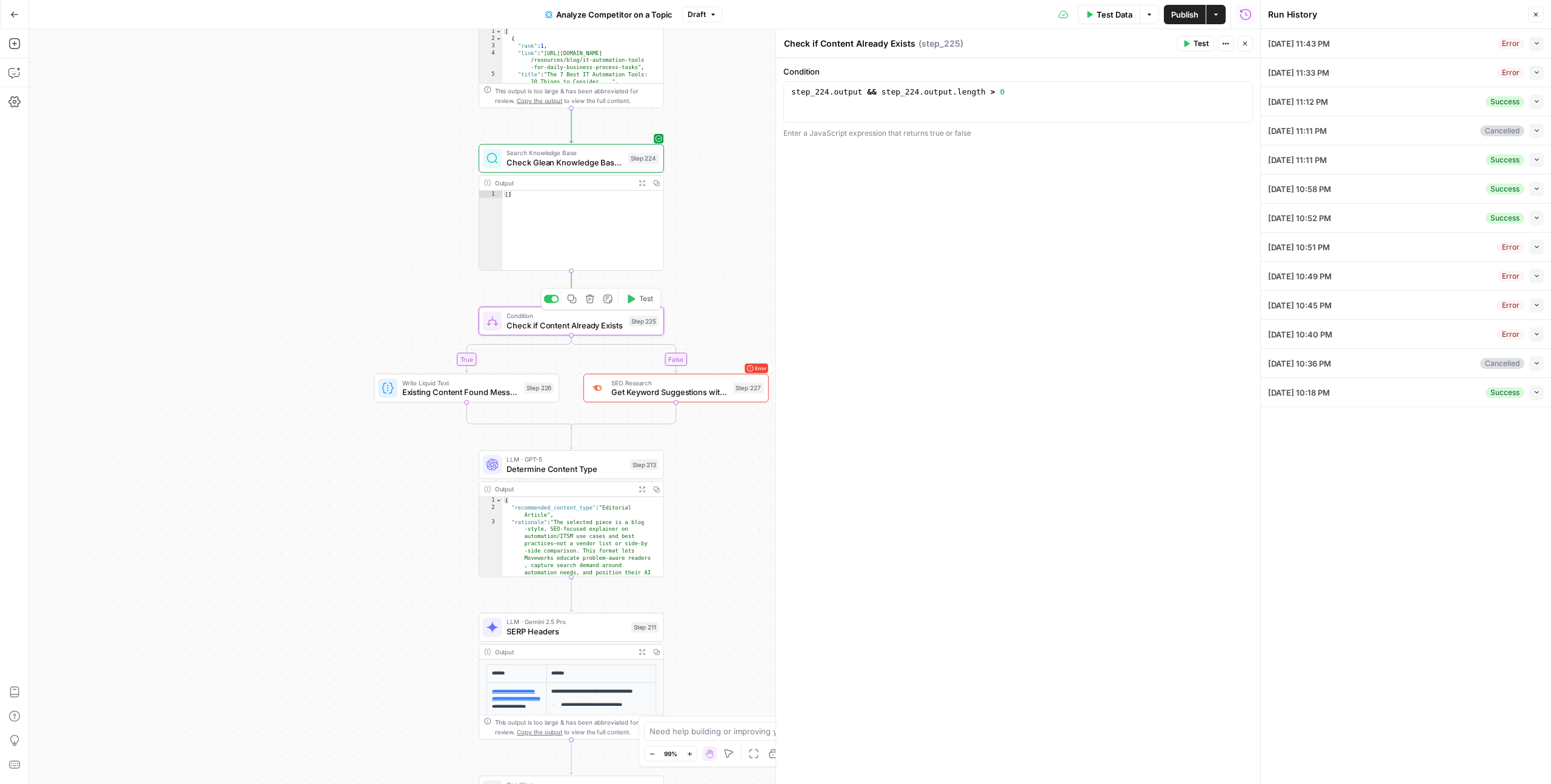
click at [646, 302] on span "Test" at bounding box center [646, 299] width 14 height 11
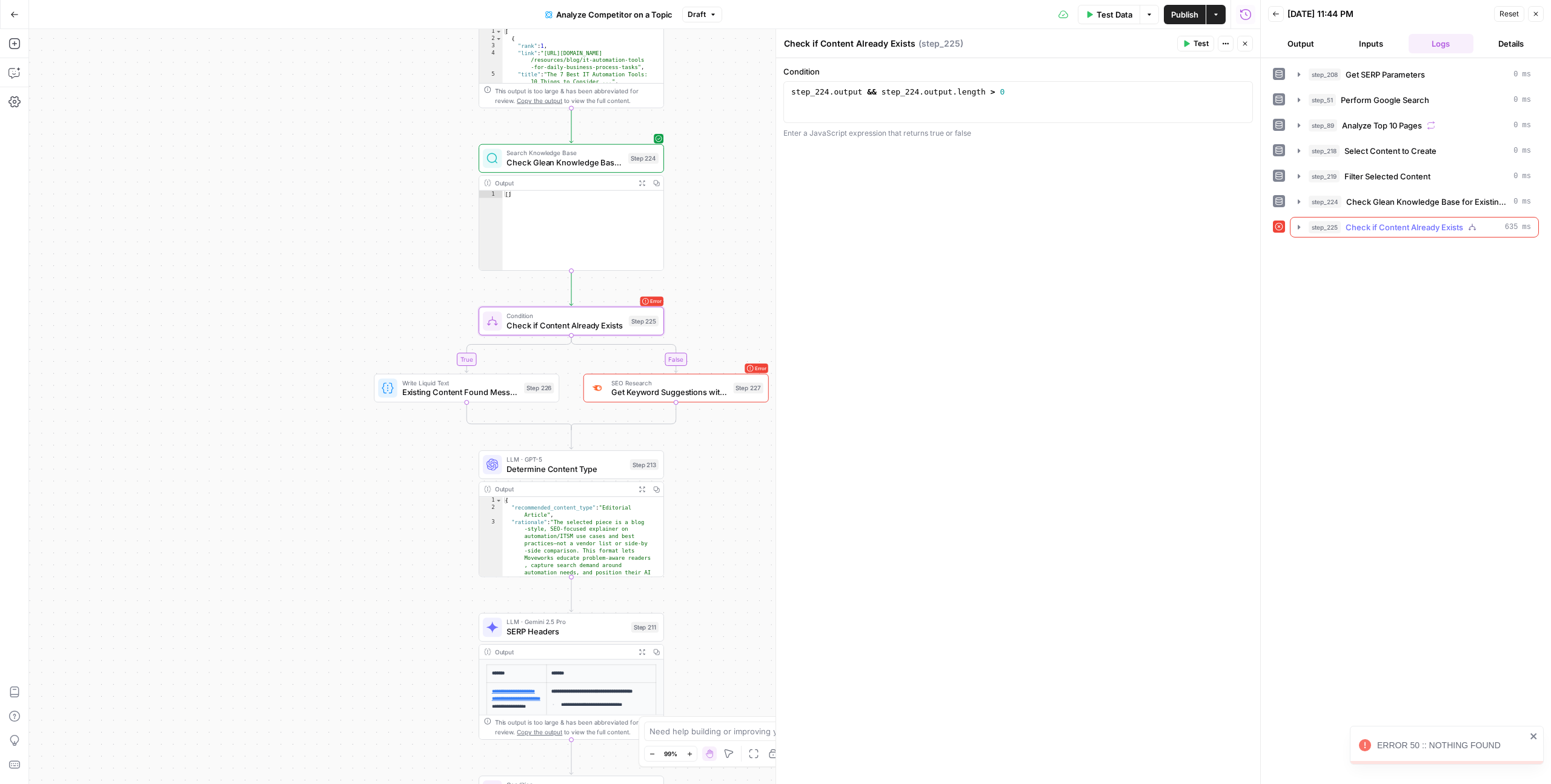
click at [1443, 228] on span "Check if Content Already Exists" at bounding box center [1404, 227] width 118 height 12
click at [1434, 252] on span "Get Keyword Suggestions with Volume" at bounding box center [1431, 253] width 117 height 12
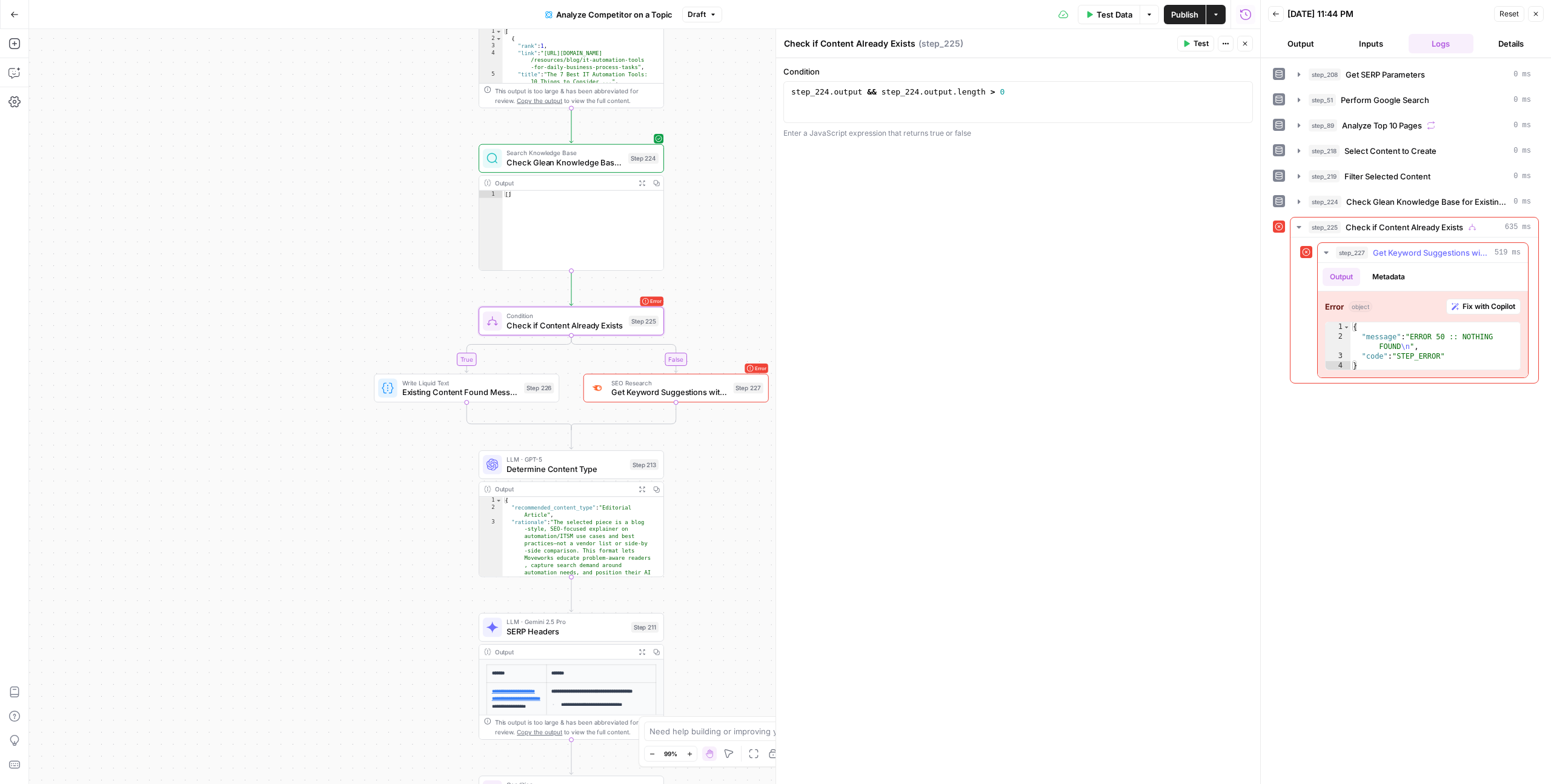
click at [1457, 306] on button "Fix with Copilot" at bounding box center [1483, 306] width 75 height 15
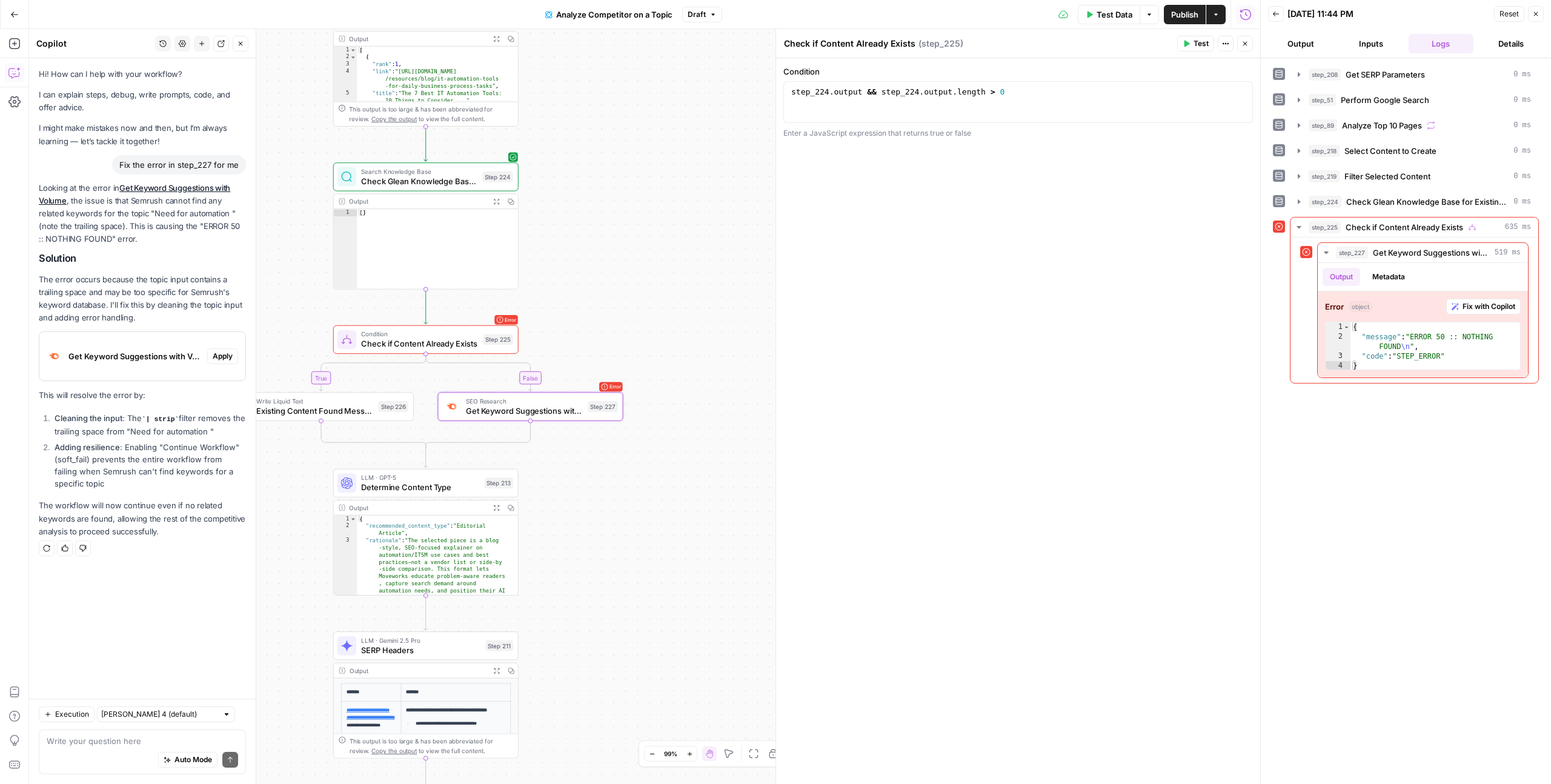
click at [225, 354] on span "Apply" at bounding box center [222, 355] width 20 height 11
click at [750, 152] on span "Apply anyway" at bounding box center [748, 154] width 58 height 12
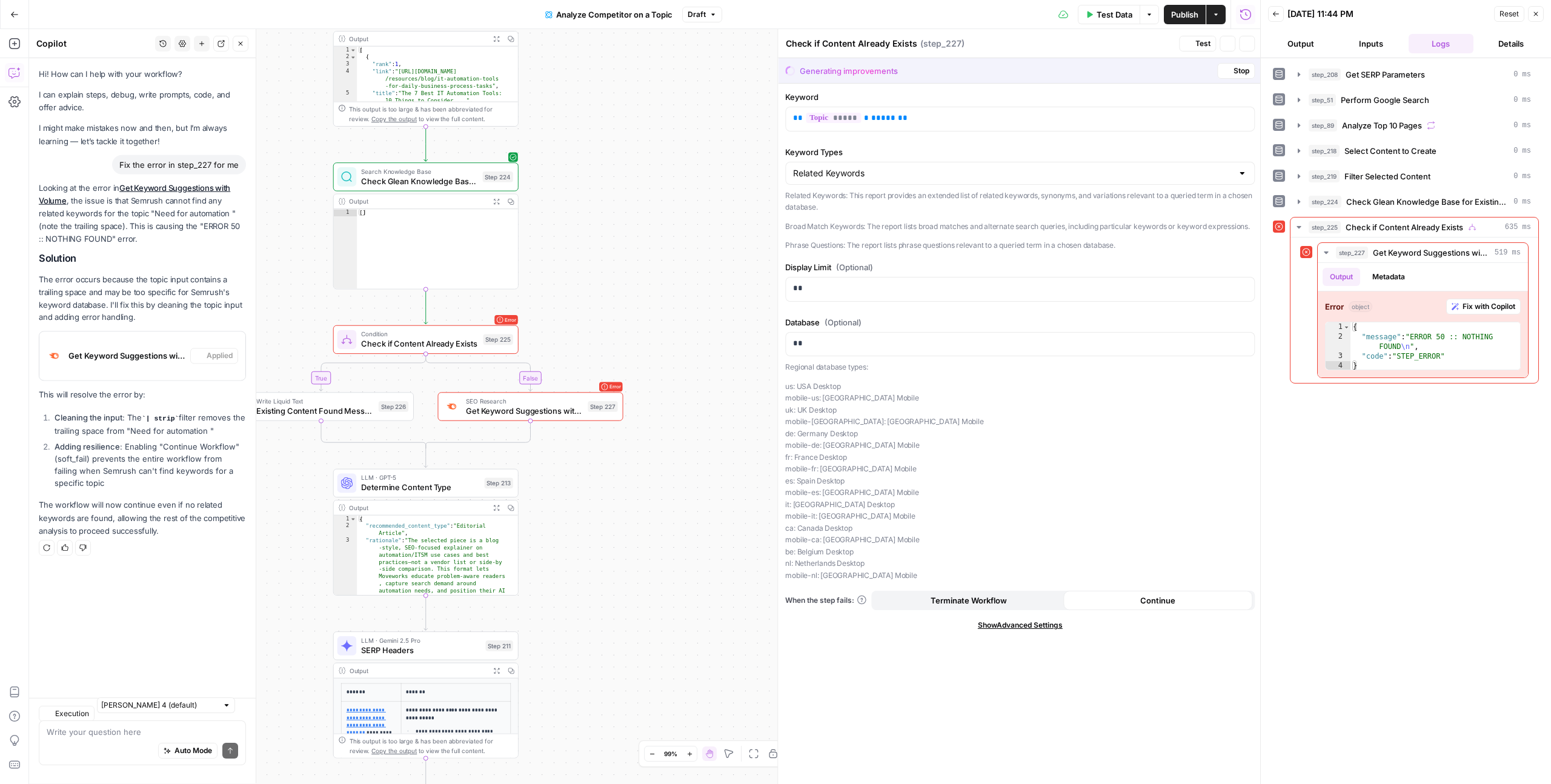
type textarea "Get Keyword Suggestions with Volume"
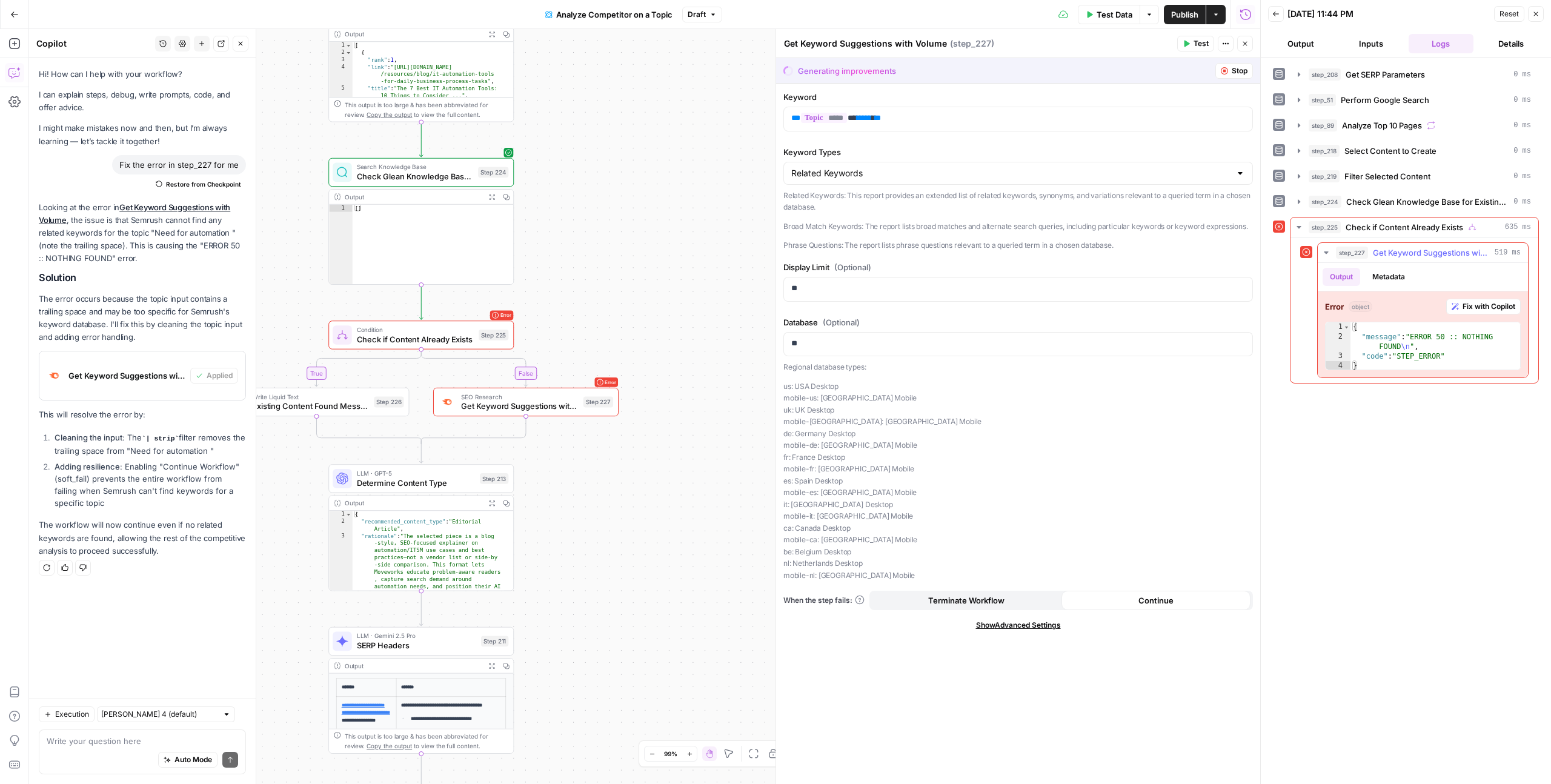
click at [1480, 308] on span "Fix with Copilot" at bounding box center [1488, 305] width 53 height 11
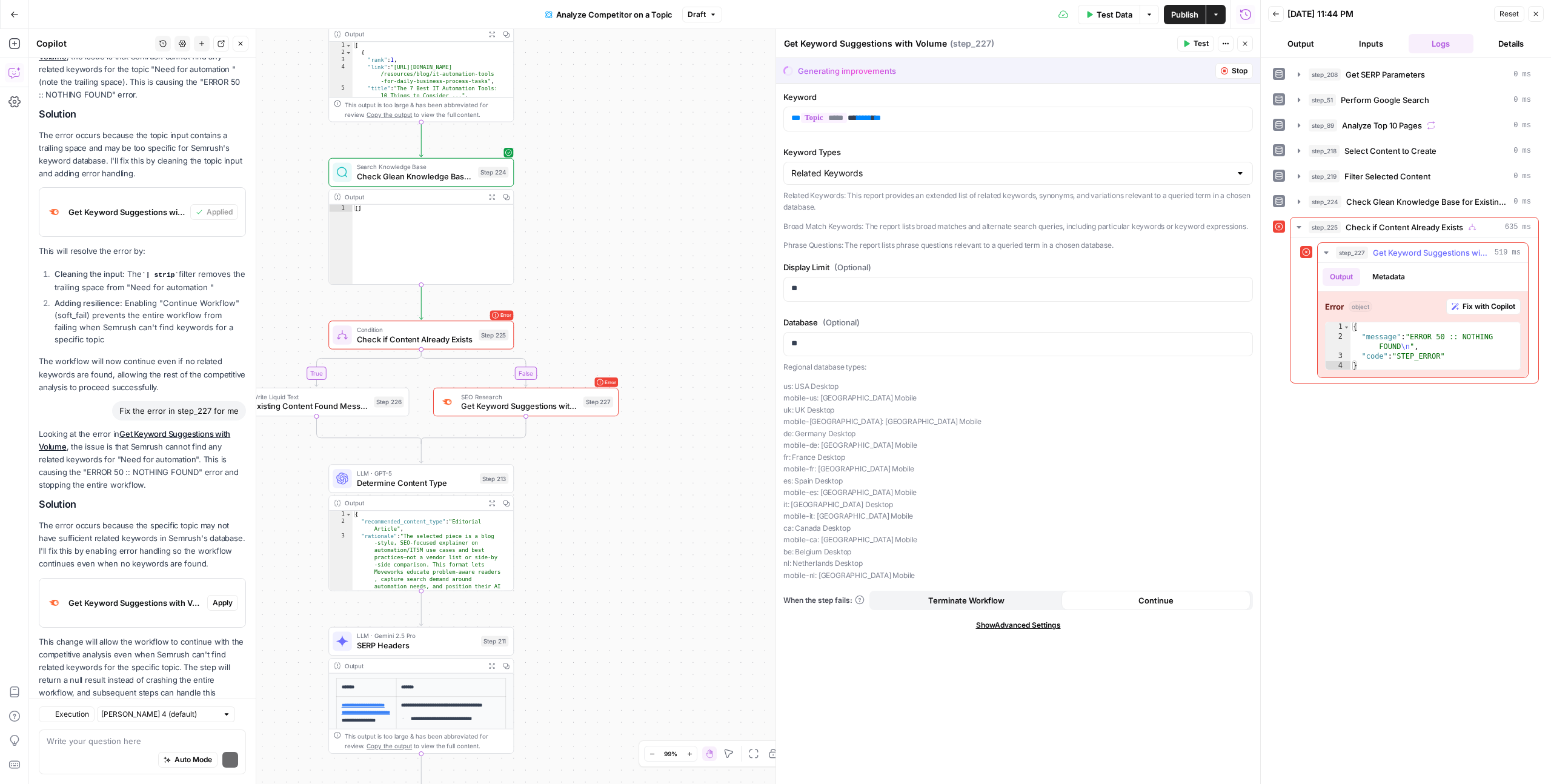
scroll to position [218, 0]
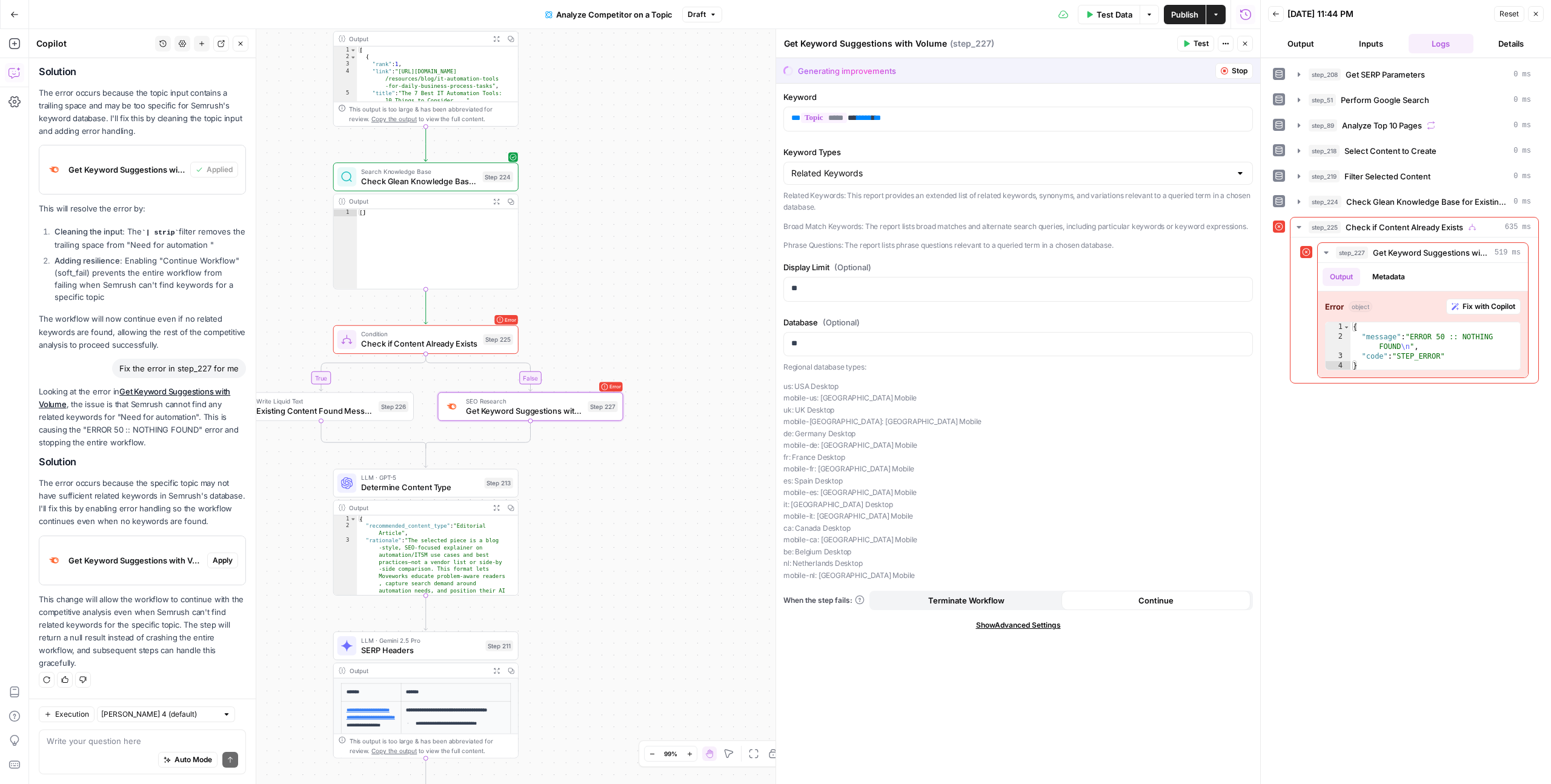
click at [223, 562] on button "Apply" at bounding box center [222, 560] width 31 height 15
click at [882, 69] on icon "Close modal" at bounding box center [882, 68] width 10 height 10
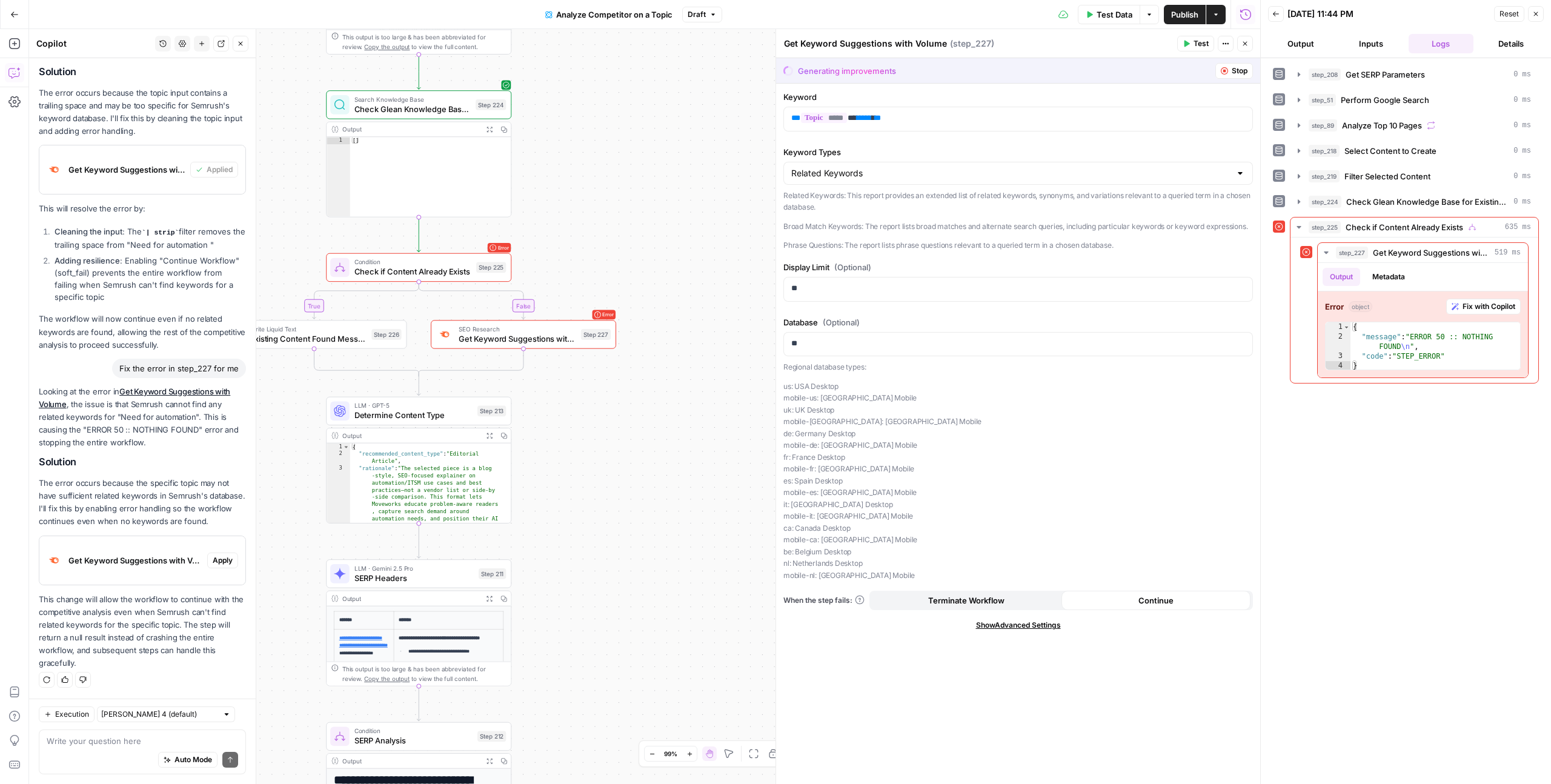
scroll to position [40, 0]
